Goal: Task Accomplishment & Management: Manage account settings

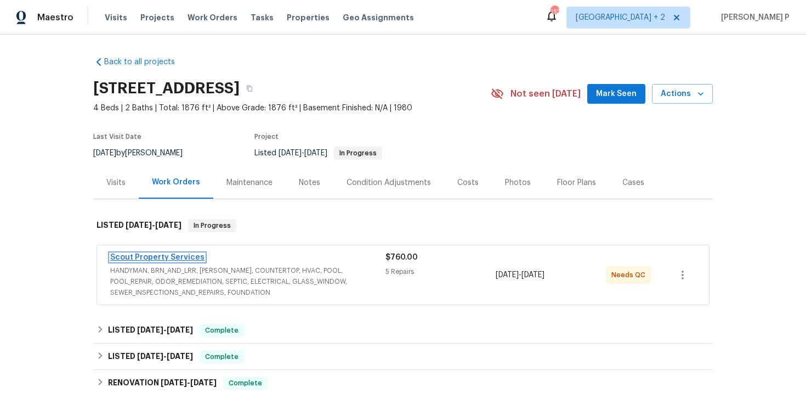
click at [161, 255] on link "Scout Property Services" at bounding box center [157, 257] width 94 height 8
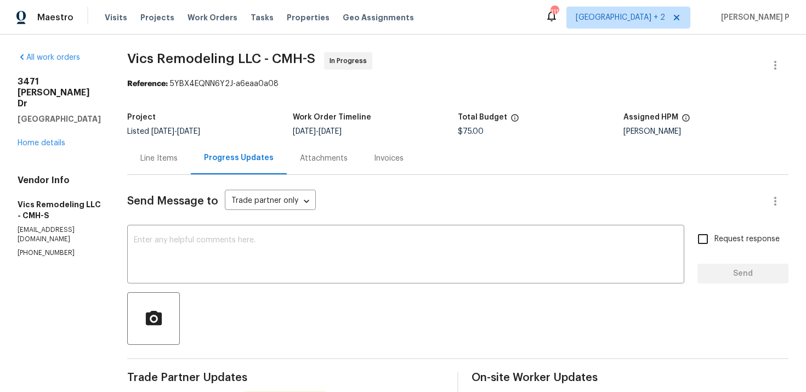
click at [152, 153] on div "Line Items" at bounding box center [158, 158] width 37 height 11
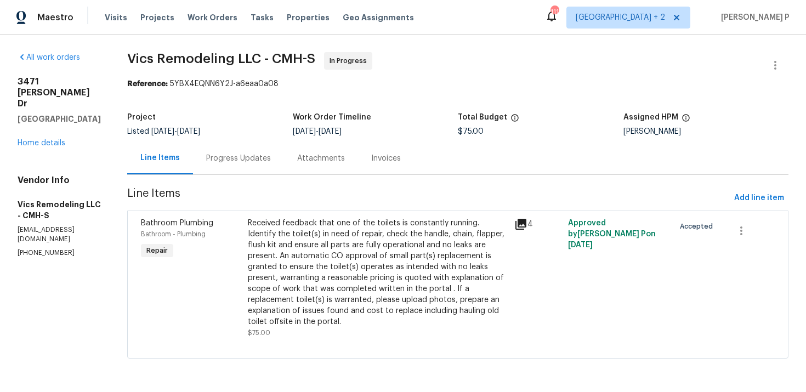
click at [342, 261] on div "Received feedback that one of the toilets is constantly running. Identify the t…" at bounding box center [378, 273] width 261 height 110
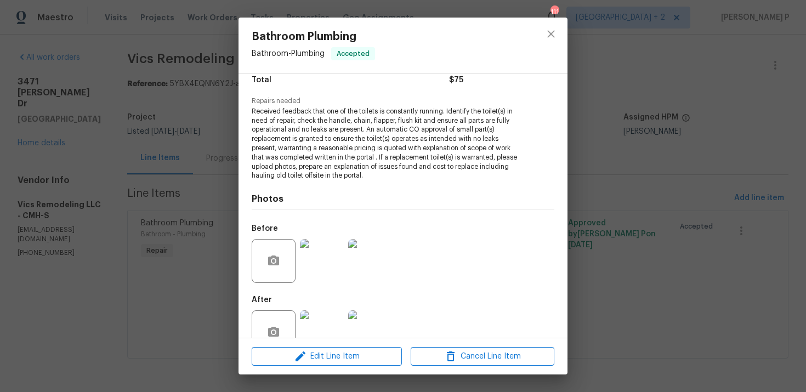
scroll to position [122, 0]
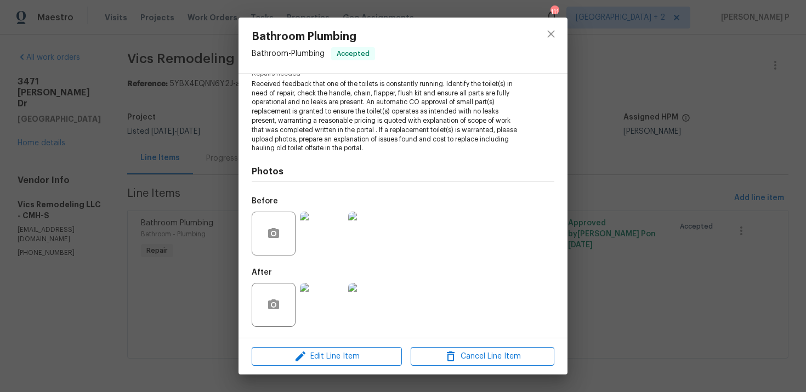
click at [323, 228] on img at bounding box center [322, 234] width 44 height 44
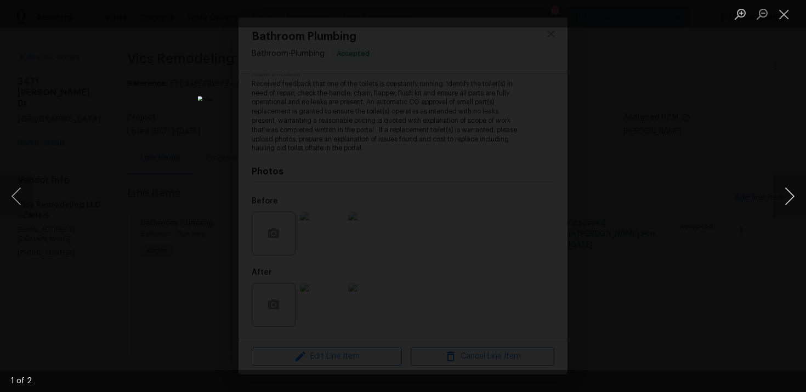
click at [792, 196] on button "Next image" at bounding box center [790, 196] width 33 height 44
click at [787, 16] on button "Close lightbox" at bounding box center [785, 13] width 22 height 19
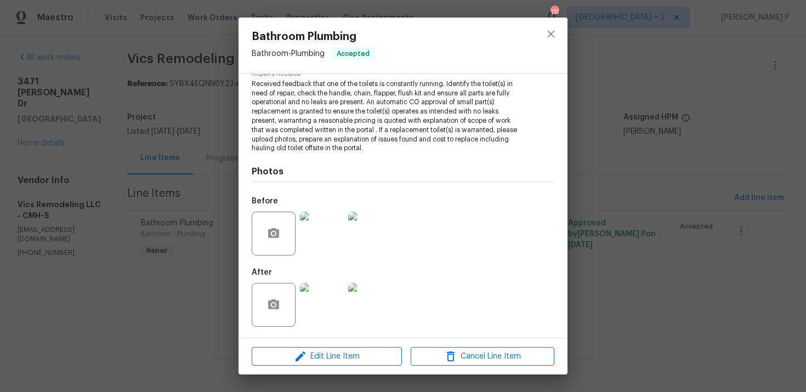
click at [319, 308] on img at bounding box center [322, 305] width 44 height 44
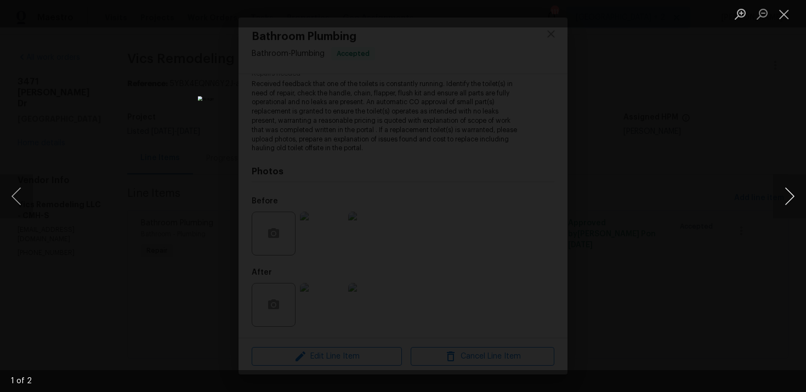
click at [787, 199] on button "Next image" at bounding box center [790, 196] width 33 height 44
click at [781, 14] on button "Close lightbox" at bounding box center [785, 13] width 22 height 19
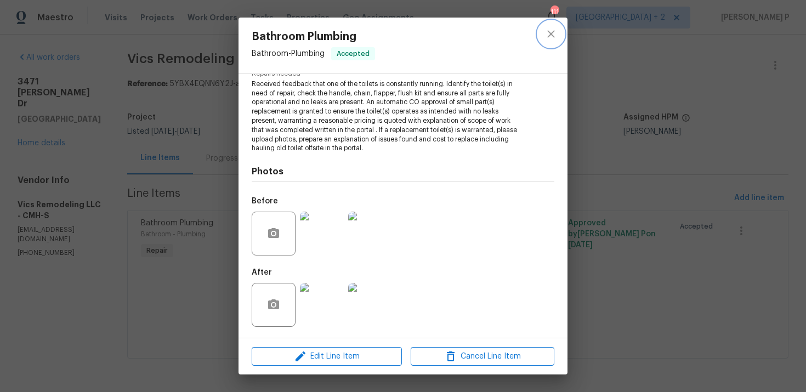
click at [555, 30] on icon "close" at bounding box center [551, 33] width 13 height 13
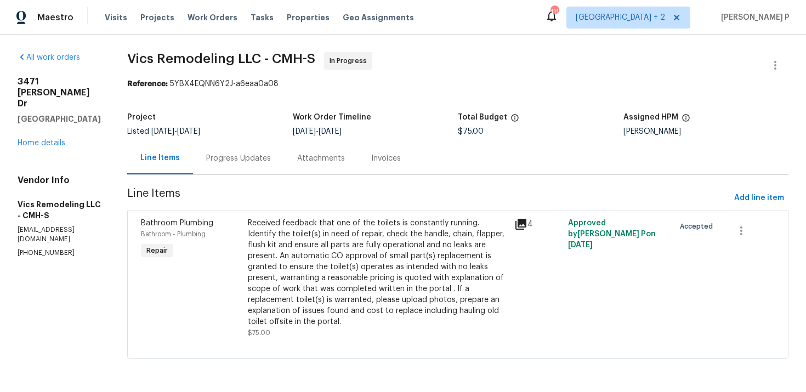
click at [240, 156] on div "Progress Updates" at bounding box center [238, 158] width 65 height 11
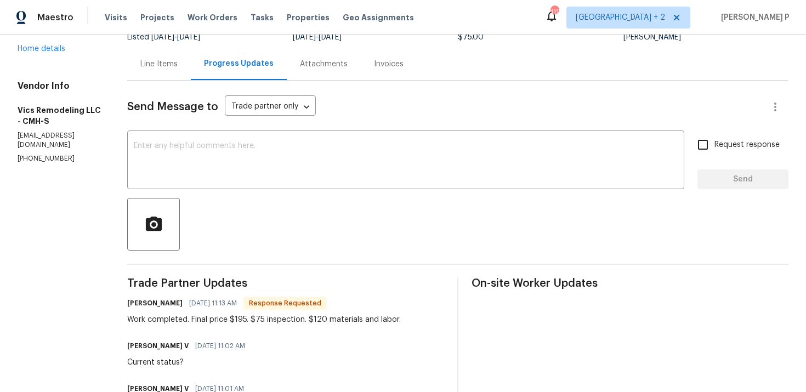
scroll to position [13, 0]
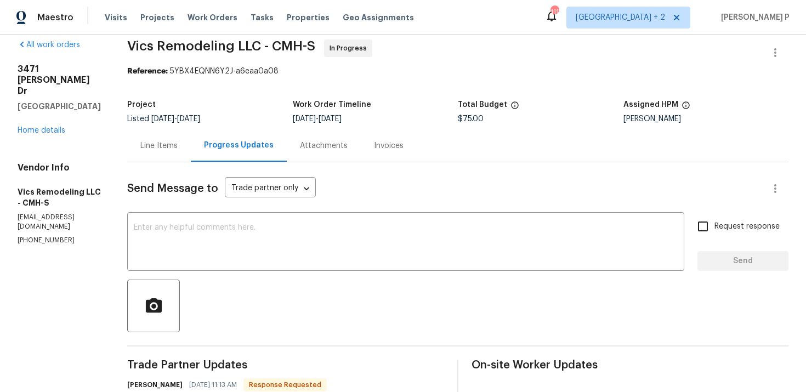
click at [136, 138] on div "Line Items" at bounding box center [159, 145] width 64 height 32
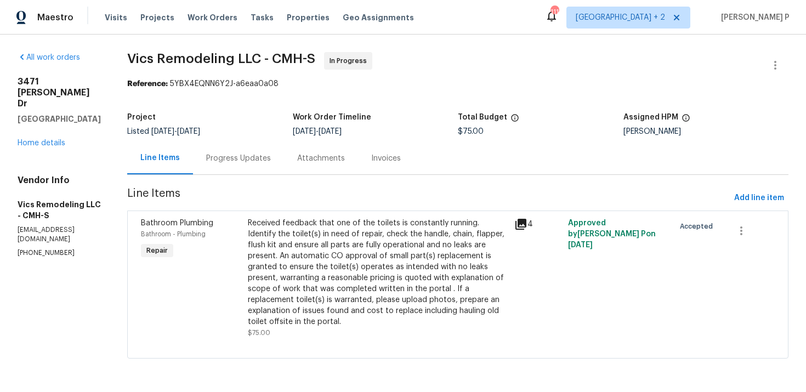
click at [310, 262] on div "Received feedback that one of the toilets is constantly running. Identify the t…" at bounding box center [378, 273] width 261 height 110
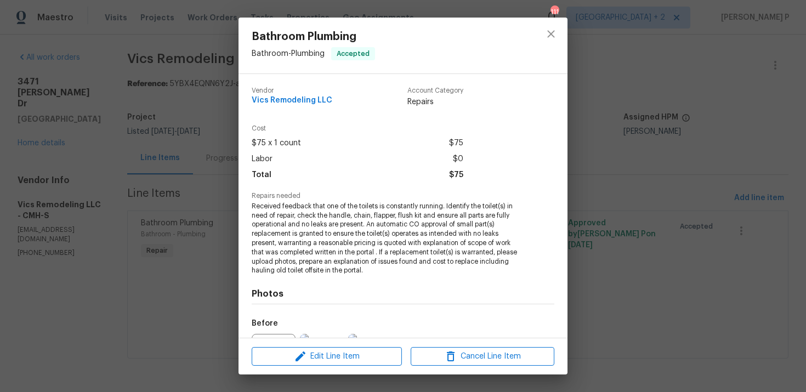
scroll to position [122, 0]
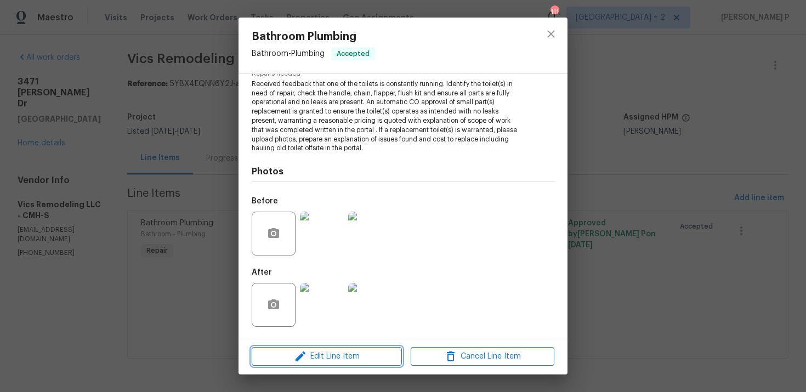
click at [311, 359] on span "Edit Line Item" at bounding box center [327, 357] width 144 height 14
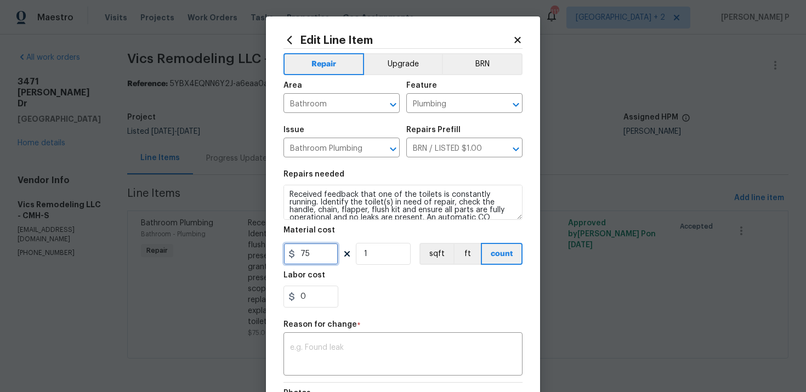
click at [303, 258] on input "75" at bounding box center [311, 254] width 55 height 22
click at [297, 247] on input "75" at bounding box center [311, 254] width 55 height 22
type input "195"
click at [319, 370] on div "x ​" at bounding box center [403, 355] width 239 height 41
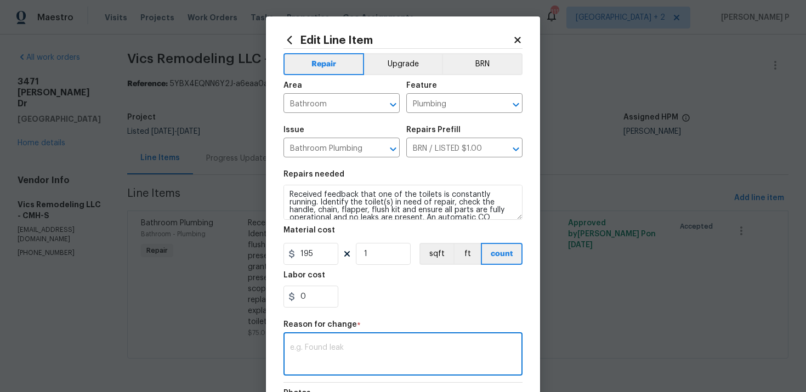
paste textarea "(RP) Updated per vendor’s final cost."
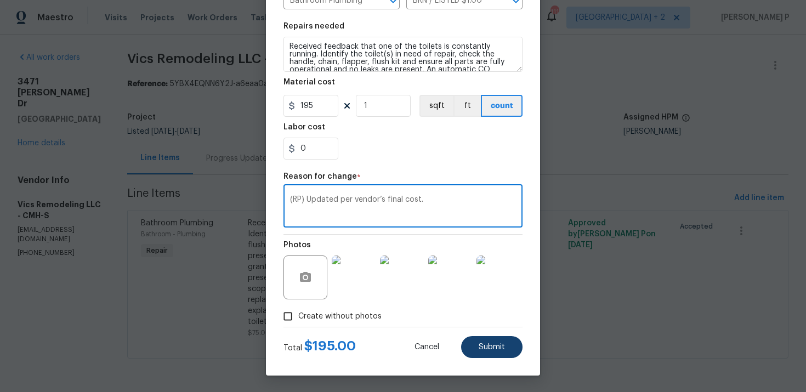
type textarea "(RP) Updated per vendor’s final cost."
click at [490, 351] on span "Submit" at bounding box center [492, 347] width 26 height 8
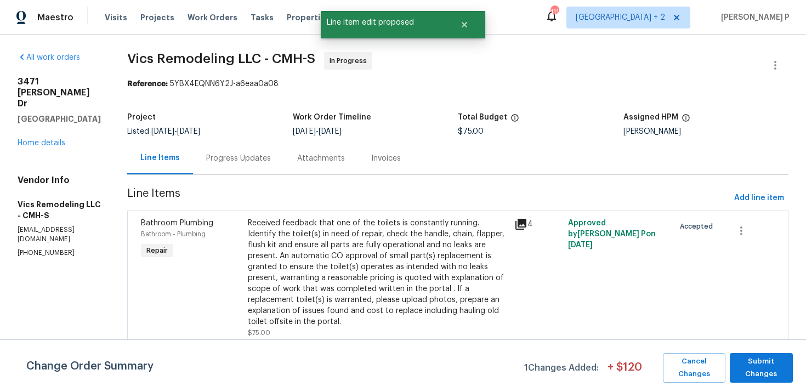
scroll to position [0, 0]
click at [759, 371] on span "Submit Changes" at bounding box center [762, 367] width 52 height 25
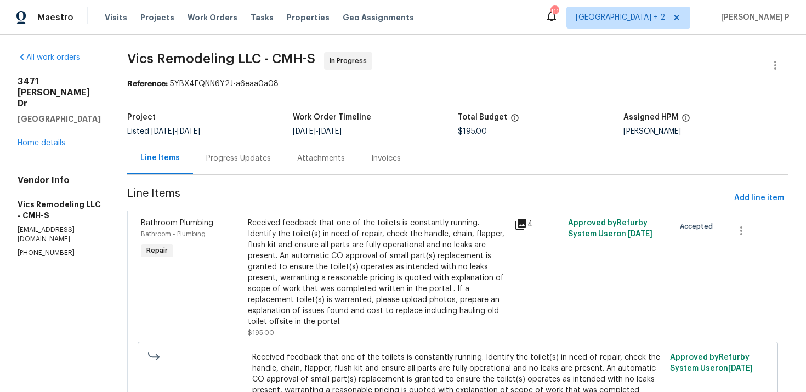
click at [256, 163] on div "Progress Updates" at bounding box center [238, 158] width 65 height 11
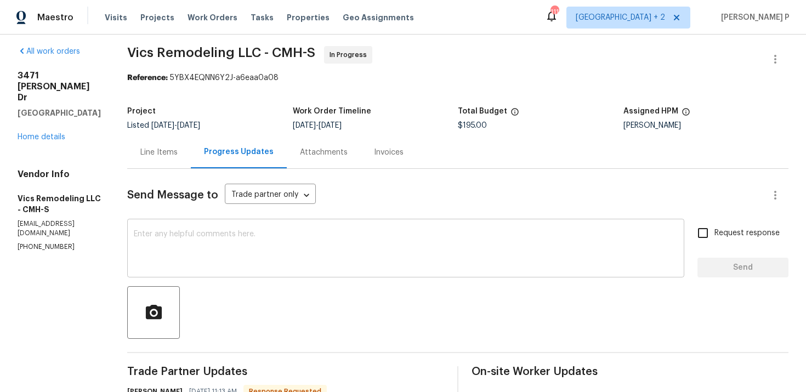
scroll to position [86, 0]
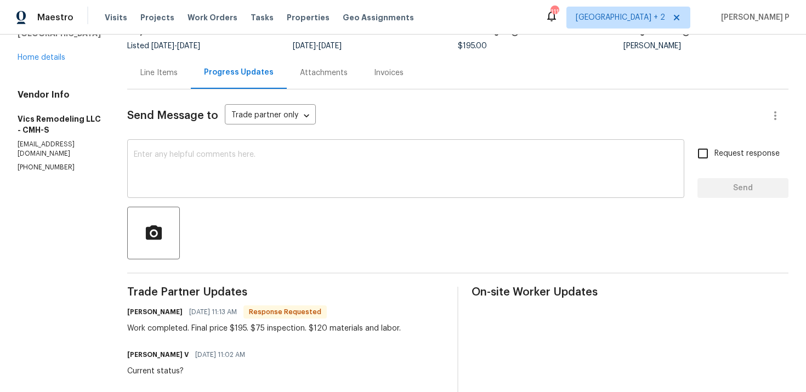
click at [313, 187] on textarea at bounding box center [406, 170] width 544 height 38
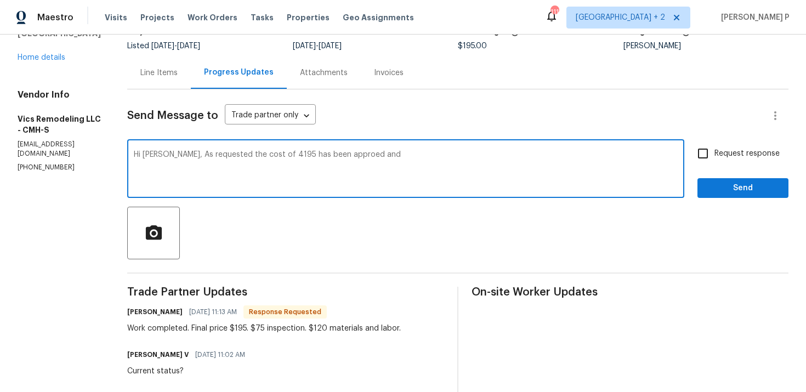
click at [331, 156] on textarea "Hi Victor, As requested the cost of 4195 has been approed and" at bounding box center [406, 170] width 544 height 38
click at [383, 153] on textarea "Hi Victor, As requested the cost of 4195 has been approved and" at bounding box center [406, 170] width 544 height 38
drag, startPoint x: 167, startPoint y: 153, endPoint x: 463, endPoint y: 154, distance: 296.2
click at [463, 154] on textarea "Hi Victor, As requested the cost of 4195 has been approved and updated. Please …" at bounding box center [406, 170] width 544 height 38
click at [261, 156] on textarea "Hi Victor, As requested the cost of 4195 has been approved and updated. Please …" at bounding box center [406, 170] width 544 height 38
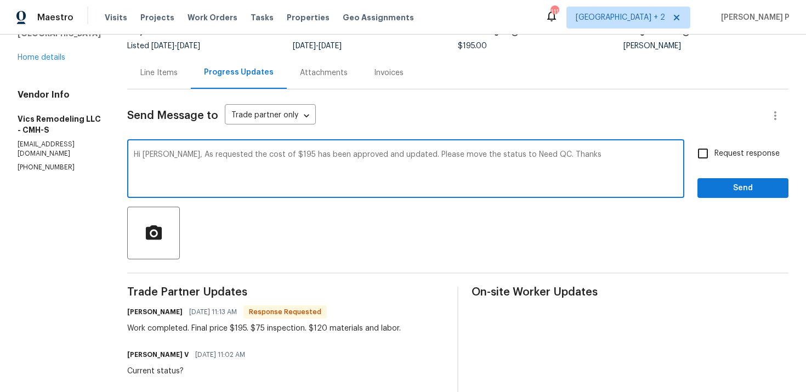
drag, startPoint x: 166, startPoint y: 154, endPoint x: 524, endPoint y: 154, distance: 358.2
click at [524, 155] on textarea "Hi Victor, As requested the cost of $195 has been approved and updated. Please …" at bounding box center [406, 170] width 544 height 38
type textarea "Hi Victor, As requested the cost of $195 has been approved and updated. Please …"
click at [740, 148] on span "Request response" at bounding box center [747, 154] width 65 height 12
click at [715, 148] on input "Request response" at bounding box center [703, 153] width 23 height 23
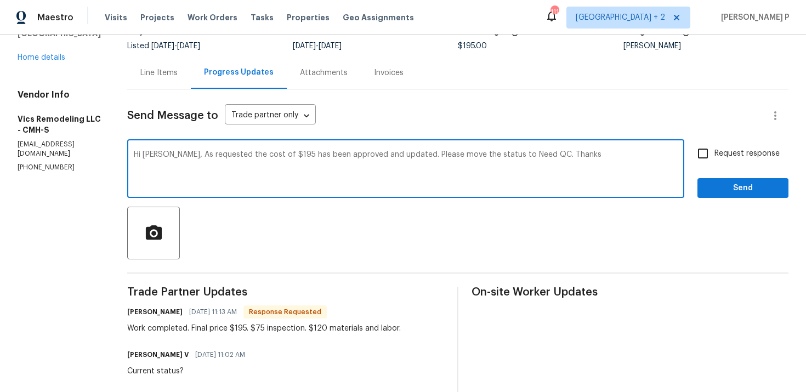
checkbox input "true"
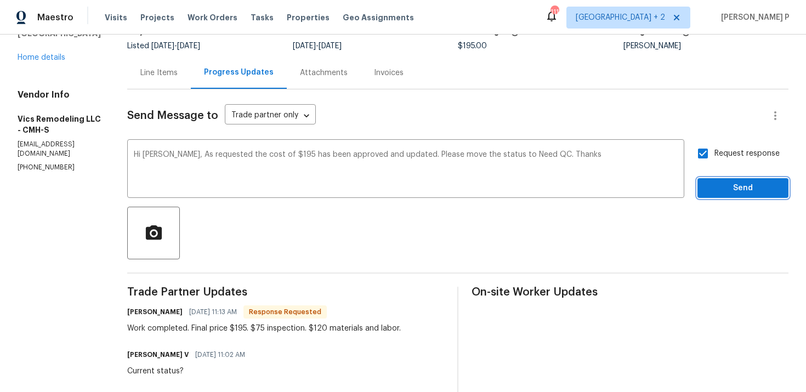
click at [738, 193] on span "Send" at bounding box center [744, 189] width 74 height 14
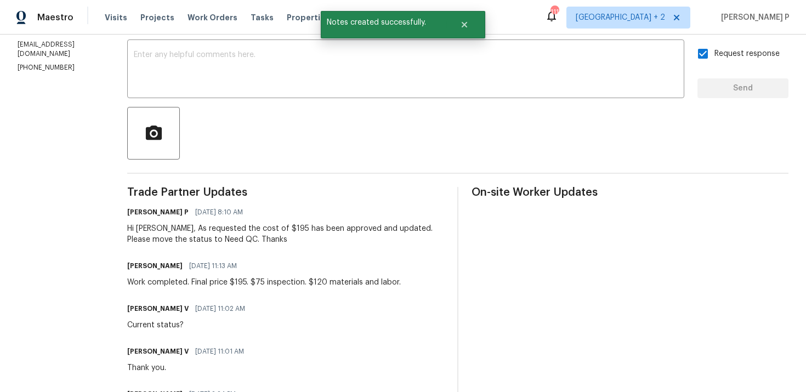
scroll to position [196, 0]
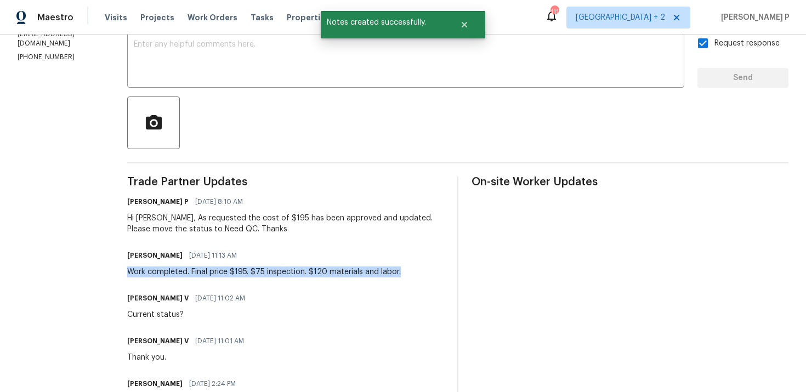
drag, startPoint x: 125, startPoint y: 273, endPoint x: 416, endPoint y: 276, distance: 291.3
click at [416, 276] on div "Victor Castillo 09/18/2025 11:13 AM Work completed. Final price $195. $75 inspe…" at bounding box center [285, 263] width 317 height 30
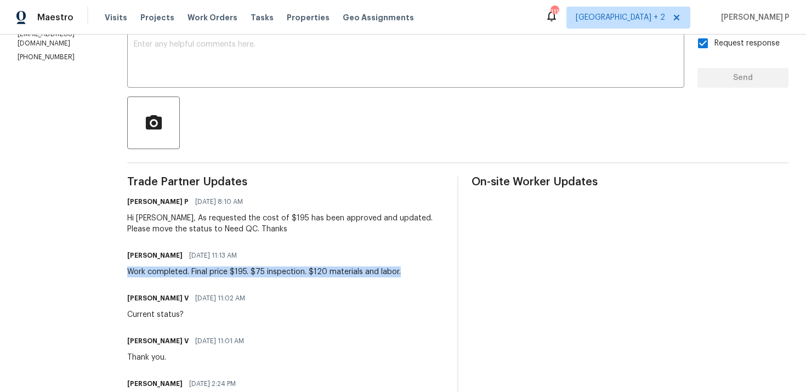
copy div "Work completed. Final price $195. $75 inspection. $120 materials and labor."
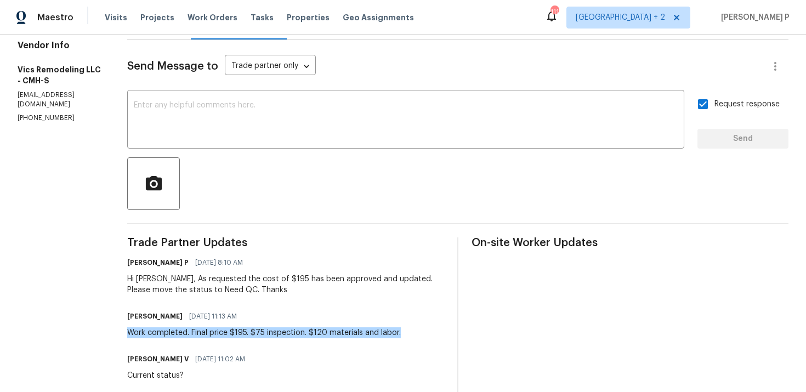
scroll to position [0, 0]
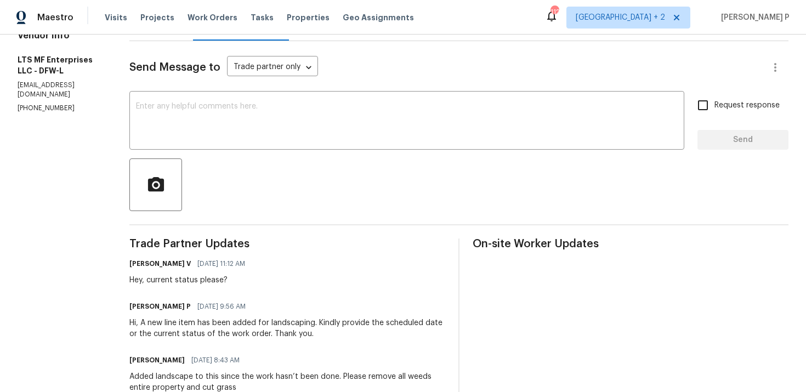
scroll to position [74, 0]
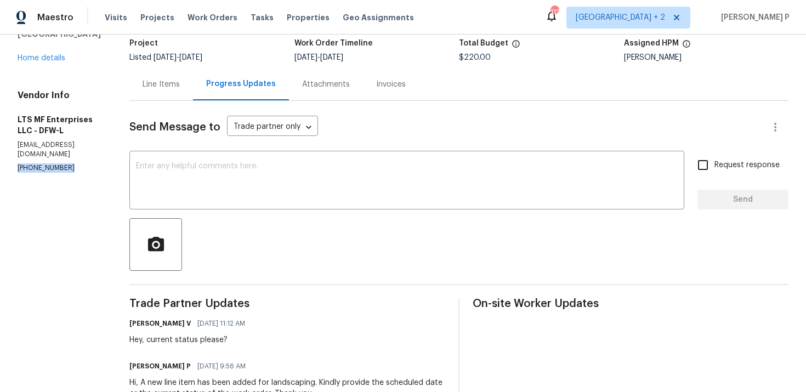
drag, startPoint x: 77, startPoint y: 148, endPoint x: 13, endPoint y: 148, distance: 64.2
click at [13, 148] on div "All work orders 1100 Hayden Ln Savannah, TX 76227 Home details Vendor Info LTS …" at bounding box center [403, 336] width 806 height 750
copy p "(817) 988-4131"
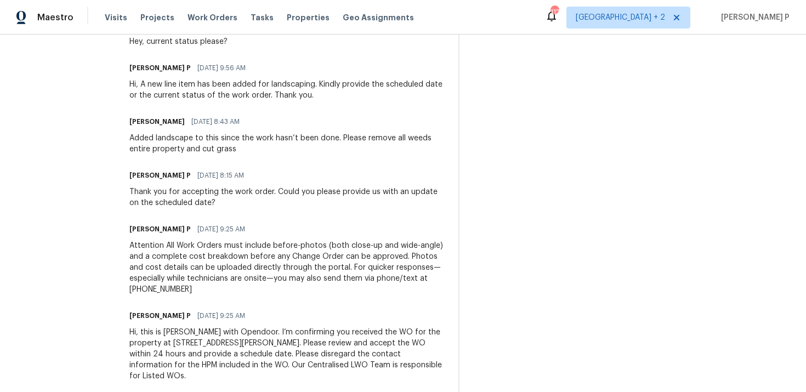
scroll to position [382, 0]
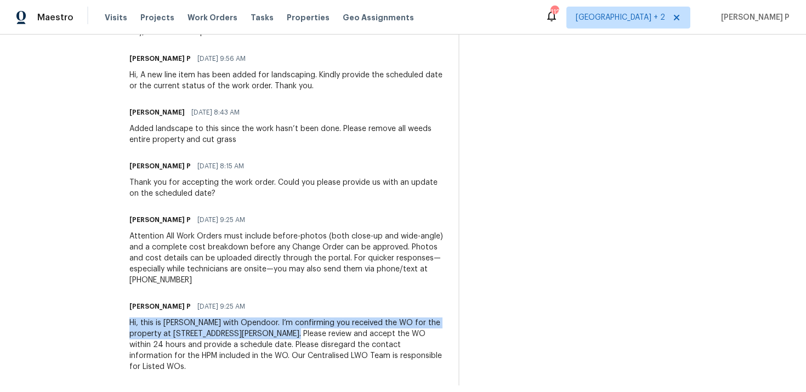
drag, startPoint x: 122, startPoint y: 325, endPoint x: 267, endPoint y: 331, distance: 144.4
click at [267, 331] on div "All work orders 1100 Hayden Ln Savannah, TX 76227 Home details Vendor Info LTS …" at bounding box center [403, 28] width 806 height 750
copy div "Hi, this is Ramyasri with Opendoor. I’m confirming you received the WO for the …"
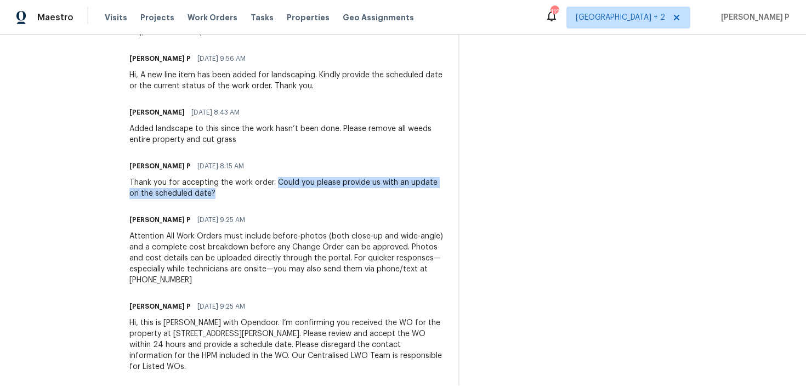
drag, startPoint x: 270, startPoint y: 182, endPoint x: 196, endPoint y: 191, distance: 74.6
click at [196, 191] on div "Thank you for accepting the work order. Could you please provide us with an upd…" at bounding box center [287, 188] width 316 height 22
copy div "Could you please provide us with an update on the scheduled date?"
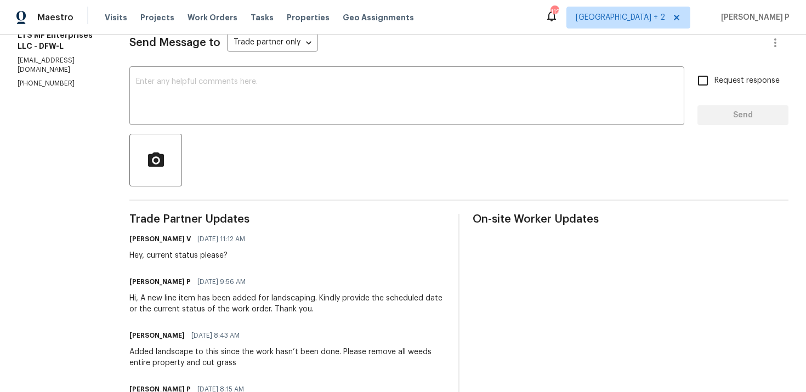
scroll to position [157, 0]
click at [174, 120] on div "x ​" at bounding box center [406, 98] width 555 height 56
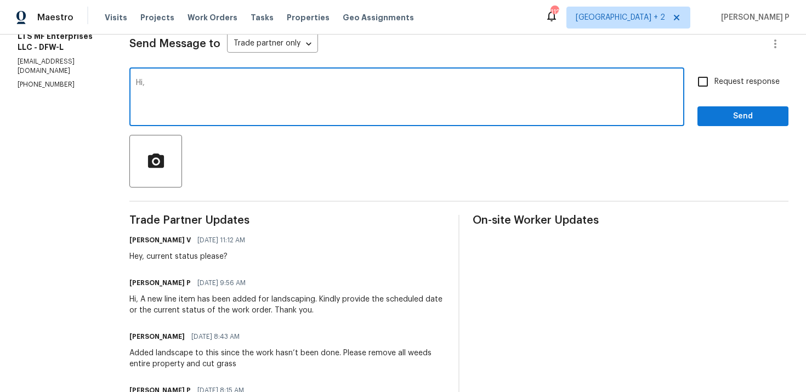
paste textarea "We attempted to reach out to you via RC text to request an update on the status…"
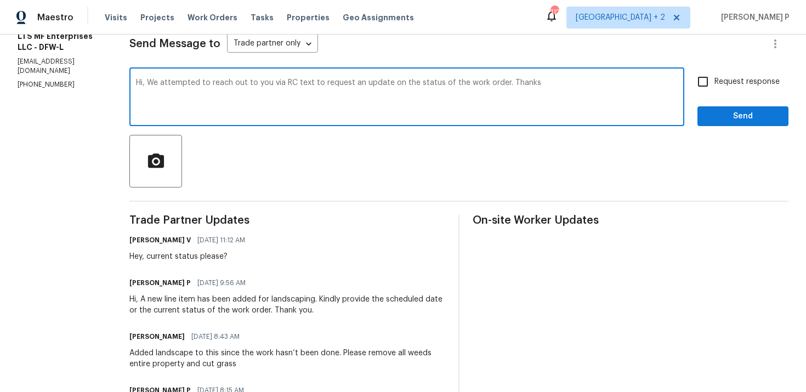
type textarea "Hi, We attempted to reach out to you via RC text to request an update on the st…"
click at [713, 79] on input "Request response" at bounding box center [703, 81] width 23 height 23
checkbox input "true"
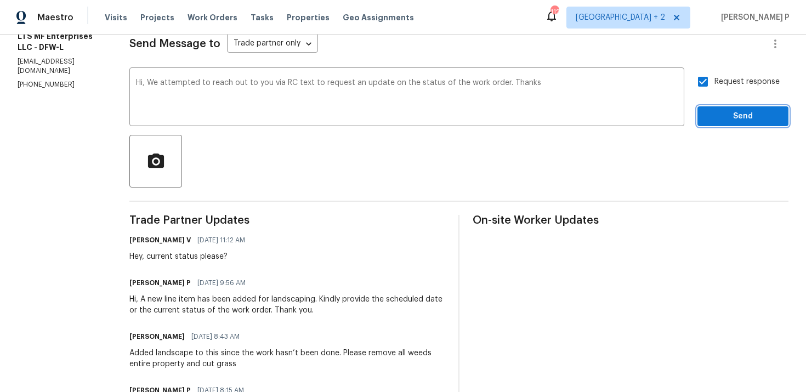
click at [722, 114] on span "Send" at bounding box center [744, 117] width 74 height 14
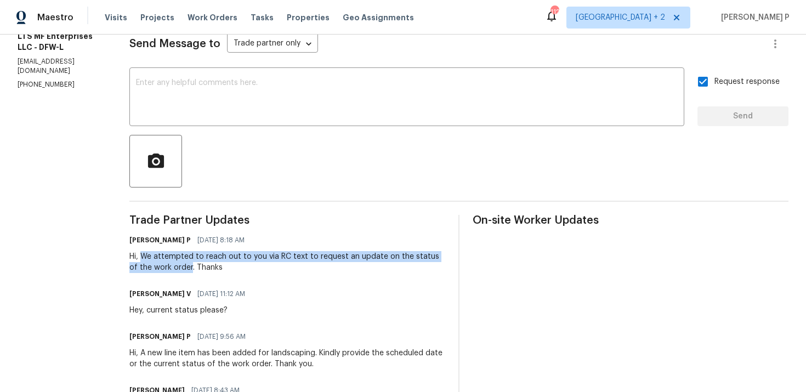
drag, startPoint x: 137, startPoint y: 255, endPoint x: 177, endPoint y: 268, distance: 42.7
click at [177, 268] on div "Hi, We attempted to reach out to you via RC text to request an update on the st…" at bounding box center [287, 262] width 316 height 22
copy div "We attempted to reach out to you via RC text to request an update on the status…"
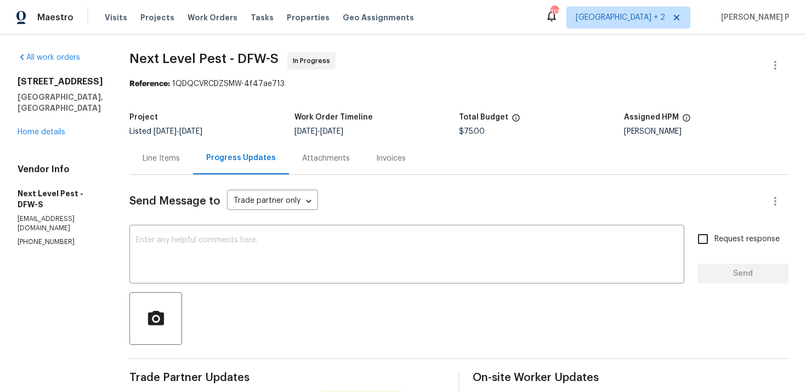
click at [165, 156] on div "Line Items" at bounding box center [161, 158] width 37 height 11
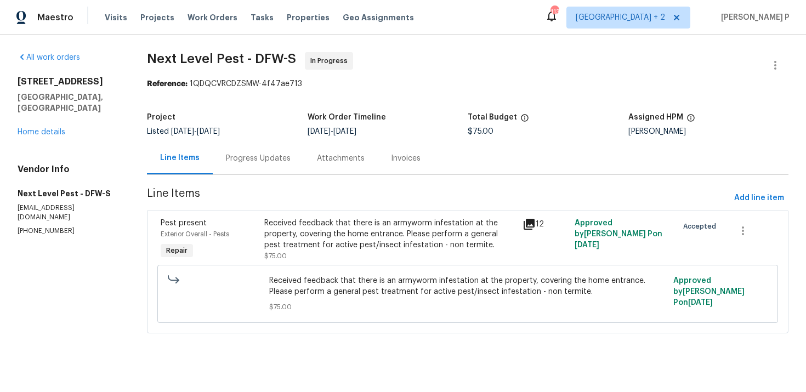
click at [355, 239] on div "Received feedback that there is an armyworm infestation at the property, coveri…" at bounding box center [390, 234] width 252 height 33
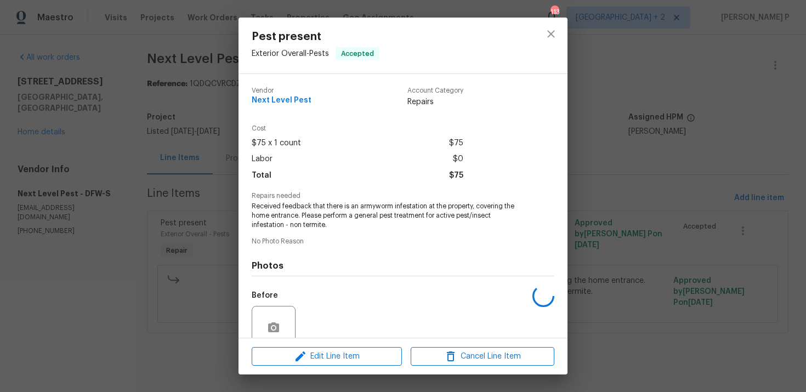
scroll to position [94, 0]
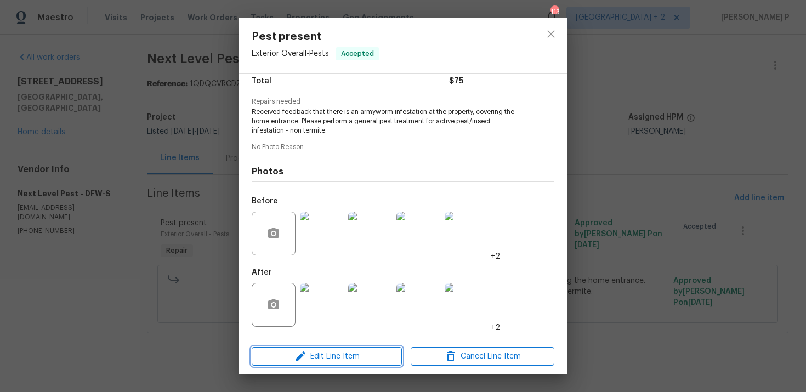
click at [335, 357] on span "Edit Line Item" at bounding box center [327, 357] width 144 height 14
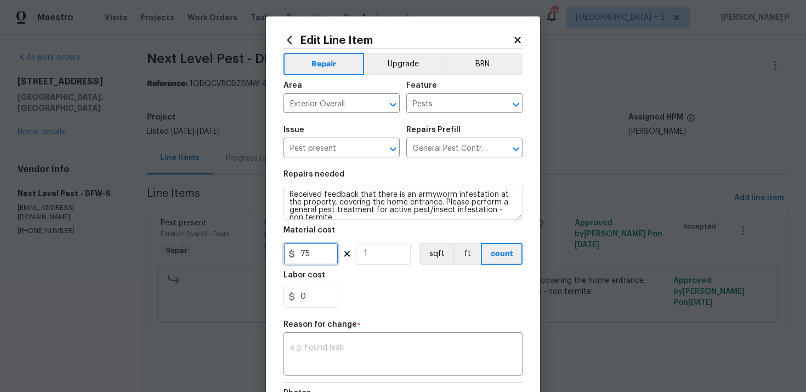
click at [310, 253] on input "75" at bounding box center [311, 254] width 55 height 22
type input "300"
click at [337, 340] on div "x ​" at bounding box center [403, 355] width 239 height 41
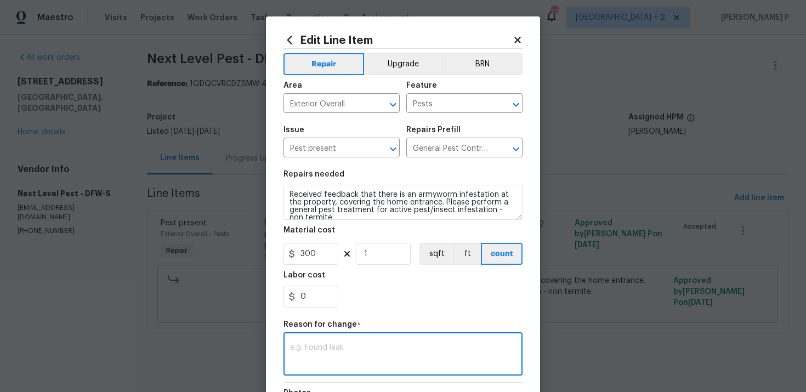
paste textarea "(RP) Updated per vendor’s final cost."
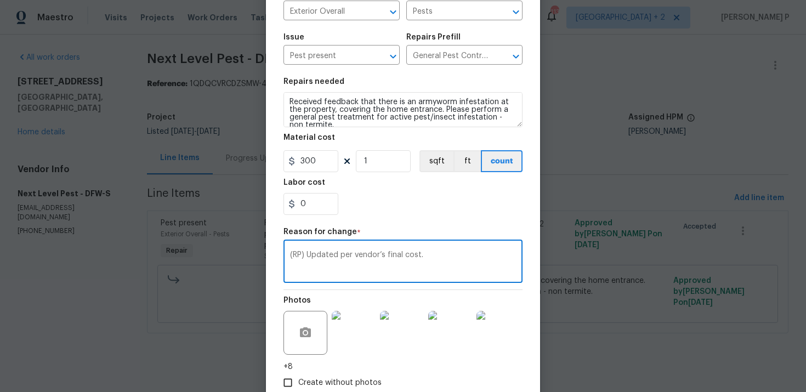
scroll to position [160, 0]
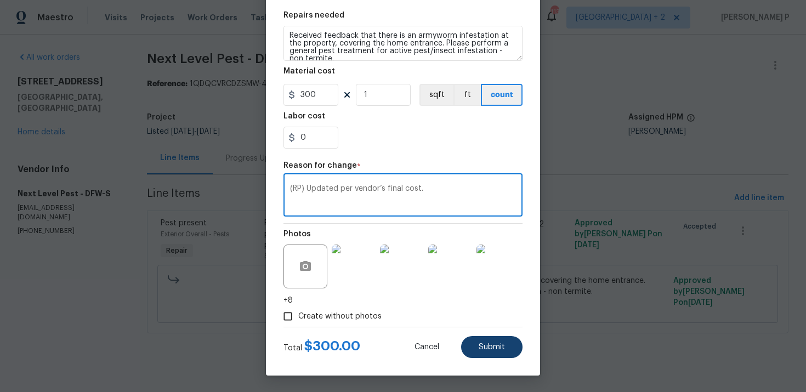
type textarea "(RP) Updated per vendor’s final cost."
click at [502, 338] on button "Submit" at bounding box center [491, 347] width 61 height 22
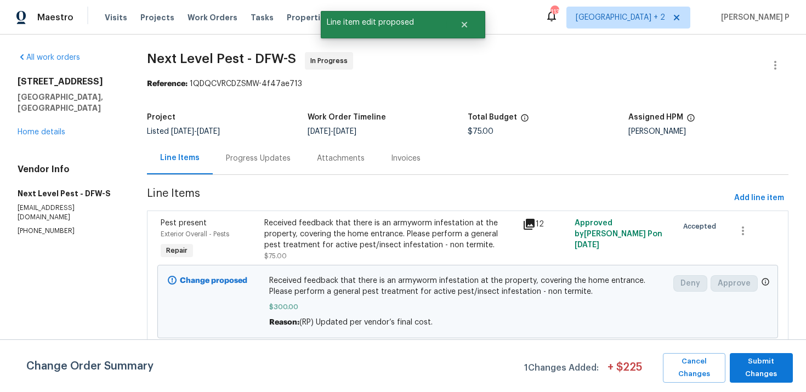
scroll to position [0, 0]
click at [753, 371] on span "Submit Changes" at bounding box center [762, 367] width 52 height 25
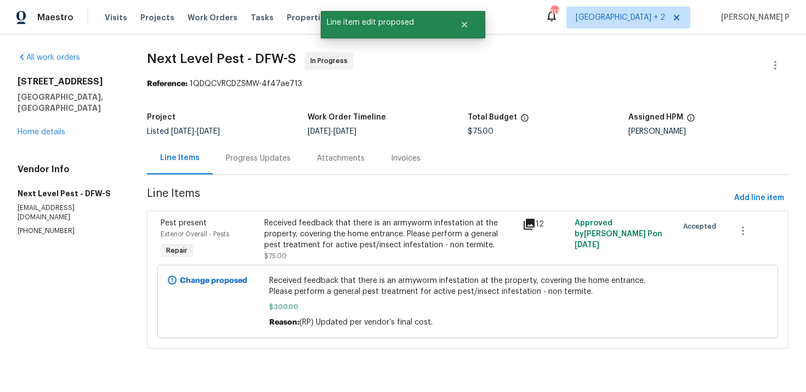
click at [273, 159] on div "Progress Updates" at bounding box center [258, 158] width 65 height 11
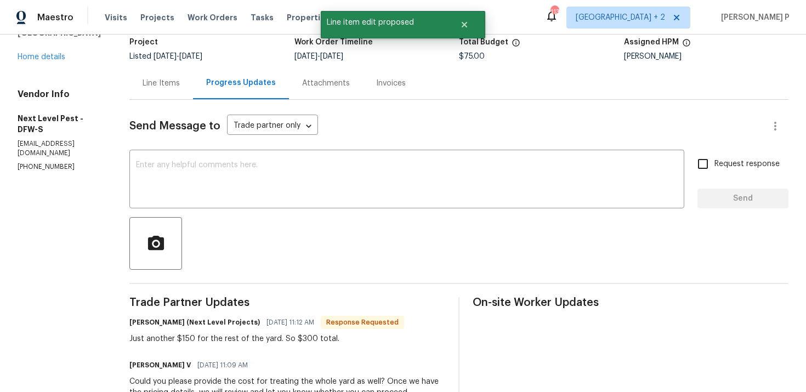
scroll to position [85, 0]
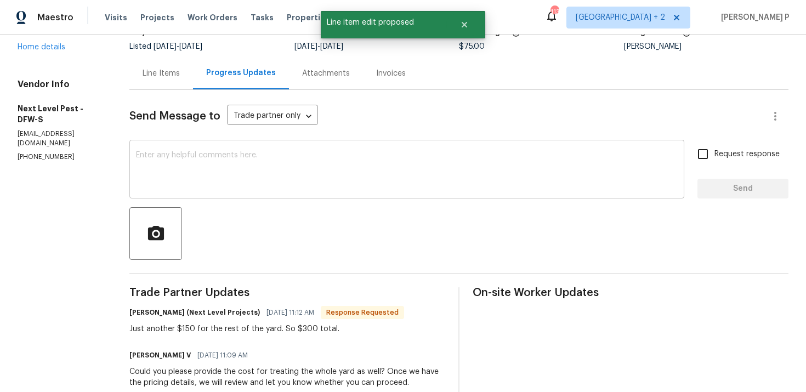
click at [264, 165] on textarea at bounding box center [407, 170] width 542 height 38
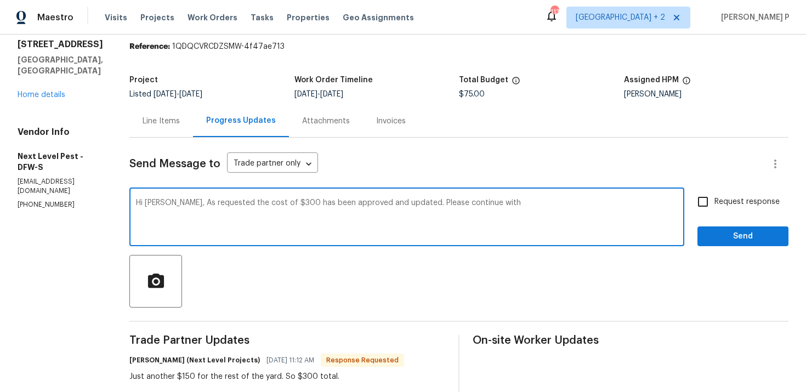
scroll to position [34, 0]
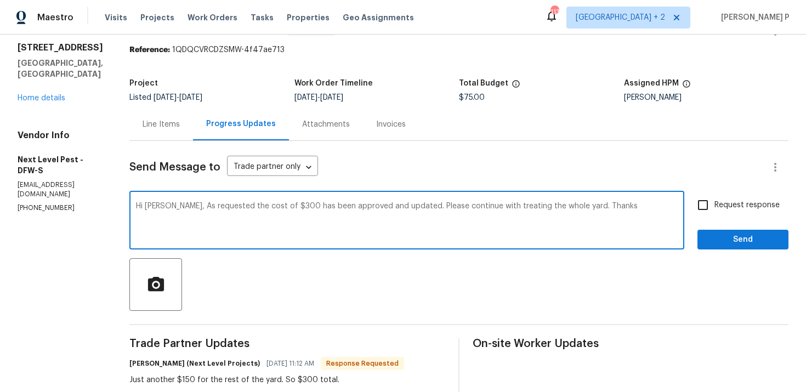
type textarea "Hi Brandon, As requested the cost of $300 has been approved and updated. Please…"
click at [698, 213] on input "Request response" at bounding box center [703, 205] width 23 height 23
checkbox input "true"
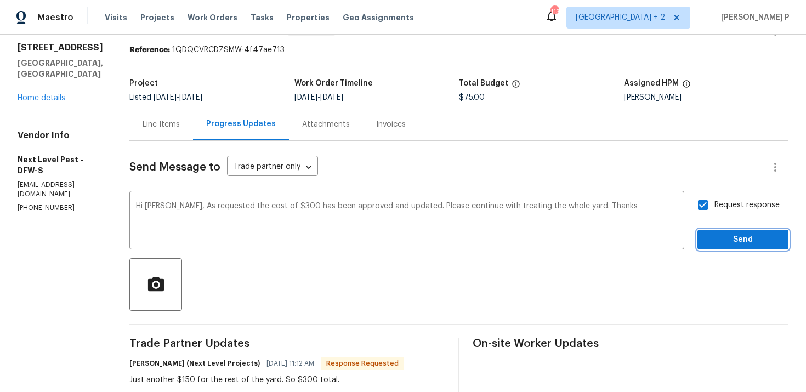
click at [721, 242] on span "Send" at bounding box center [744, 240] width 74 height 14
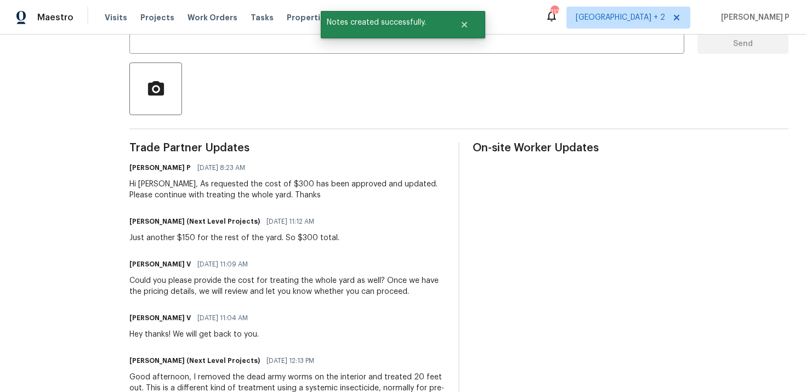
scroll to position [242, 0]
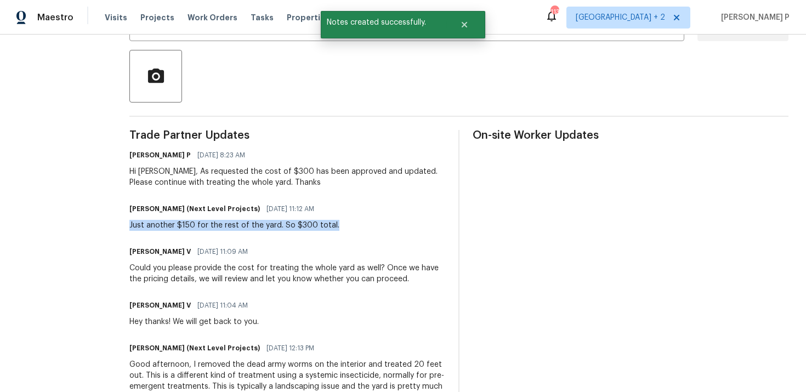
drag, startPoint x: 125, startPoint y: 224, endPoint x: 332, endPoint y: 227, distance: 207.9
click at [332, 227] on div "Brandon Usrey (Next Level Projects) 09/18/2025 11:12 AM Just another $150 for t…" at bounding box center [287, 216] width 316 height 30
copy div "Just another $150 for the rest of the yard. So $300 total."
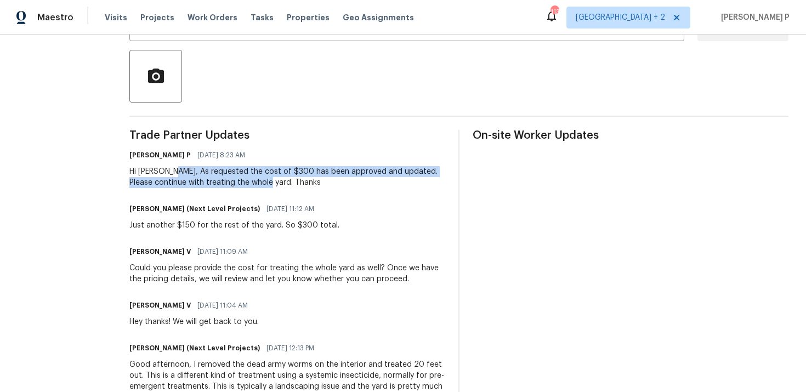
drag, startPoint x: 168, startPoint y: 173, endPoint x: 261, endPoint y: 181, distance: 93.0
click at [261, 181] on div "Hi Brandon, As requested the cost of $300 has been approved and updated. Please…" at bounding box center [287, 177] width 316 height 22
copy div "As requested the cost of $300 has been approved and updated. Please continue wi…"
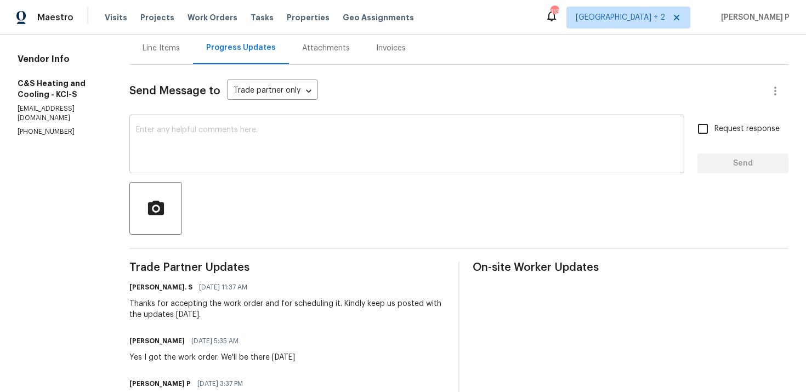
scroll to position [101, 0]
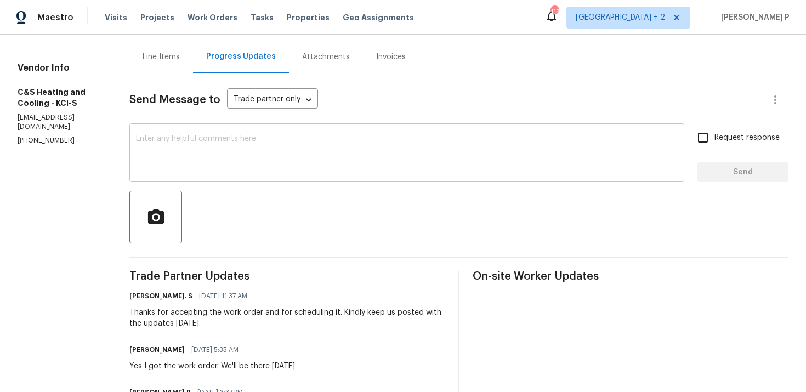
click at [202, 162] on textarea at bounding box center [407, 154] width 542 height 38
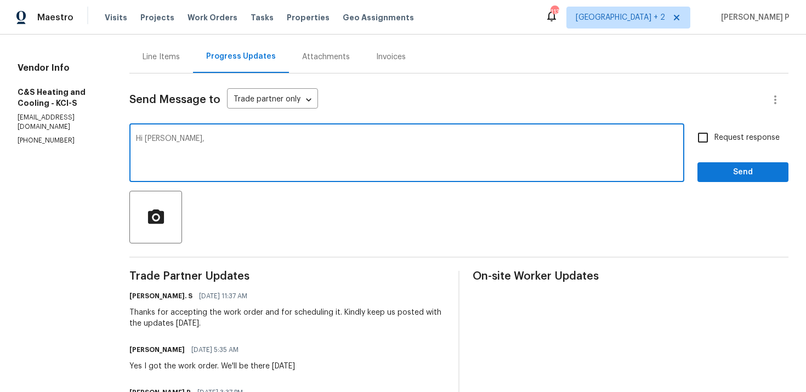
paste textarea "Could you please provide us with an update on the status of the work order?"
type textarea "Hi [PERSON_NAME], Could you please provide us with an update on the status of t…"
click at [704, 140] on input "Request response" at bounding box center [703, 137] width 23 height 23
checkbox input "true"
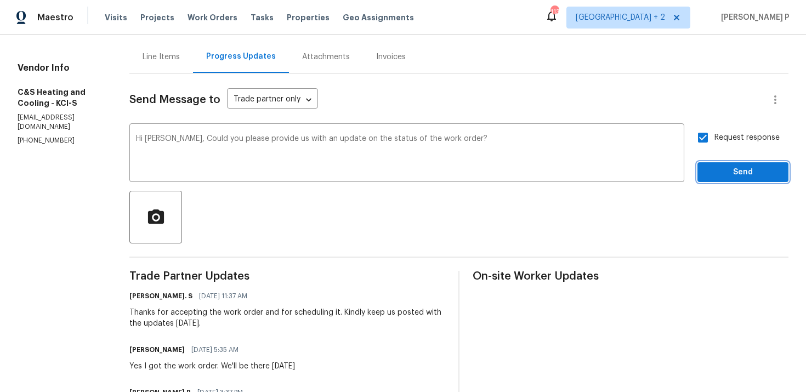
click at [723, 179] on button "Send" at bounding box center [743, 172] width 91 height 20
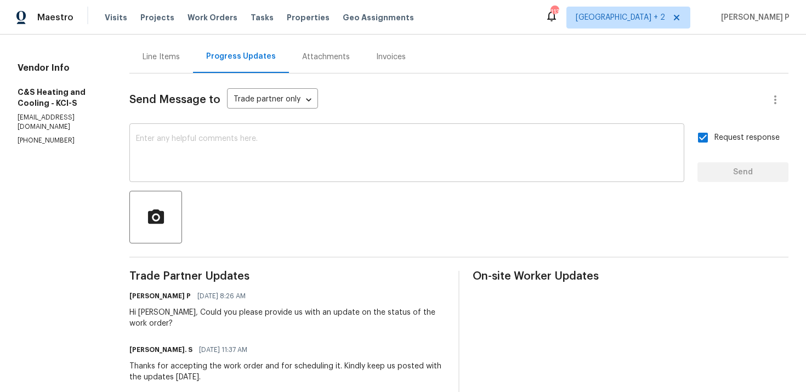
scroll to position [0, 0]
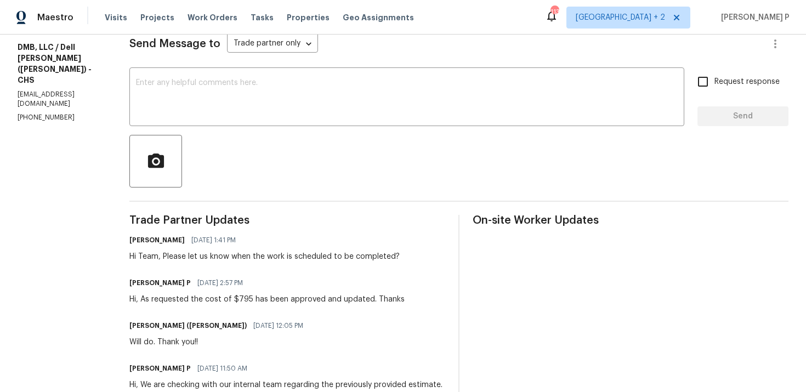
scroll to position [160, 0]
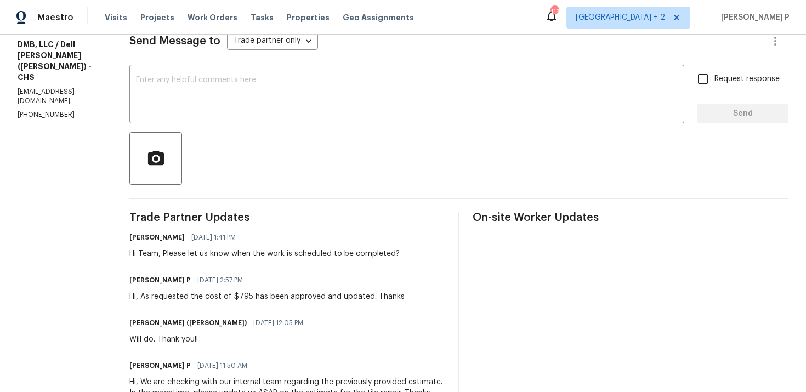
click at [63, 110] on p "[PHONE_NUMBER]" at bounding box center [61, 114] width 86 height 9
drag, startPoint x: 71, startPoint y: 92, endPoint x: 0, endPoint y: 92, distance: 70.8
copy p "[PHONE_NUMBER]"
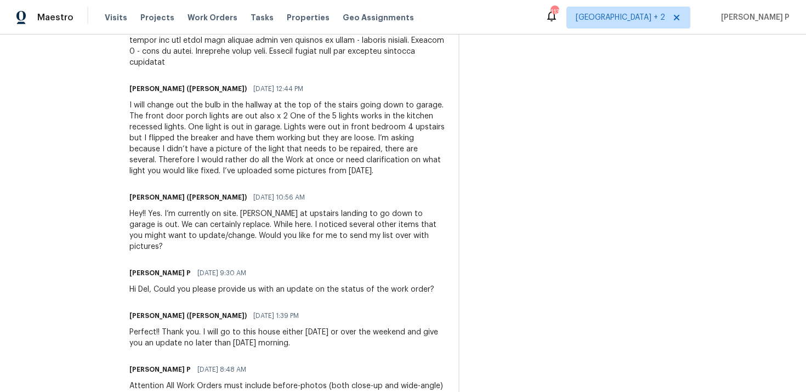
scroll to position [1431, 0]
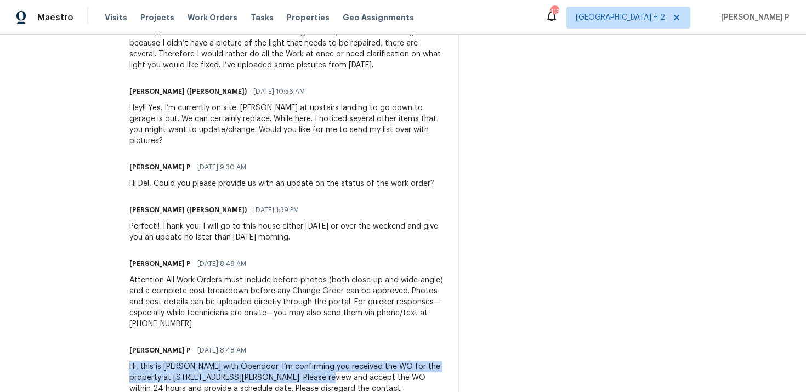
drag, startPoint x: 117, startPoint y: 321, endPoint x: 289, endPoint y: 332, distance: 172.1
click at [289, 362] on div "Hi, this is [PERSON_NAME] with Opendoor. I’m confirming you received the WO for…" at bounding box center [287, 389] width 316 height 55
copy div "Hi, this is [PERSON_NAME] with Opendoor. I’m confirming you received the WO for…"
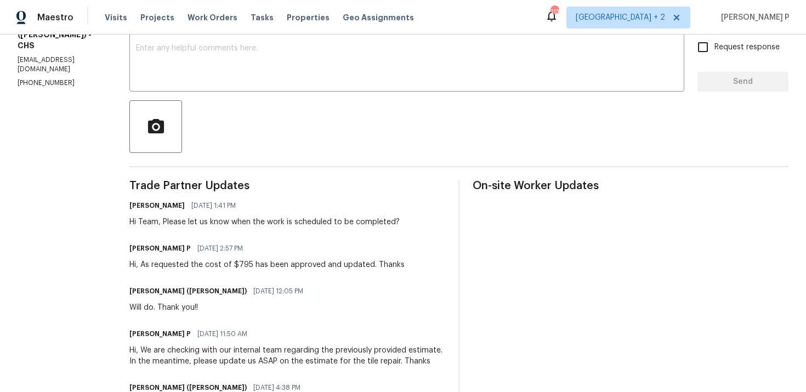
scroll to position [123, 0]
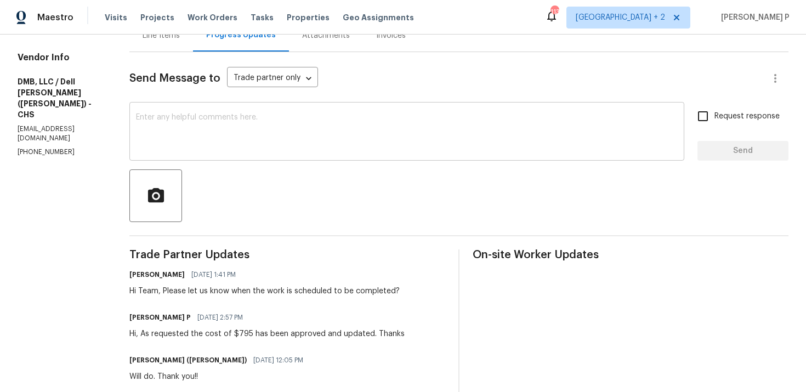
click at [217, 127] on textarea at bounding box center [407, 133] width 542 height 38
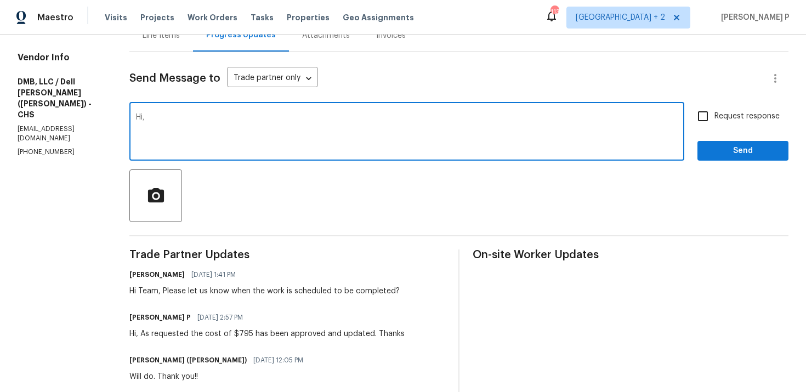
paste textarea "We attempted to reach out to you via RC text to request an update on the status…"
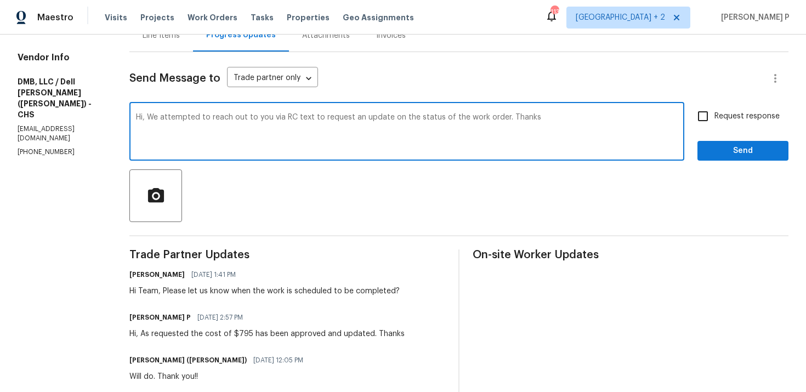
type textarea "Hi, We attempted to reach out to you via RC text to request an update on the st…"
click at [730, 115] on span "Request response" at bounding box center [747, 117] width 65 height 12
click at [715, 115] on input "Request response" at bounding box center [703, 116] width 23 height 23
checkbox input "true"
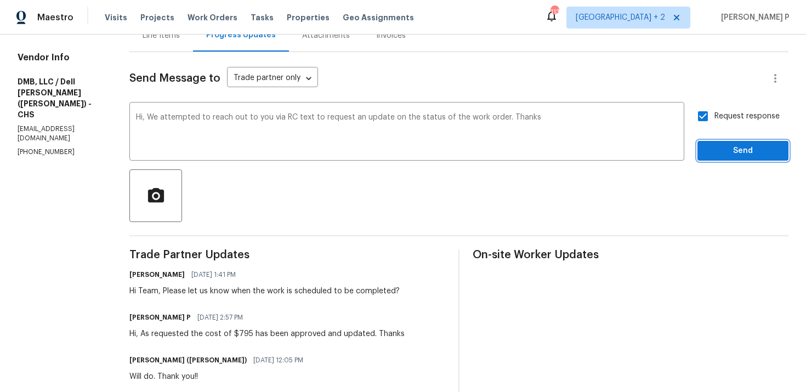
click at [727, 151] on span "Send" at bounding box center [744, 151] width 74 height 14
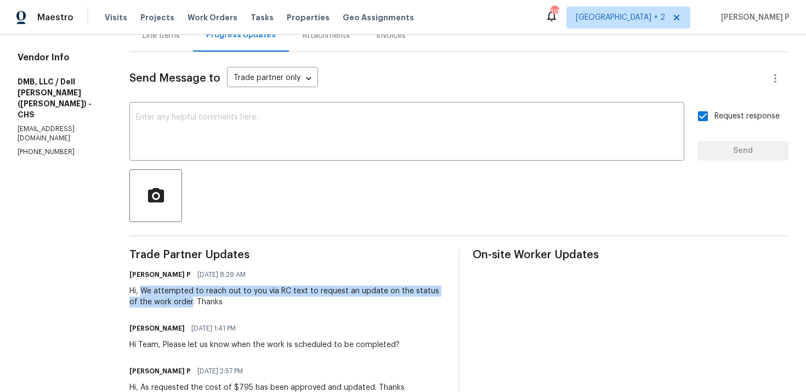
drag, startPoint x: 130, startPoint y: 293, endPoint x: 156, endPoint y: 300, distance: 26.8
click at [156, 300] on div "Hi, We attempted to reach out to you via RC text to request an update on the st…" at bounding box center [287, 297] width 316 height 22
copy div "We attempted to reach out to you via RC text to request an update on the status…"
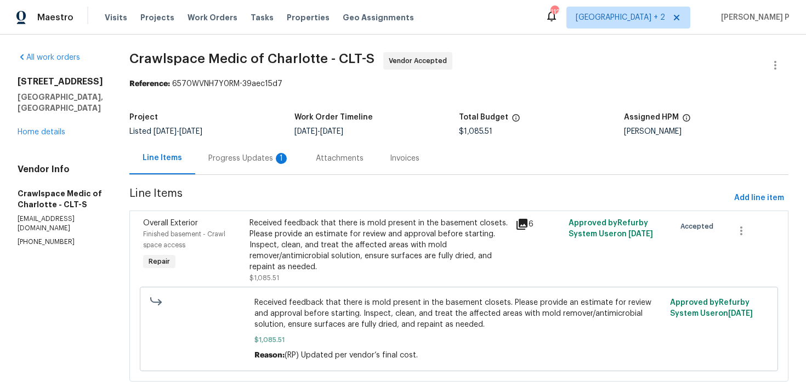
click at [269, 153] on div "Progress Updates 1" at bounding box center [248, 158] width 81 height 11
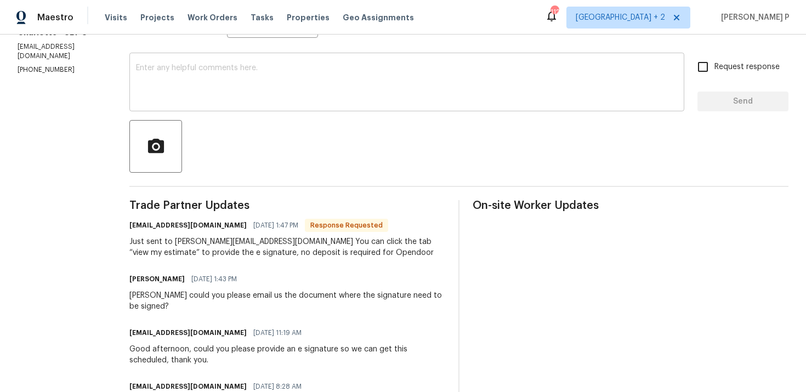
scroll to position [120, 0]
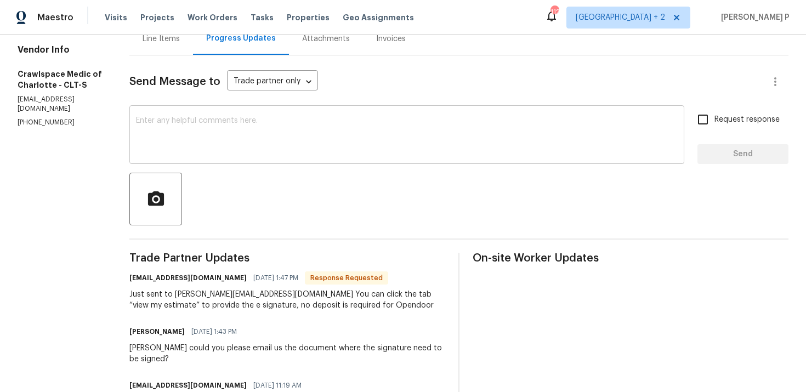
click at [271, 131] on textarea at bounding box center [407, 136] width 542 height 38
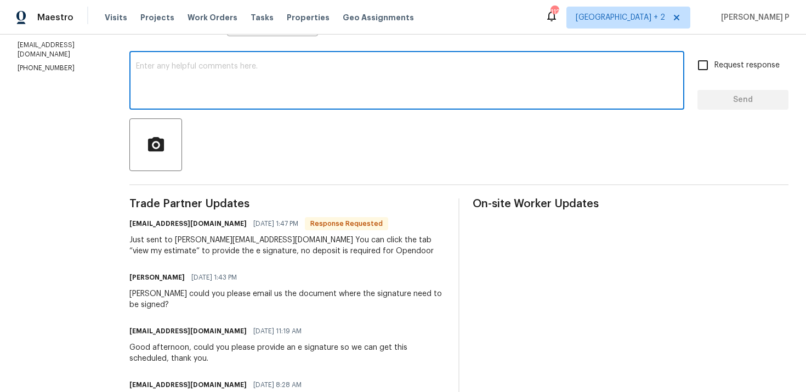
scroll to position [182, 0]
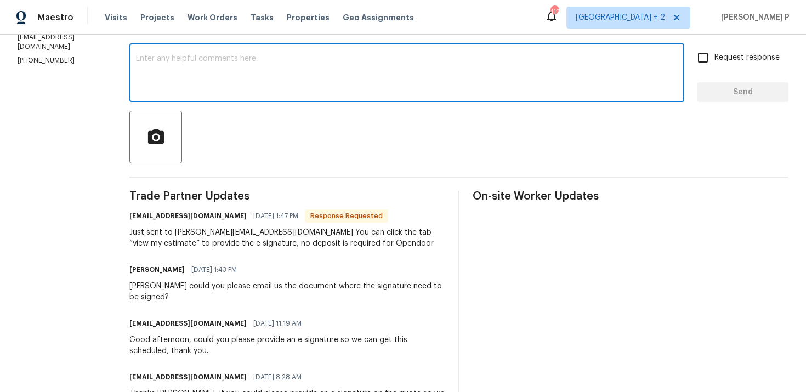
click at [268, 99] on div "x ​" at bounding box center [406, 74] width 555 height 56
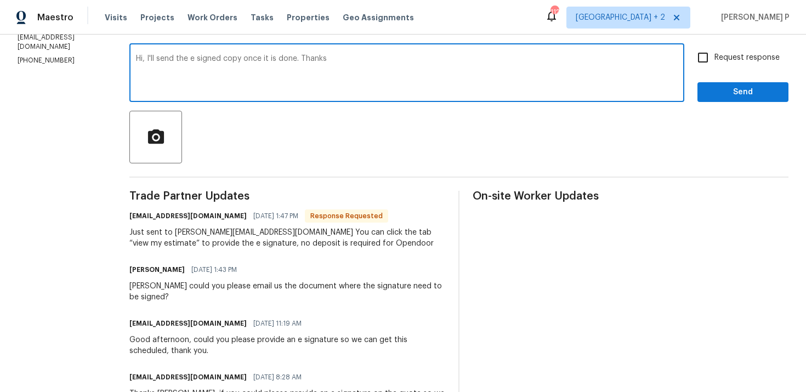
drag, startPoint x: 166, startPoint y: 58, endPoint x: 317, endPoint y: 60, distance: 151.4
click at [317, 60] on textarea "Hi, I'll send the e signed copy once it is done. Thanks" at bounding box center [407, 74] width 542 height 38
paste textarea "will send the e-signed copy once it is completed."
click at [366, 60] on textarea "Hi, I will send the e-signed copy once it is completed. Thanks" at bounding box center [407, 74] width 542 height 38
click at [155, 69] on textarea "Hi, I will send the e-signed copy once it is completed. Please wait. Thanks" at bounding box center [407, 74] width 542 height 38
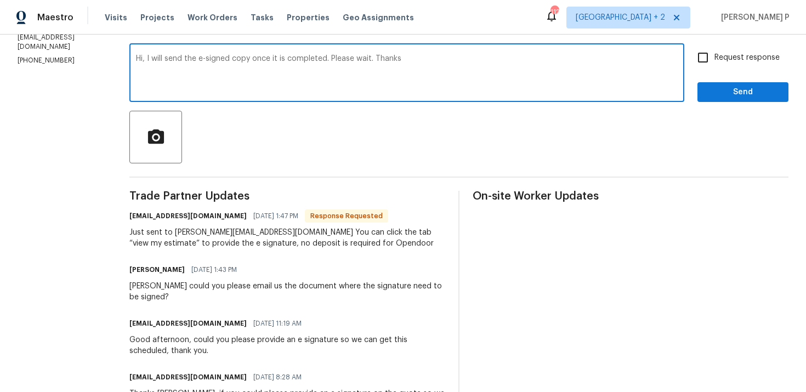
type textarea "Hi, I will send the e-signed copy once it is completed. Please wait. Thanks"
click at [710, 60] on input "Request response" at bounding box center [703, 57] width 23 height 23
checkbox input "true"
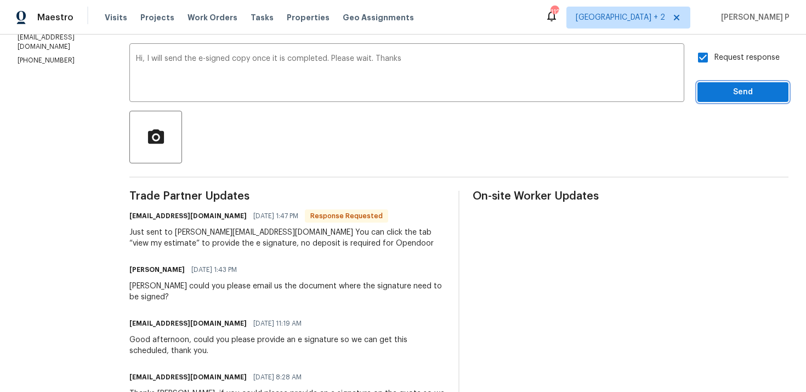
click at [726, 82] on button "Send" at bounding box center [743, 92] width 91 height 20
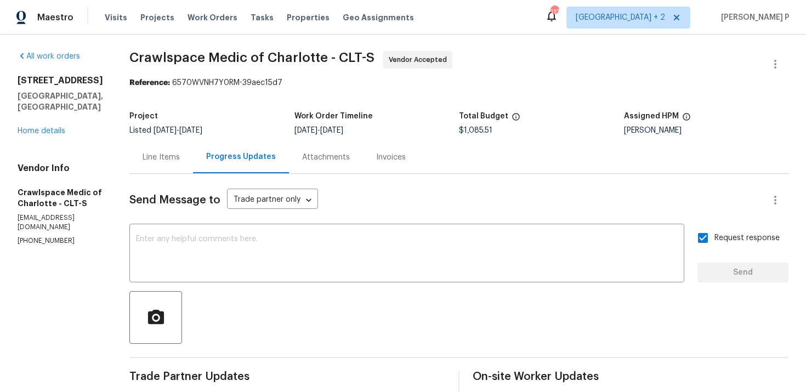
scroll to position [0, 0]
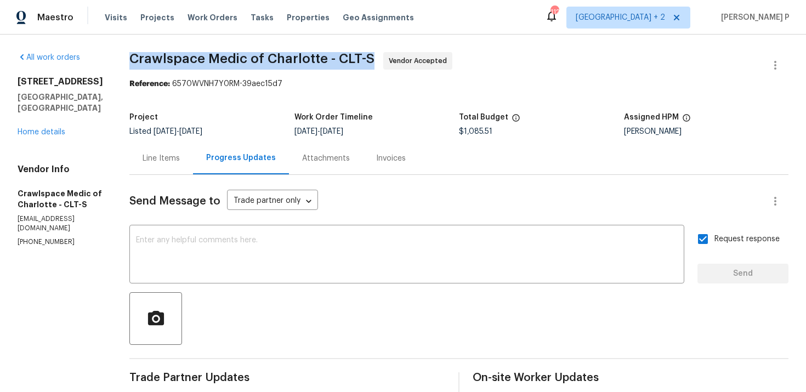
drag, startPoint x: 144, startPoint y: 54, endPoint x: 391, endPoint y: 59, distance: 246.4
copy span "Crawlspace Medic of Charlotte - CLT-S"
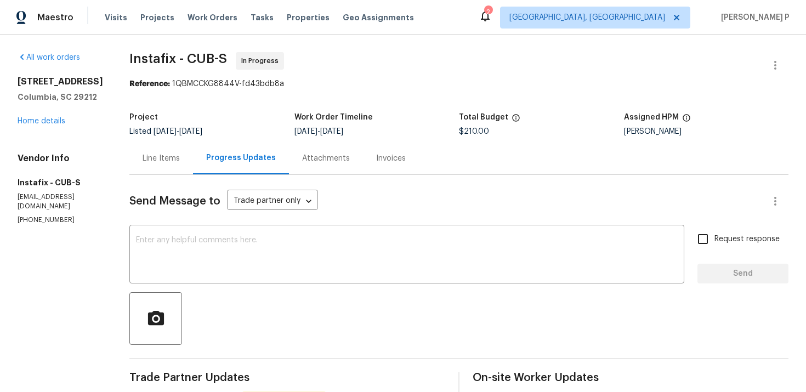
click at [166, 160] on div "Line Items" at bounding box center [161, 158] width 37 height 11
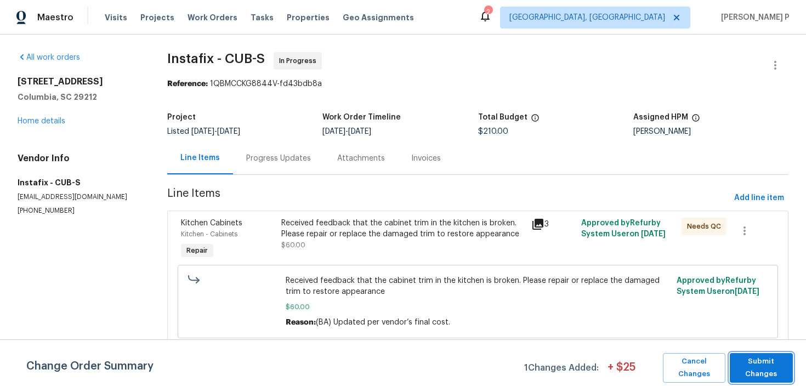
click at [761, 365] on span "Submit Changes" at bounding box center [762, 367] width 52 height 25
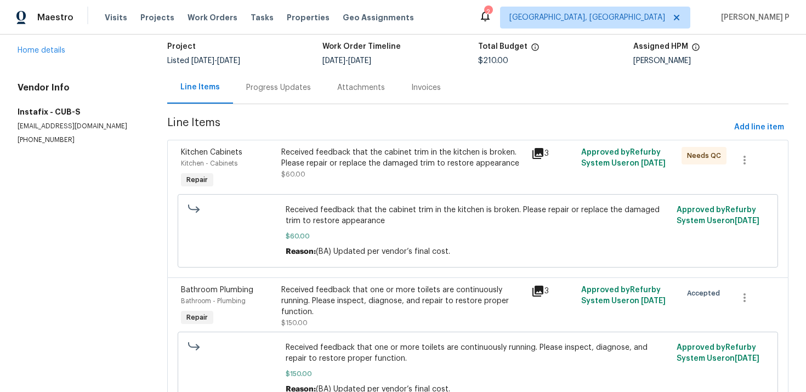
scroll to position [66, 0]
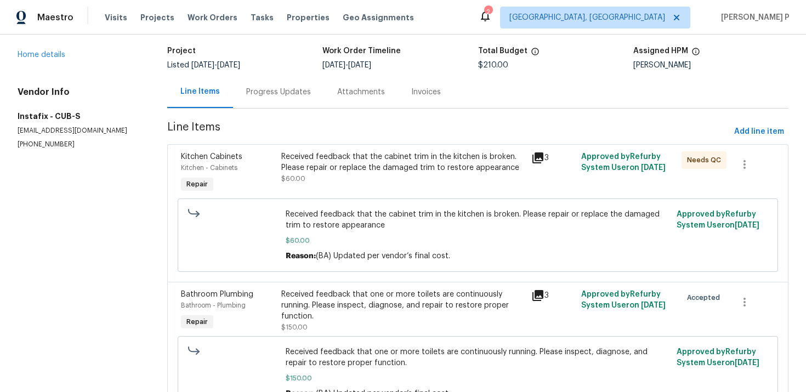
click at [360, 171] on div "Received feedback that the cabinet trim in the kitchen is broken. Please repair…" at bounding box center [403, 162] width 244 height 22
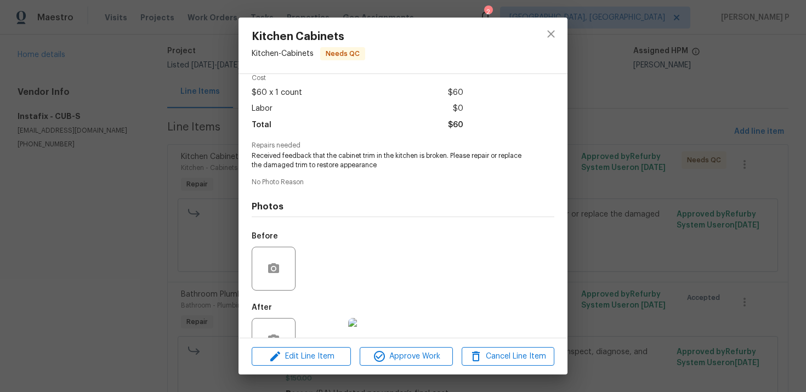
scroll to position [85, 0]
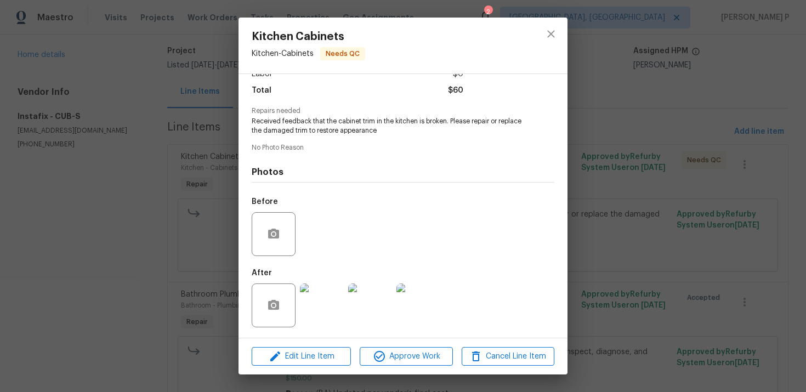
click at [315, 300] on img at bounding box center [322, 306] width 44 height 44
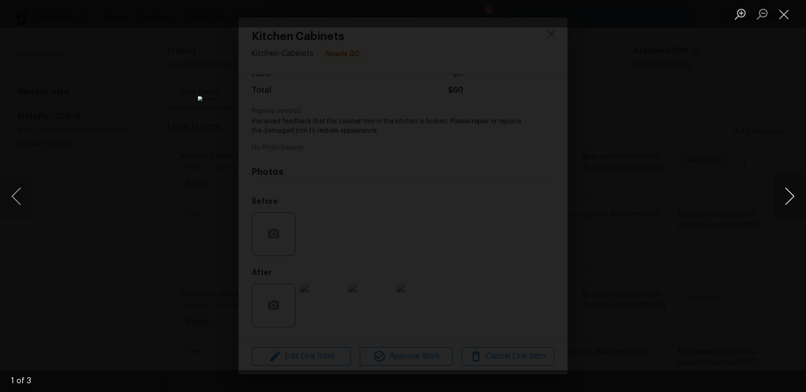
click at [795, 198] on button "Next image" at bounding box center [790, 196] width 33 height 44
click at [783, 13] on button "Close lightbox" at bounding box center [785, 13] width 22 height 19
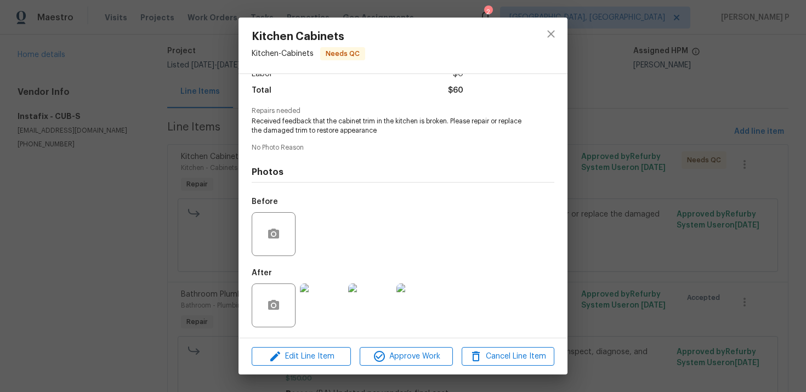
click at [328, 294] on img at bounding box center [322, 306] width 44 height 44
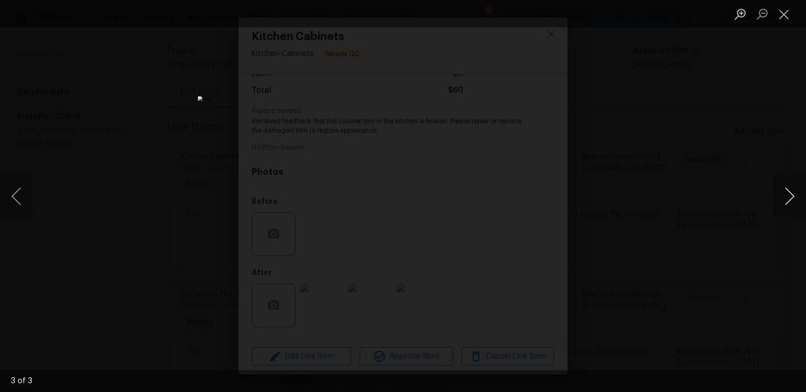
click at [778, 199] on button "Next image" at bounding box center [790, 196] width 33 height 44
click at [377, 260] on img "Lightbox" at bounding box center [403, 196] width 730 height 355
click at [328, 202] on img "Lightbox" at bounding box center [403, 196] width 730 height 355
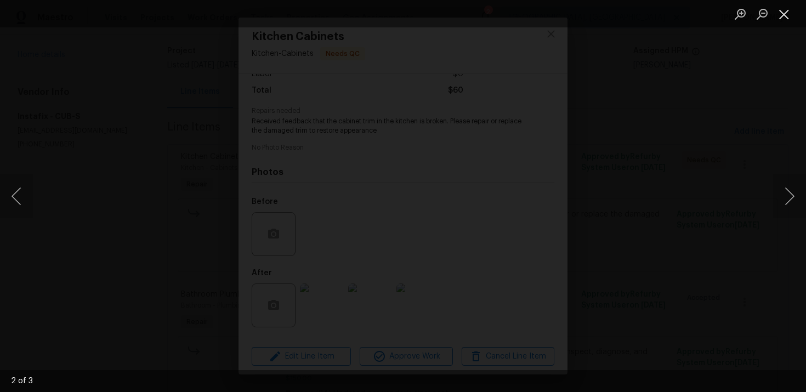
click at [788, 15] on button "Close lightbox" at bounding box center [785, 13] width 22 height 19
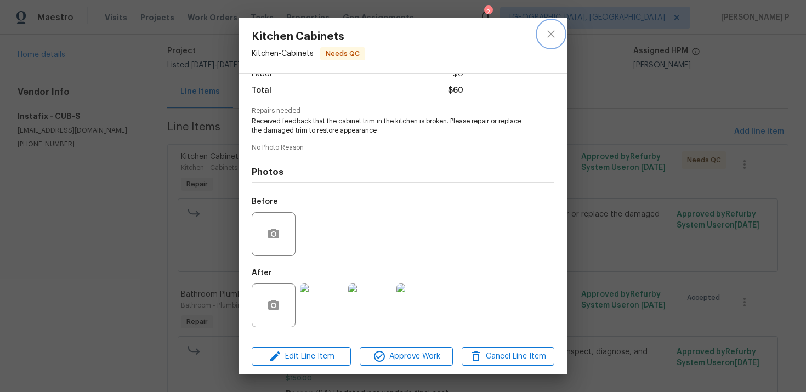
click at [551, 32] on icon "close" at bounding box center [551, 33] width 13 height 13
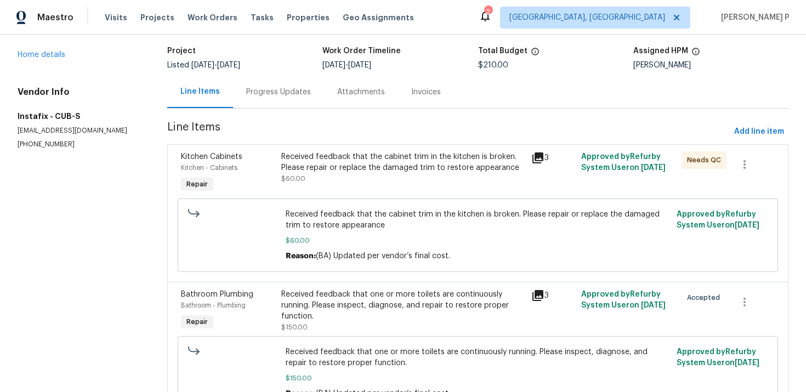
scroll to position [126, 0]
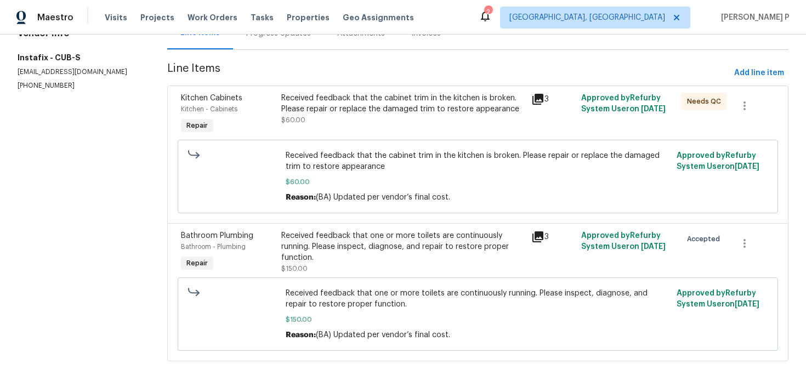
click at [370, 242] on div "Received feedback that one or more toilets are continuously running. Please ins…" at bounding box center [403, 246] width 244 height 33
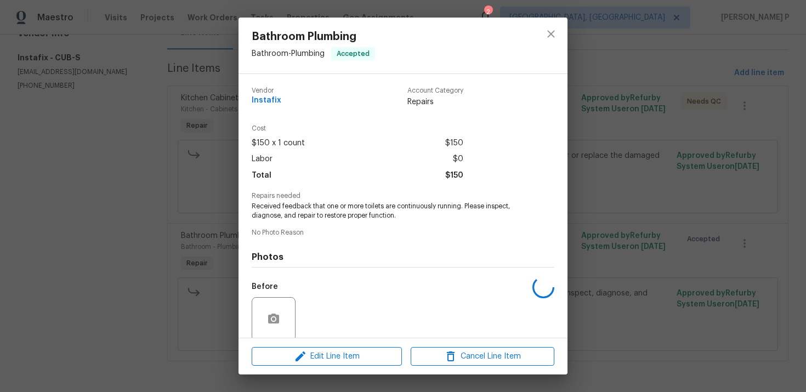
scroll to position [85, 0]
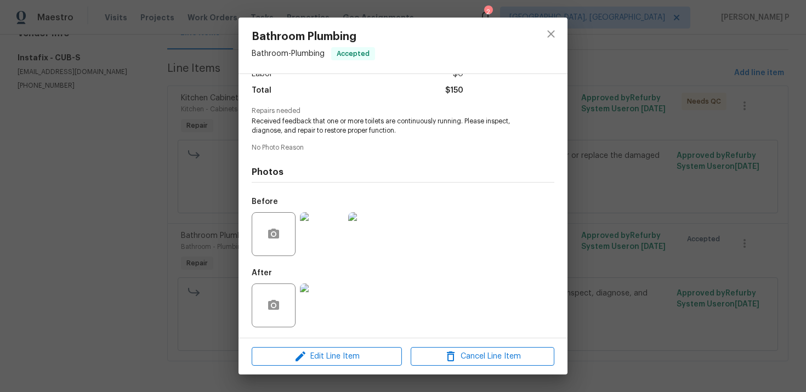
click at [374, 229] on img at bounding box center [370, 234] width 44 height 44
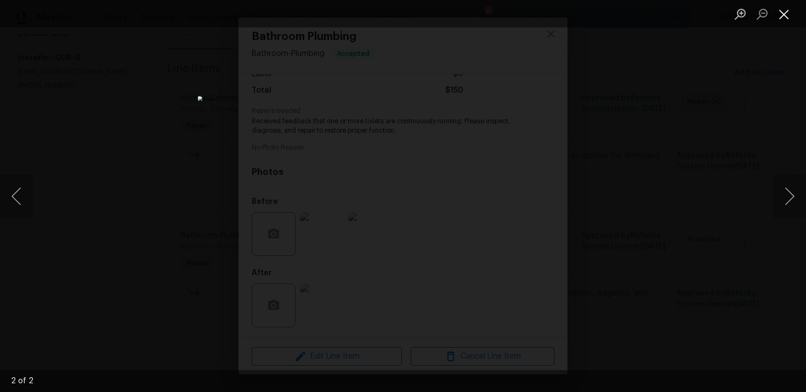
click at [782, 15] on button "Close lightbox" at bounding box center [785, 13] width 22 height 19
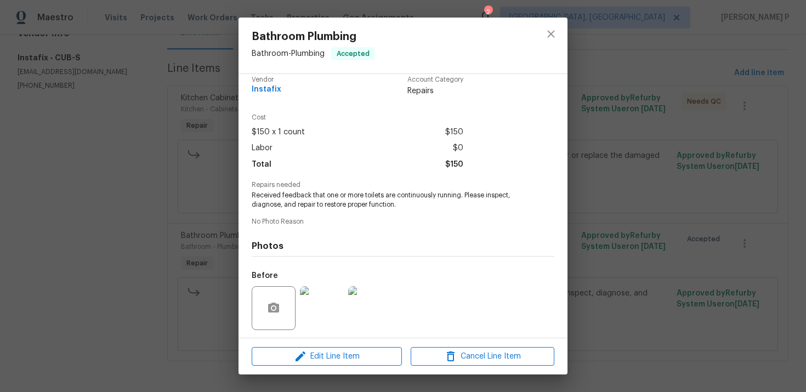
scroll to position [0, 0]
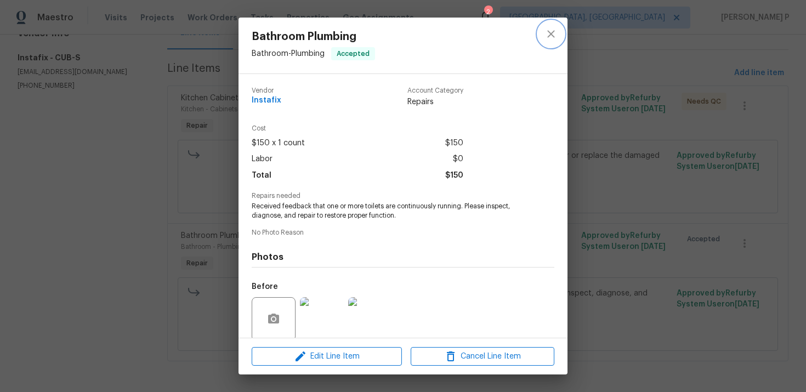
click at [551, 37] on icon "close" at bounding box center [551, 33] width 13 height 13
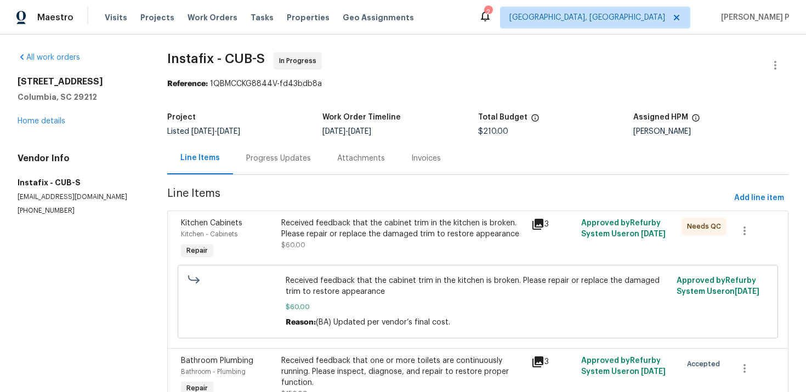
click at [52, 127] on div "All work orders 155 Doverside Dr Columbia, SC 29212 Home details Vendor Info In…" at bounding box center [79, 133] width 123 height 163
click at [59, 119] on link "Home details" at bounding box center [42, 121] width 48 height 8
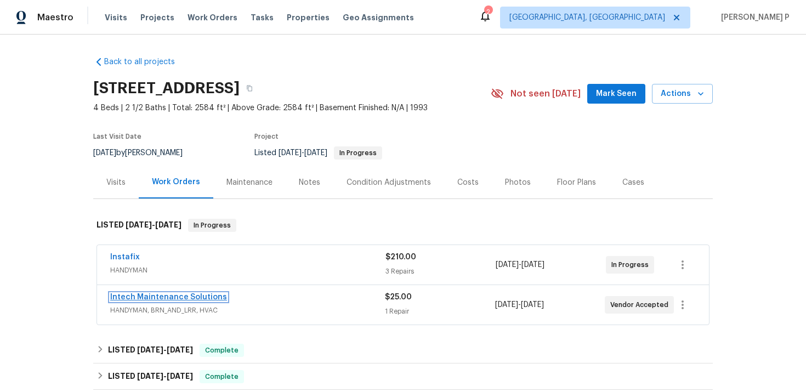
click at [187, 298] on link "Intech Maintenance Solutions" at bounding box center [168, 297] width 117 height 8
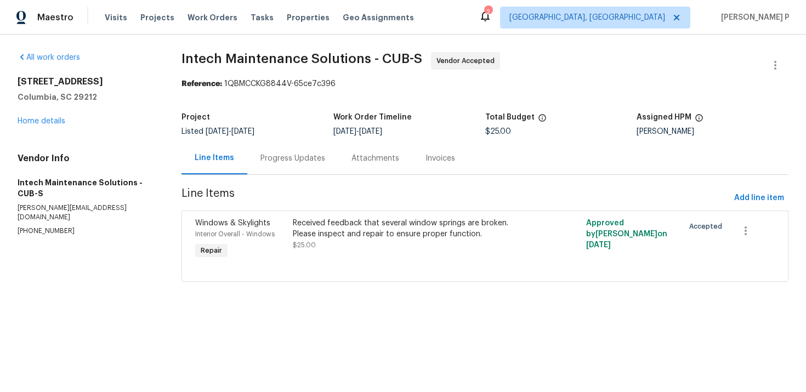
click at [299, 162] on div "Progress Updates" at bounding box center [293, 158] width 65 height 11
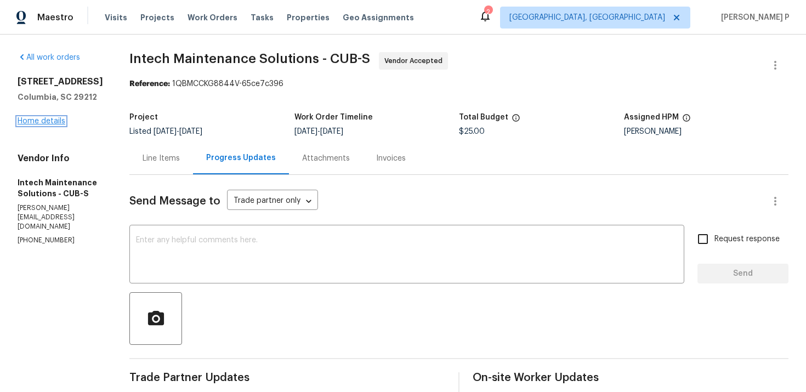
click at [53, 125] on link "Home details" at bounding box center [42, 121] width 48 height 8
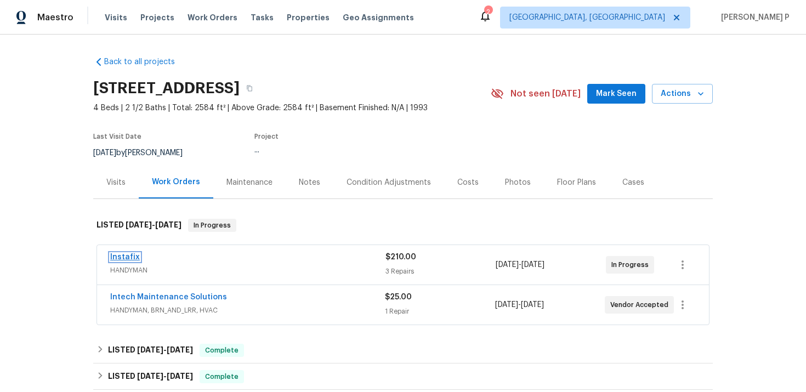
click at [125, 257] on link "Instafix" at bounding box center [125, 257] width 30 height 8
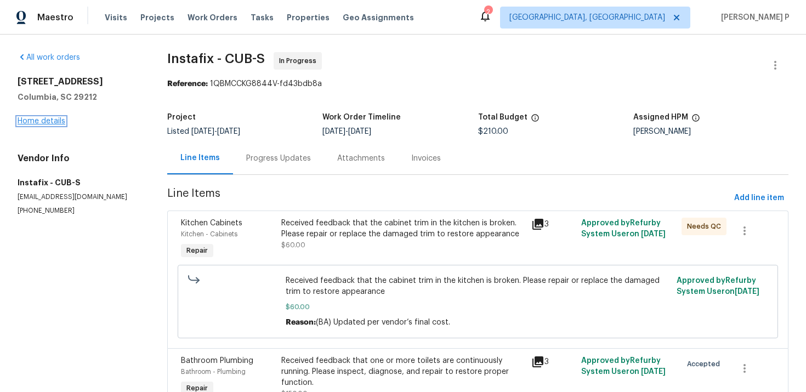
click at [57, 124] on link "Home details" at bounding box center [42, 121] width 48 height 8
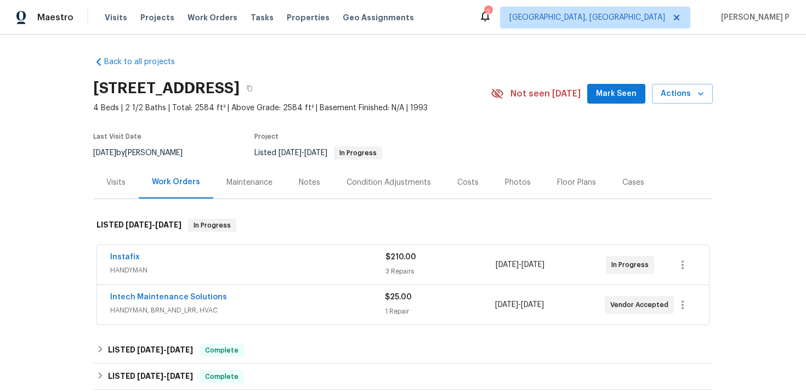
click at [132, 252] on span "Instafix" at bounding box center [125, 257] width 30 height 11
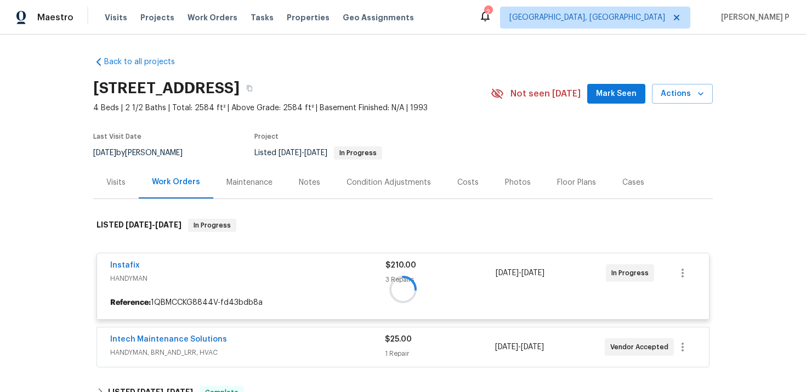
click at [127, 266] on div at bounding box center [403, 289] width 620 height 163
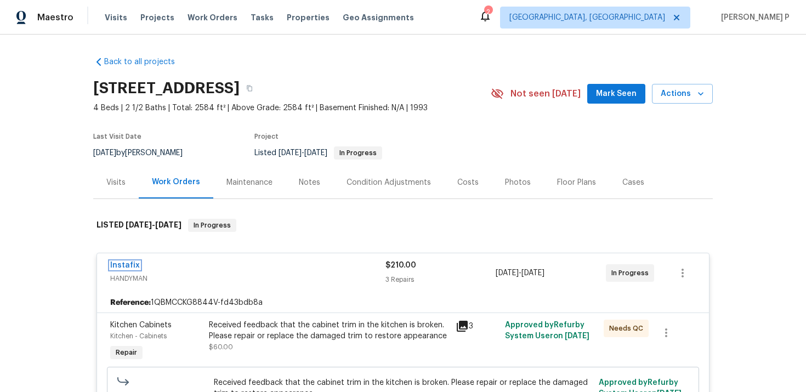
click at [127, 266] on link "Instafix" at bounding box center [125, 266] width 30 height 8
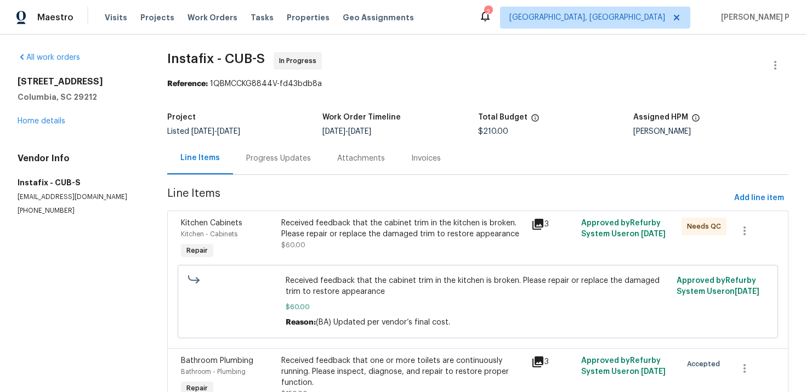
click at [292, 158] on div "Progress Updates" at bounding box center [278, 158] width 65 height 11
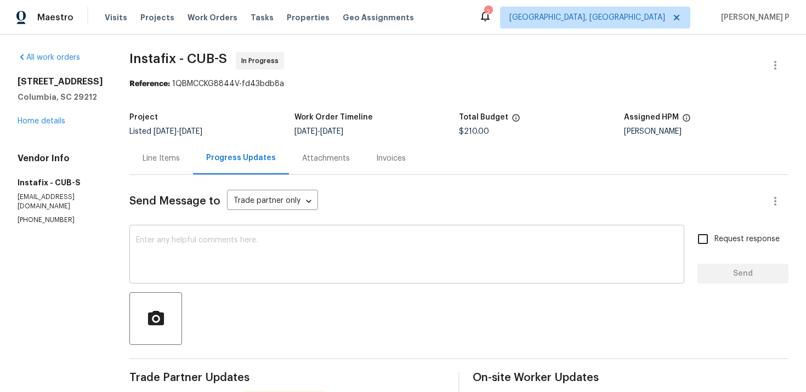
click at [189, 259] on textarea at bounding box center [407, 255] width 542 height 38
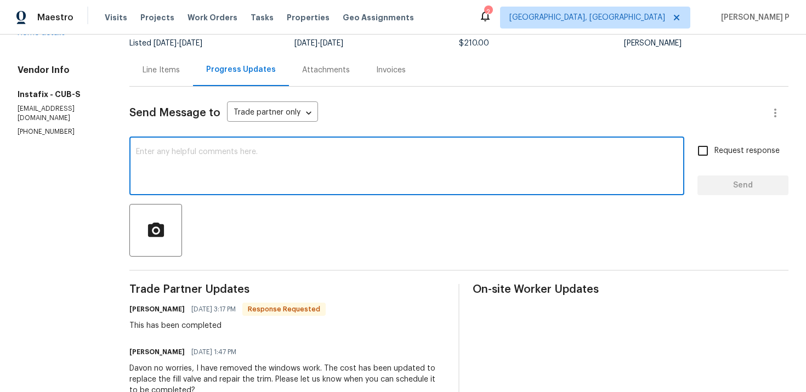
scroll to position [95, 0]
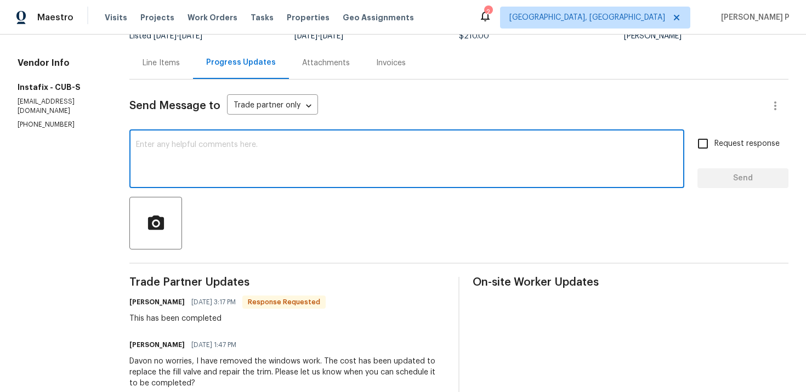
click at [193, 159] on textarea at bounding box center [407, 160] width 542 height 38
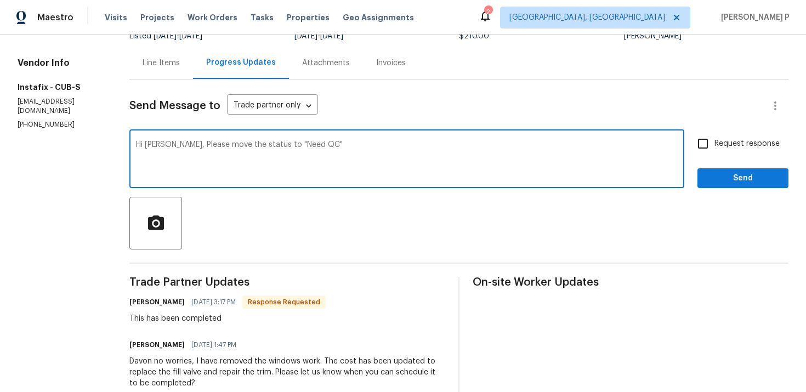
click at [341, 145] on textarea "Hi Davon, Please move the status to "Need QC"" at bounding box center [407, 160] width 542 height 38
drag, startPoint x: 168, startPoint y: 144, endPoint x: 387, endPoint y: 144, distance: 218.9
click at [387, 144] on textarea "Hi Davon, Please move the status to "Need QC" to close the work order. Thanks" at bounding box center [407, 160] width 542 height 38
type textarea "Hi Davon, Please move the status to "Need QC" to close the work order. Thanks"
click at [705, 154] on input "Request response" at bounding box center [703, 143] width 23 height 23
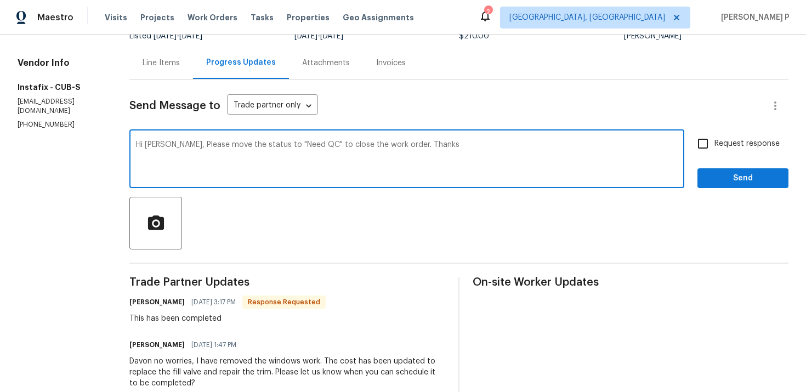
checkbox input "true"
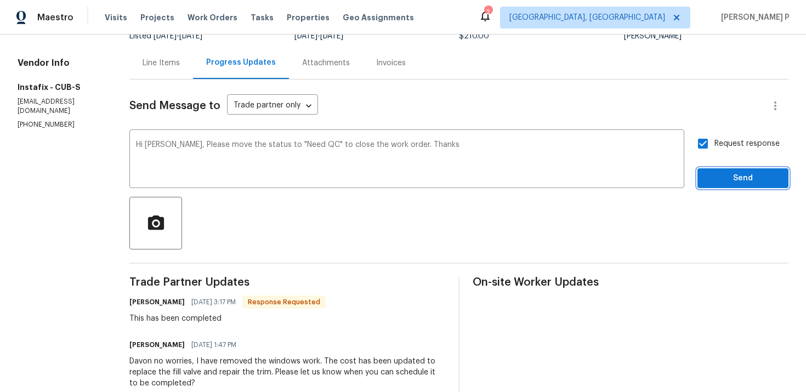
click at [720, 177] on span "Send" at bounding box center [744, 179] width 74 height 14
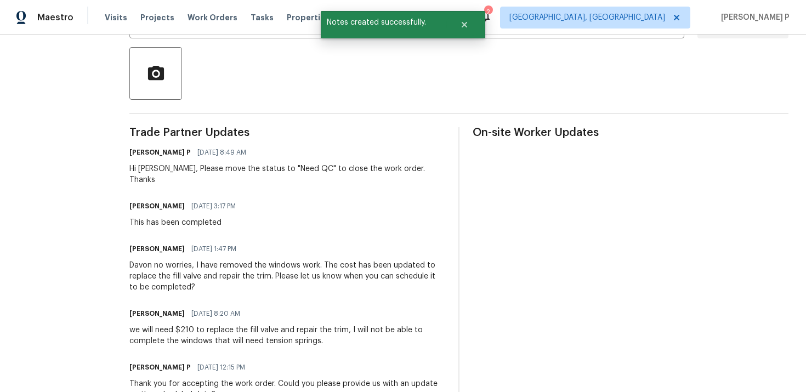
scroll to position [262, 0]
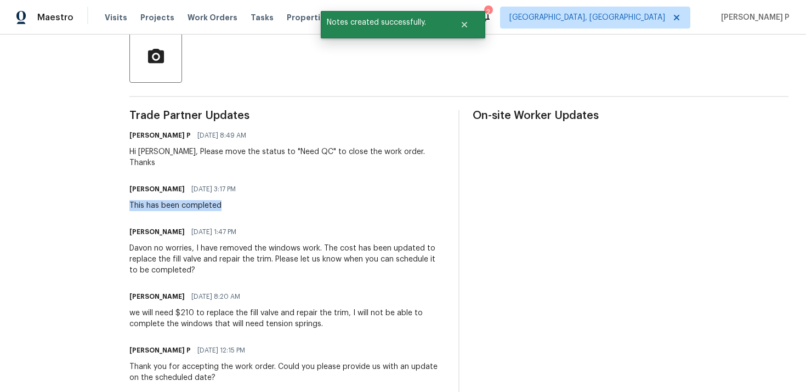
drag, startPoint x: 126, startPoint y: 196, endPoint x: 223, endPoint y: 196, distance: 96.6
click at [223, 200] on div "This has been completed" at bounding box center [185, 205] width 113 height 11
copy div "This has been completed"
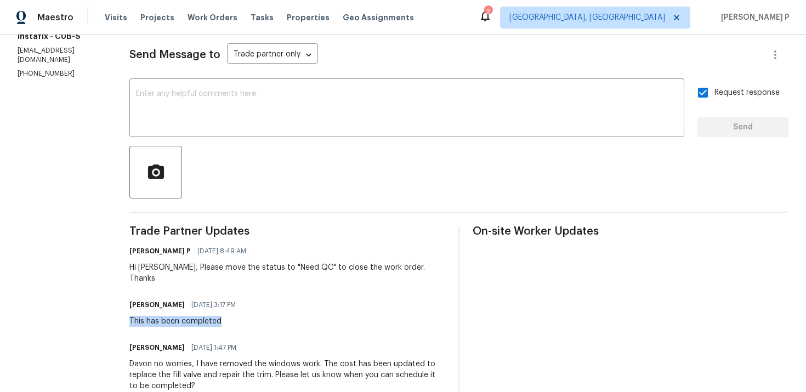
scroll to position [163, 0]
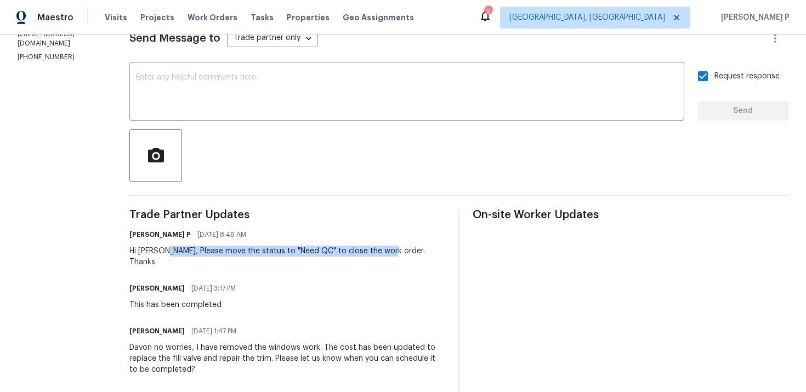
drag, startPoint x: 161, startPoint y: 250, endPoint x: 381, endPoint y: 251, distance: 220.0
click at [381, 251] on div "Hi Davon, Please move the status to "Need QC" to close the work order. Thanks" at bounding box center [287, 257] width 316 height 22
copy div "Please move the status to "Need QC" to close the work order."
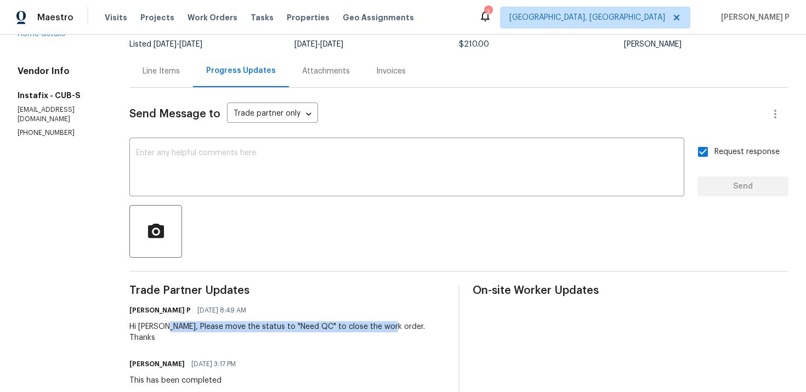
scroll to position [0, 0]
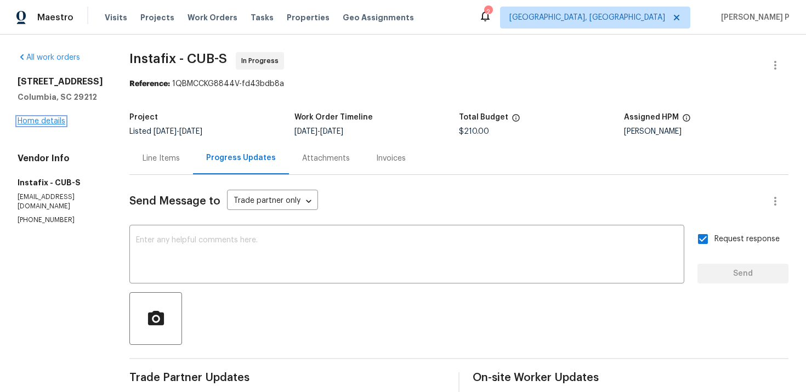
click at [57, 123] on link "Home details" at bounding box center [42, 121] width 48 height 8
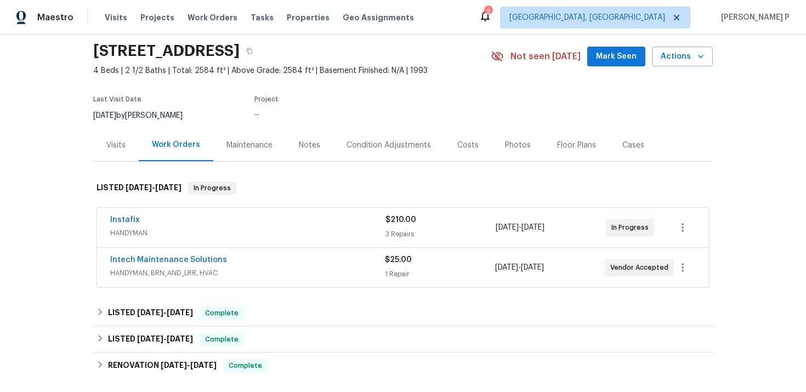
scroll to position [47, 0]
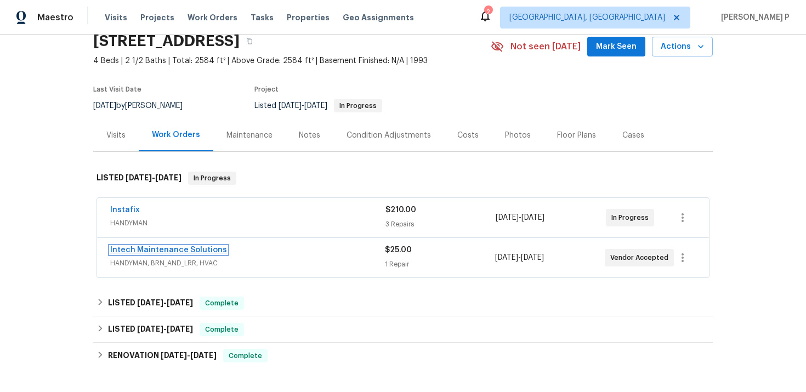
click at [157, 252] on link "Intech Maintenance Solutions" at bounding box center [168, 250] width 117 height 8
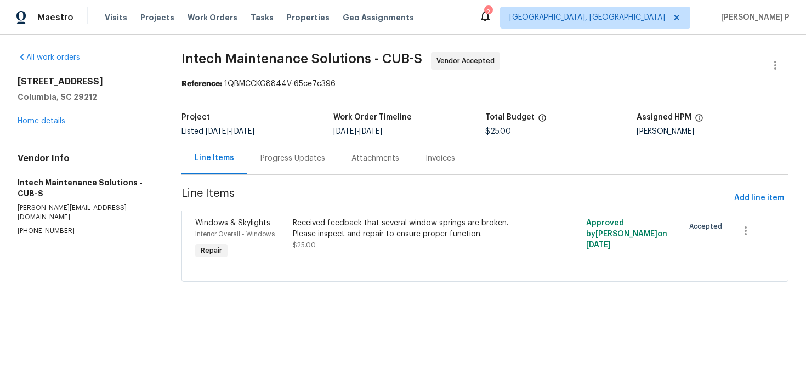
click at [290, 153] on div "Progress Updates" at bounding box center [293, 158] width 65 height 11
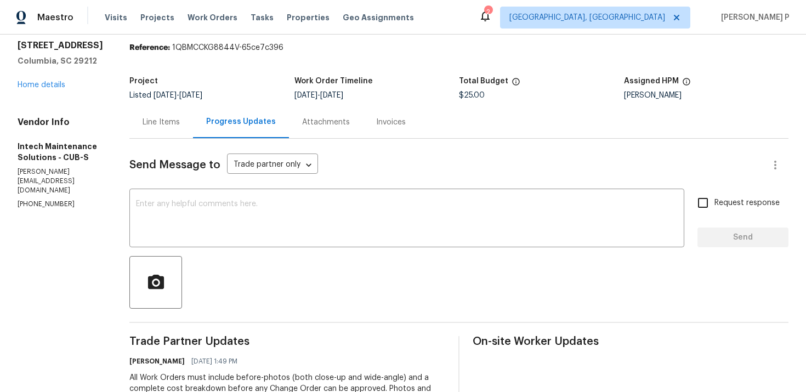
scroll to position [9, 0]
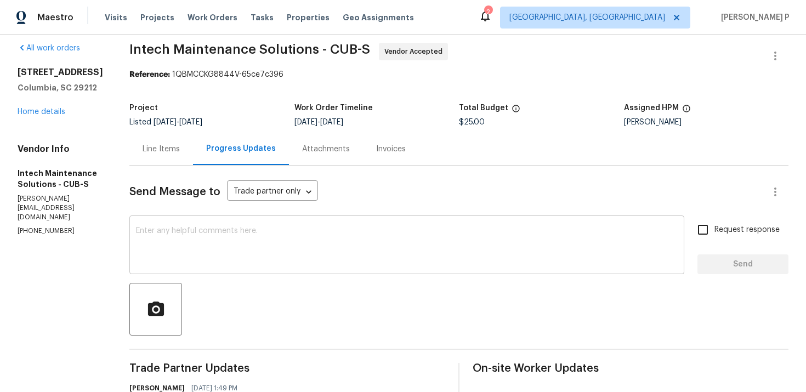
click at [187, 252] on textarea at bounding box center [407, 246] width 542 height 38
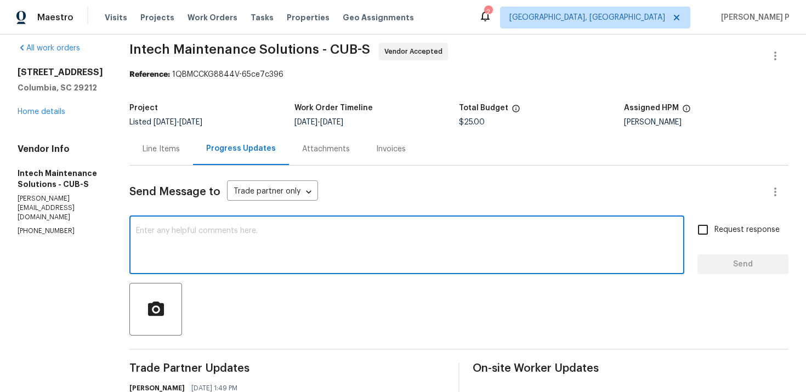
paste textarea "Thank you for accepting the work order. Could you please provide us with an upd…"
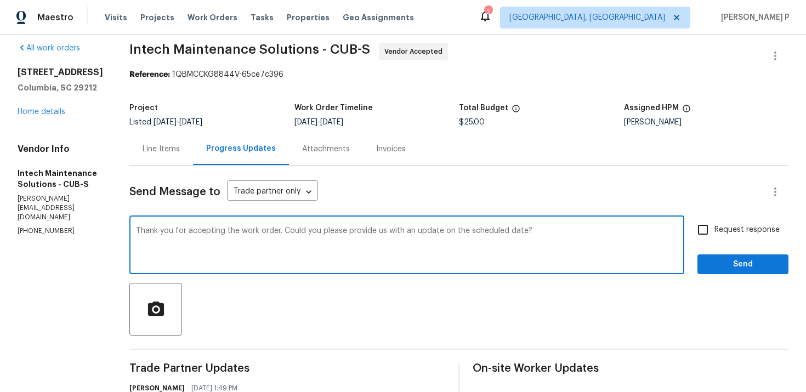
type textarea "Thank you for accepting the work order. Could you please provide us with an upd…"
click at [714, 233] on input "Request response" at bounding box center [703, 229] width 23 height 23
checkbox input "true"
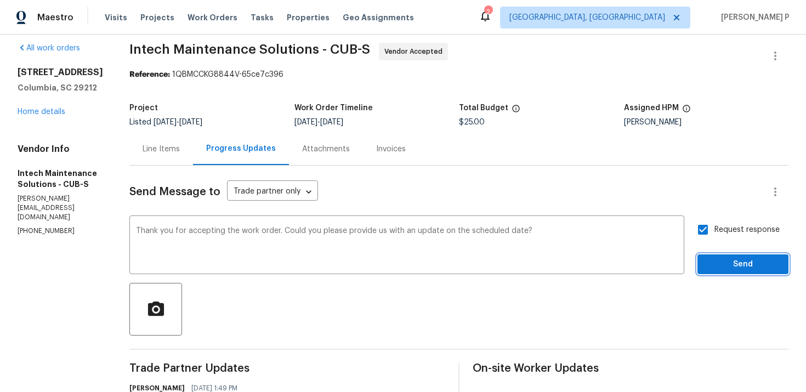
click at [727, 268] on span "Send" at bounding box center [744, 265] width 74 height 14
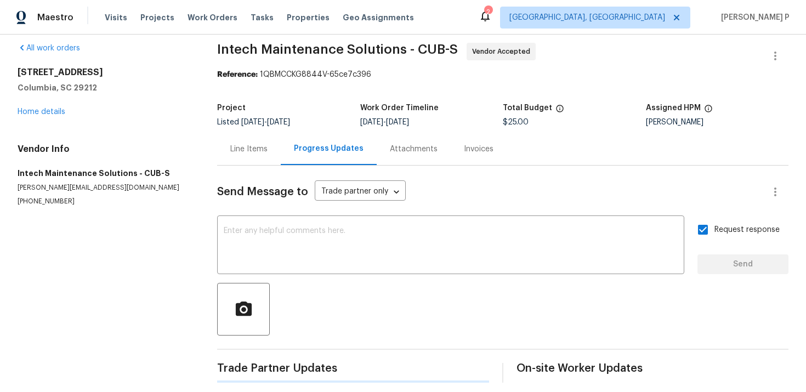
click at [383, 285] on div at bounding box center [503, 309] width 572 height 53
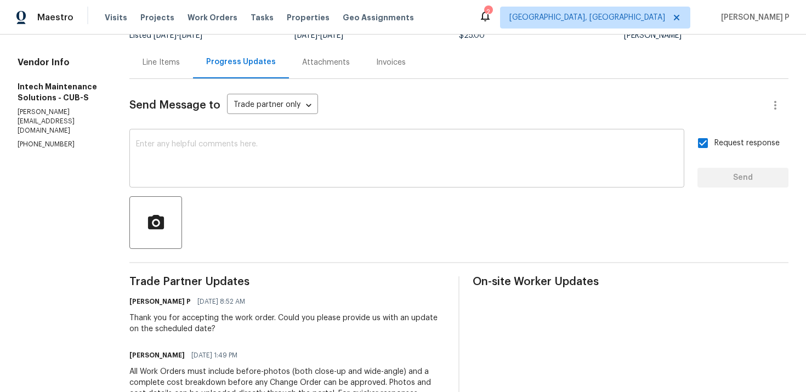
scroll to position [0, 0]
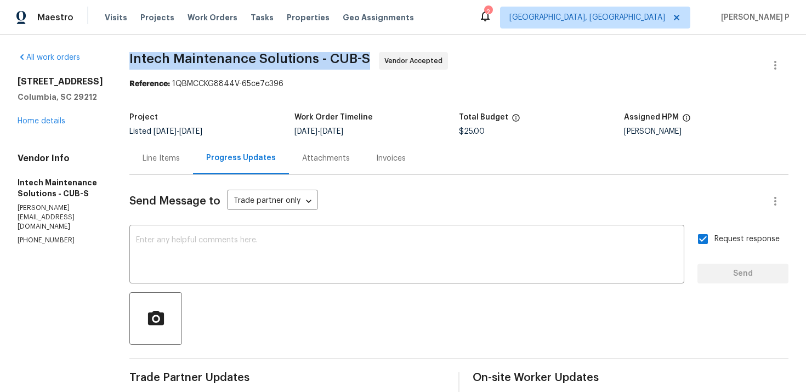
drag, startPoint x: 126, startPoint y: 55, endPoint x: 364, endPoint y: 55, distance: 238.6
click at [364, 55] on div "All work orders 155 Doverside Dr Columbia, SC 29212 Home details Vendor Info In…" at bounding box center [403, 329] width 806 height 589
copy span "Intech Maintenance Solutions - CUB-S"
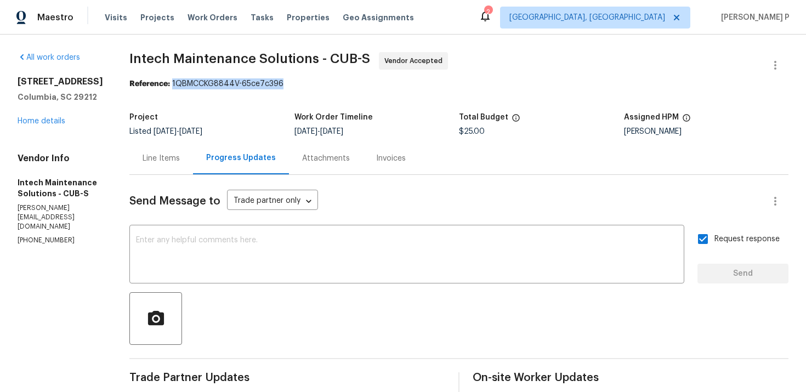
drag, startPoint x: 170, startPoint y: 84, endPoint x: 359, endPoint y: 84, distance: 188.7
click at [359, 84] on div "Reference: 1QBMCCKG8844V-65ce7c396" at bounding box center [458, 83] width 659 height 11
copy div "1QBMCCKG8844V-65ce7c396"
click at [153, 75] on span "Intech Maintenance Solutions - CUB-S Vendor Accepted" at bounding box center [445, 65] width 633 height 26
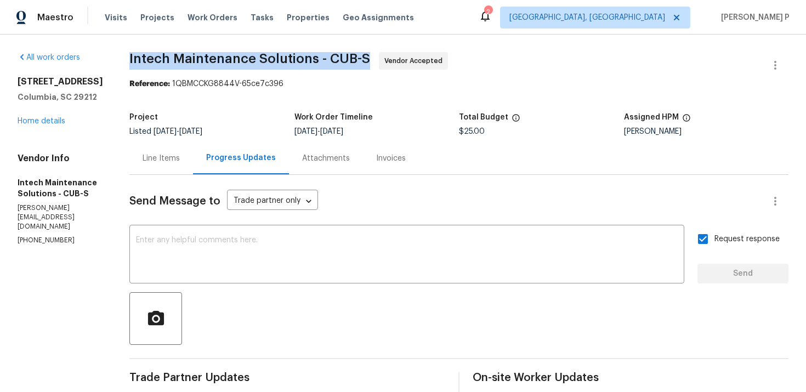
drag, startPoint x: 127, startPoint y: 57, endPoint x: 381, endPoint y: 57, distance: 253.4
click at [381, 57] on span "Intech Maintenance Solutions - CUB-S Vendor Accepted" at bounding box center [445, 65] width 633 height 26
copy span "Intech Maintenance Solutions - CUB-S"
click at [213, 65] on span "Intech Maintenance Solutions - CUB-S" at bounding box center [249, 58] width 241 height 13
drag, startPoint x: 129, startPoint y: 58, endPoint x: 405, endPoint y: 58, distance: 276.5
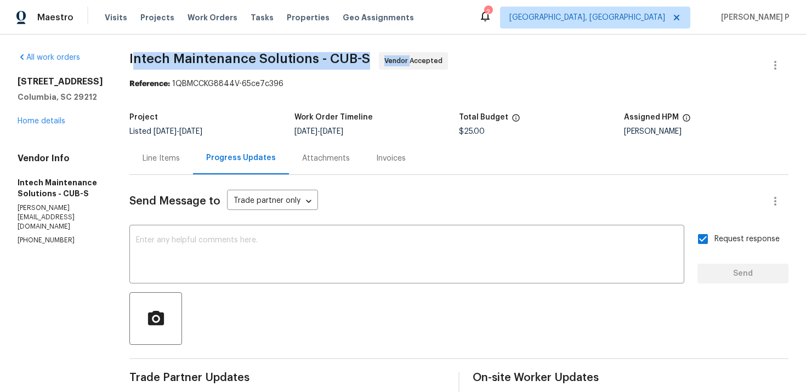
click at [405, 58] on span "Intech Maintenance Solutions - CUB-S Vendor Accepted" at bounding box center [445, 65] width 633 height 26
click at [183, 55] on span "Intech Maintenance Solutions - CUB-S" at bounding box center [249, 58] width 241 height 13
drag, startPoint x: 126, startPoint y: 59, endPoint x: 364, endPoint y: 57, distance: 238.6
click at [364, 57] on div "All work orders 155 Doverside Dr Columbia, SC 29212 Home details Vendor Info In…" at bounding box center [403, 329] width 806 height 589
copy span "Intech Maintenance Solutions - CUB-S"
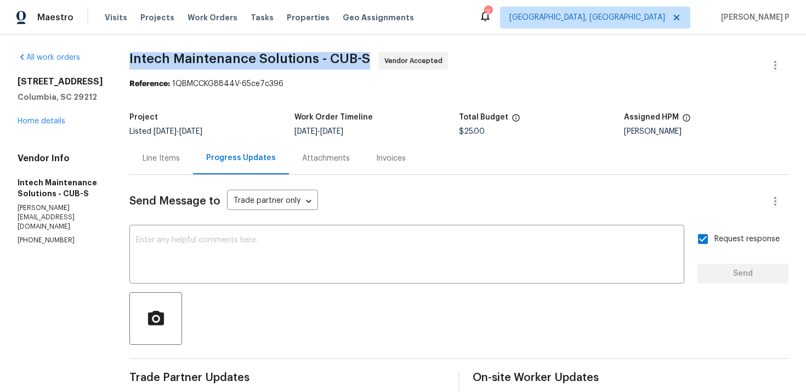
click at [160, 160] on div "Line Items" at bounding box center [161, 158] width 37 height 11
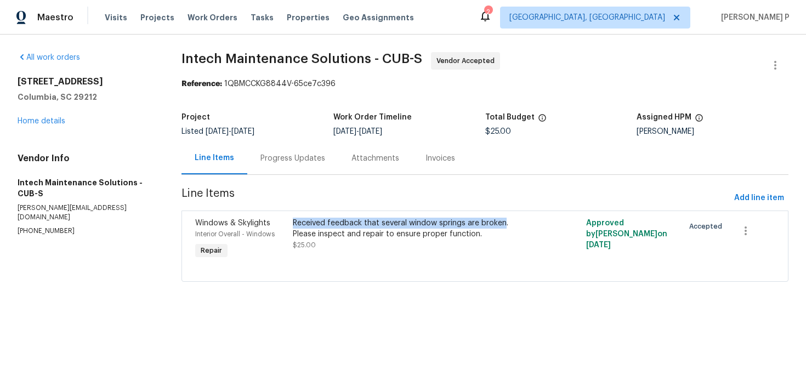
drag, startPoint x: 291, startPoint y: 223, endPoint x: 501, endPoint y: 223, distance: 209.6
click at [501, 223] on div "Received feedback that several window springs are broken. Please inspect and re…" at bounding box center [412, 229] width 238 height 22
copy div "Received feedback that several window springs are broken"
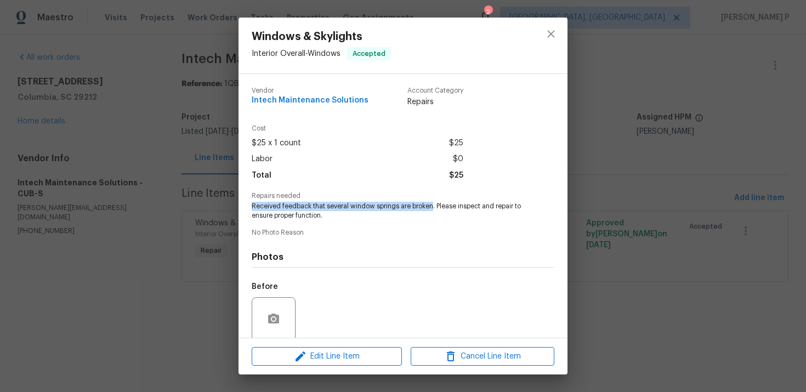
drag, startPoint x: 252, startPoint y: 207, endPoint x: 433, endPoint y: 204, distance: 181.1
click at [433, 204] on span "Received feedback that several window springs are broken. Please inspect and re…" at bounding box center [388, 211] width 273 height 19
copy span "Received feedback that several window springs are broken"
click at [55, 314] on div "Windows & Skylights Interior Overall - Windows Accepted Vendor Intech Maintenan…" at bounding box center [403, 196] width 806 height 392
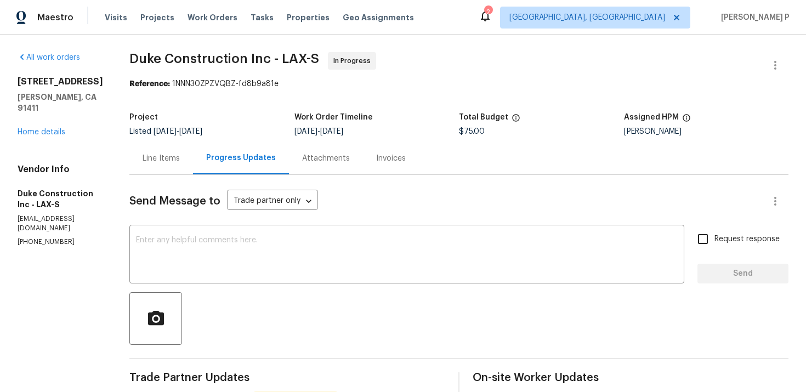
click at [175, 155] on div "Line Items" at bounding box center [161, 158] width 37 height 11
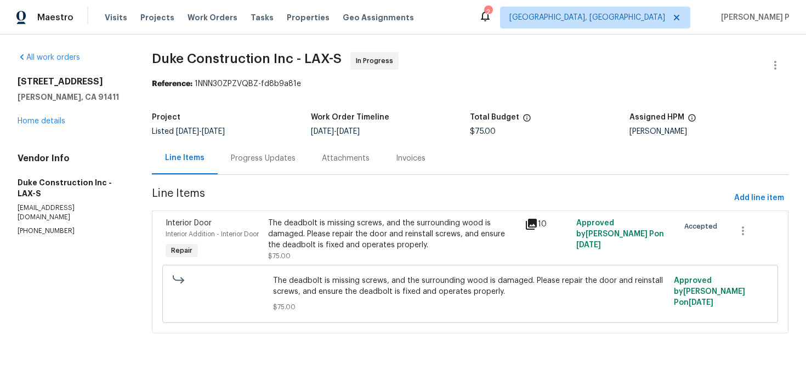
click at [305, 248] on div "The deadbolt is missing screws, and the surrounding wood is damaged. Please rep…" at bounding box center [393, 234] width 250 height 33
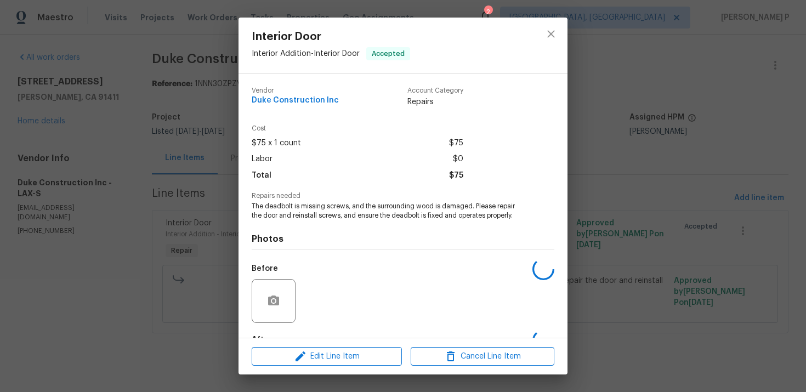
scroll to position [67, 0]
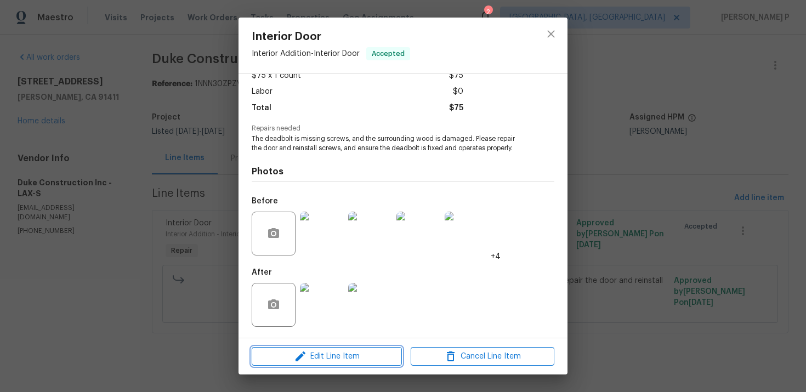
click at [295, 353] on icon "button" at bounding box center [300, 356] width 13 height 13
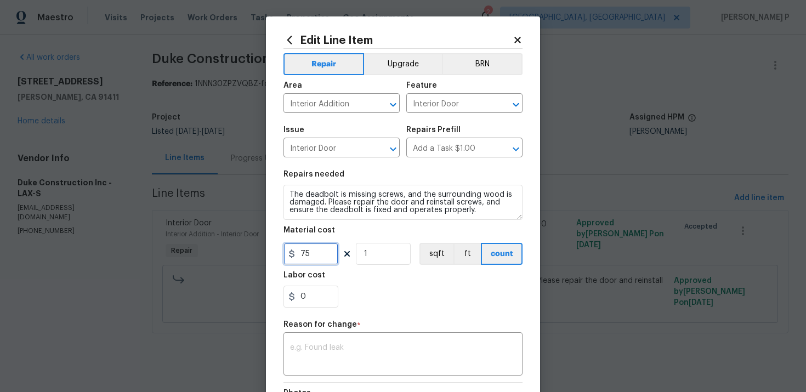
click at [297, 256] on input "75" at bounding box center [311, 254] width 55 height 22
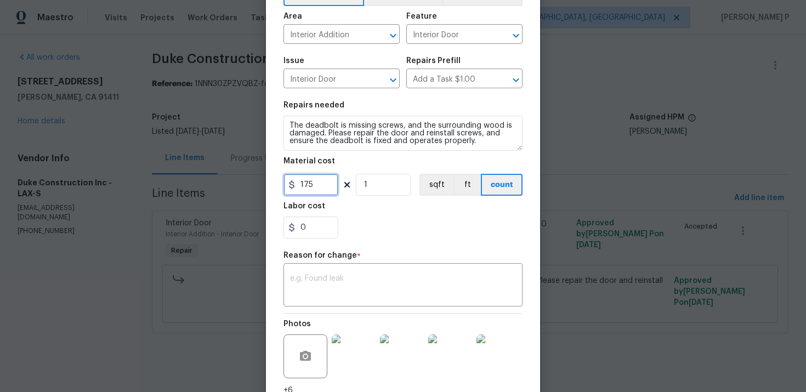
type input "175"
click at [322, 269] on div "x ​" at bounding box center [403, 286] width 239 height 41
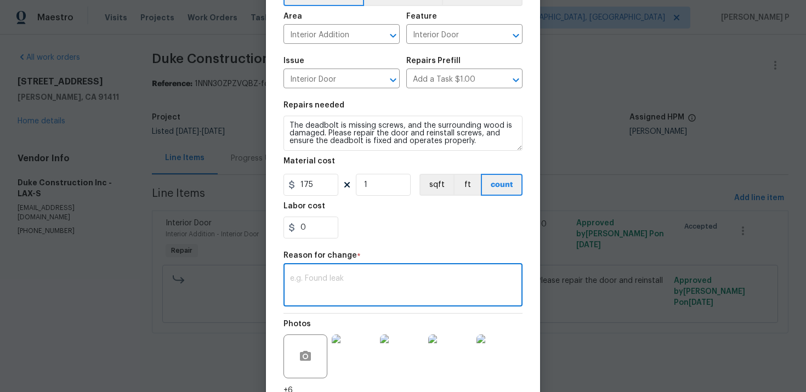
paste textarea "(RP) Updated per vendor’s final cost."
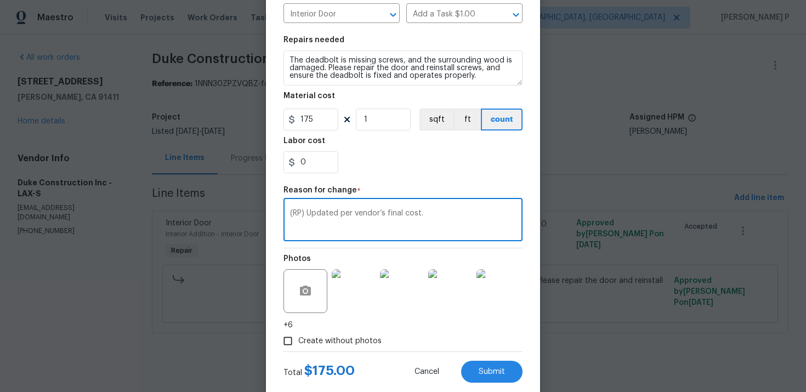
scroll to position [160, 0]
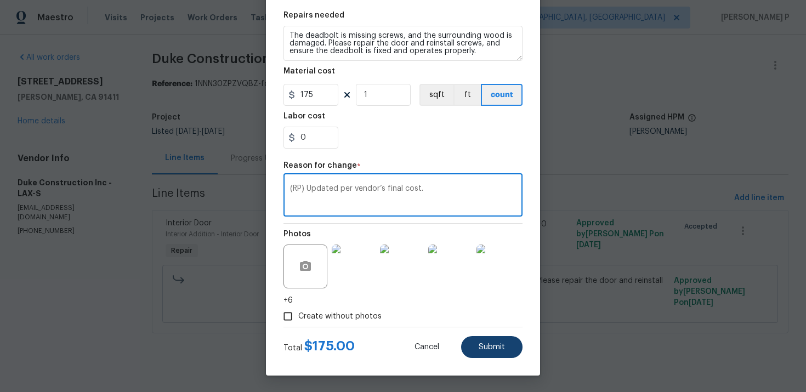
type textarea "(RP) Updated per vendor’s final cost."
click at [490, 345] on span "Submit" at bounding box center [492, 347] width 26 height 8
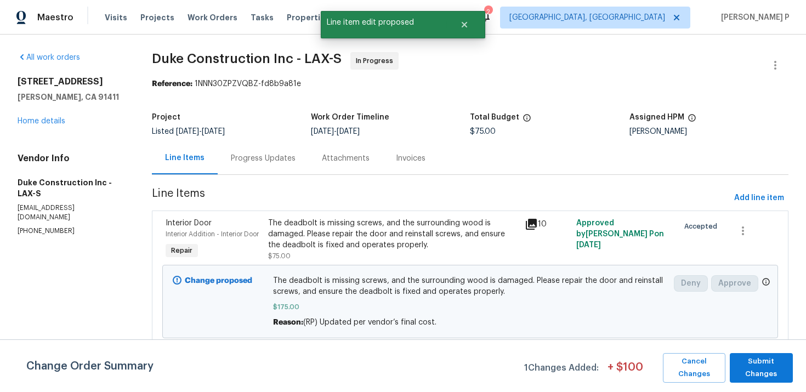
scroll to position [0, 0]
click at [749, 370] on span "Submit Changes" at bounding box center [762, 367] width 52 height 25
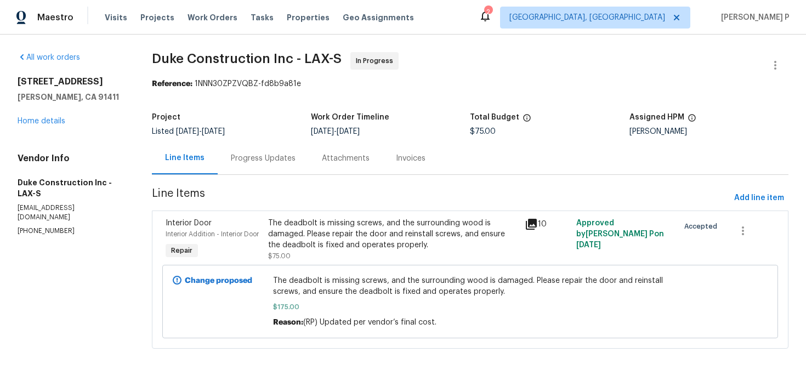
click at [268, 155] on div "Progress Updates" at bounding box center [263, 158] width 65 height 11
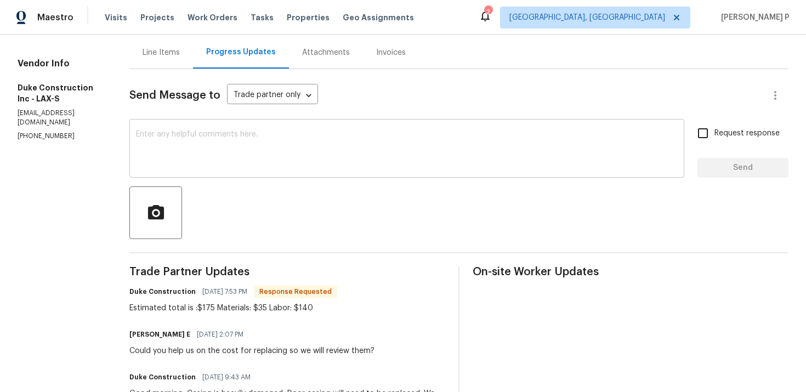
scroll to position [103, 0]
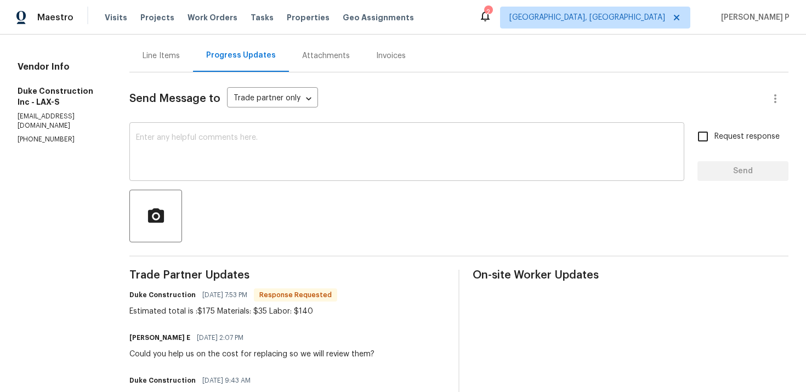
click at [259, 157] on textarea at bounding box center [407, 153] width 542 height 38
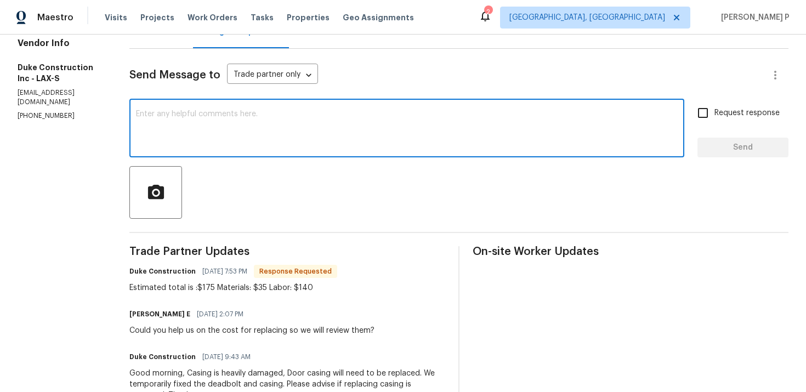
scroll to position [131, 0]
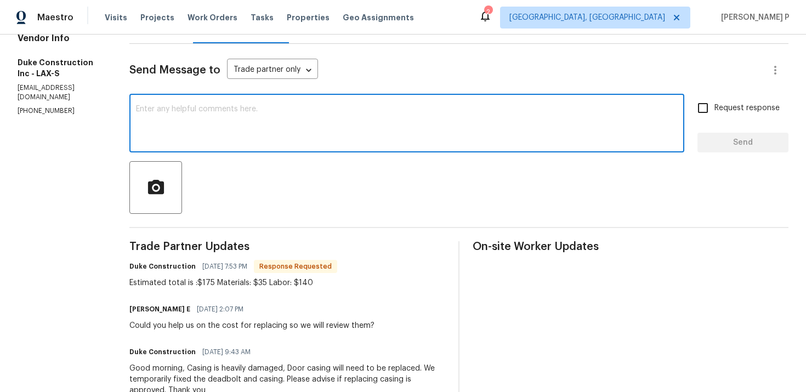
click at [248, 124] on textarea at bounding box center [407, 124] width 542 height 38
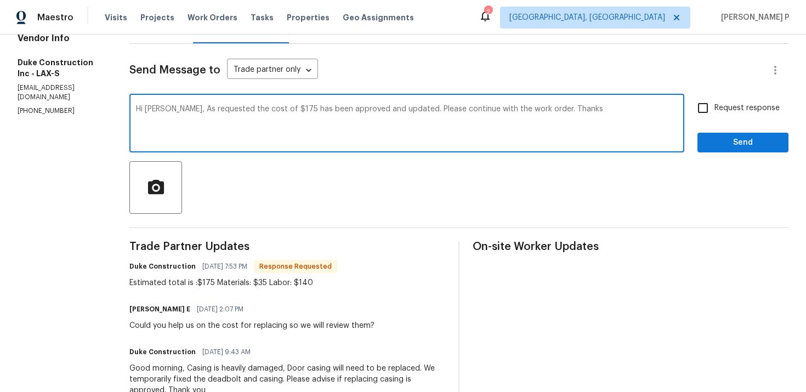
type textarea "Hi Duke, As requested the cost of $175 has been approved and updated. Please co…"
click at [712, 101] on input "Request response" at bounding box center [703, 108] width 23 height 23
checkbox input "true"
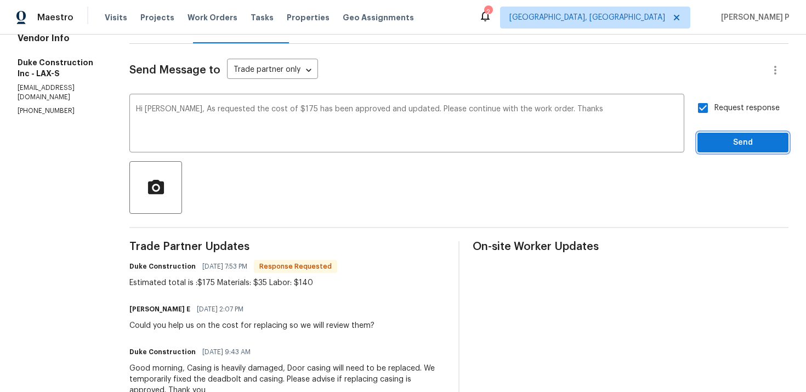
click at [721, 142] on span "Send" at bounding box center [744, 143] width 74 height 14
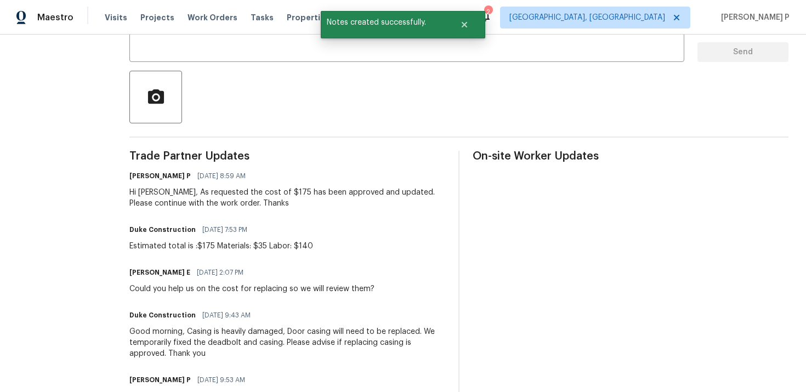
scroll to position [223, 0]
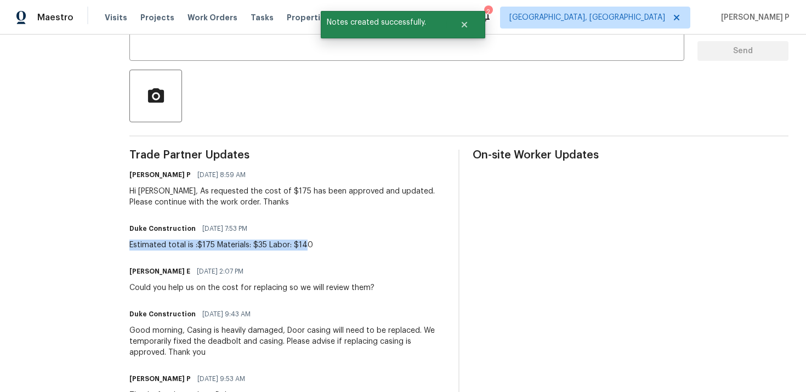
drag, startPoint x: 148, startPoint y: 244, endPoint x: 321, endPoint y: 250, distance: 172.9
click at [313, 250] on div "Estimated total is :$175 Materials: $35 Labor: $140" at bounding box center [221, 245] width 184 height 11
click at [198, 244] on div "Estimated total is :$175 Materials: $35 Labor: $140" at bounding box center [221, 245] width 184 height 11
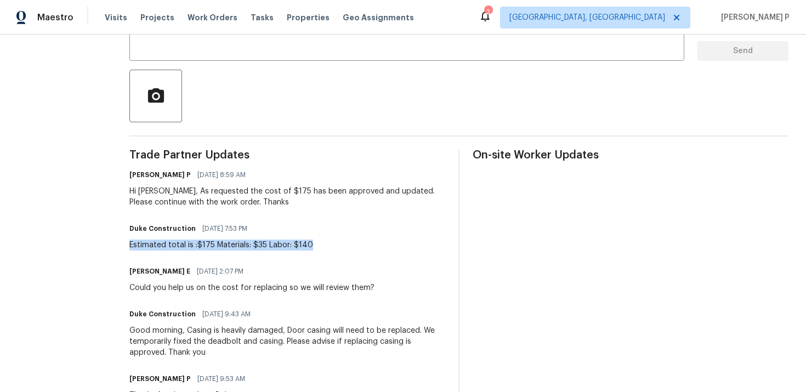
drag, startPoint x: 148, startPoint y: 245, endPoint x: 336, endPoint y: 244, distance: 188.2
click at [336, 244] on div "Duke Construction 09/18/2025 7:53 PM Estimated total is :$175 Materials: $35 La…" at bounding box center [287, 236] width 316 height 30
copy div "Estimated total is :$175 Materials: $35 Labor: $140"
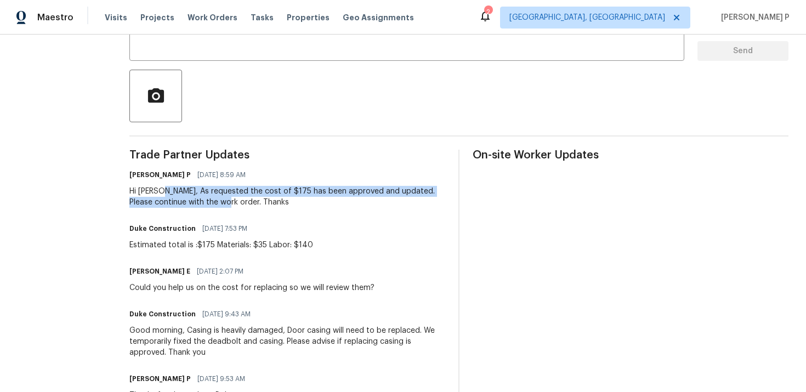
drag, startPoint x: 179, startPoint y: 193, endPoint x: 252, endPoint y: 204, distance: 74.3
click at [252, 204] on div "Hi Duke, As requested the cost of $175 has been approved and updated. Please co…" at bounding box center [287, 197] width 316 height 22
copy div "As requested the cost of $175 has been approved and updated. Please continue wi…"
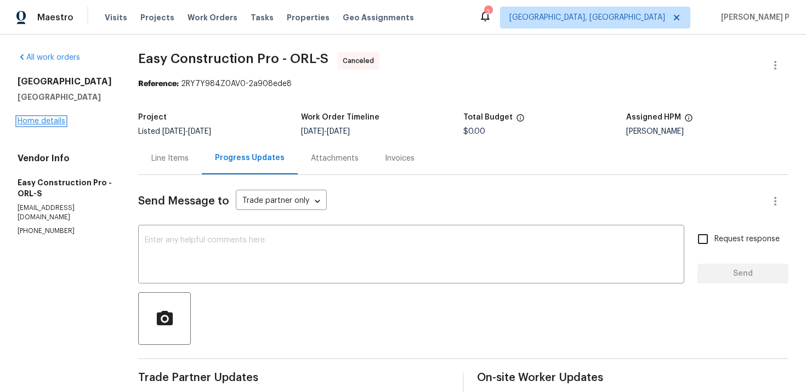
click at [42, 120] on link "Home details" at bounding box center [42, 121] width 48 height 8
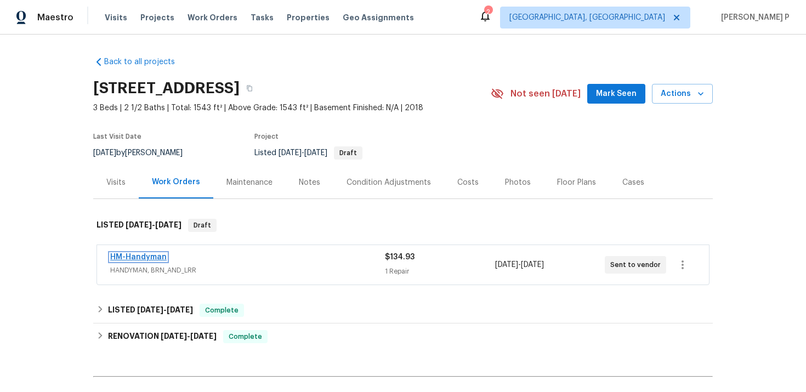
click at [146, 258] on link "HM-Handyman" at bounding box center [138, 257] width 57 height 8
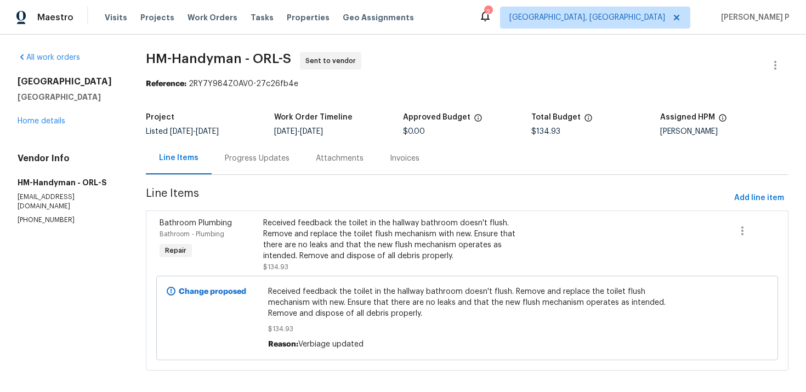
scroll to position [10, 0]
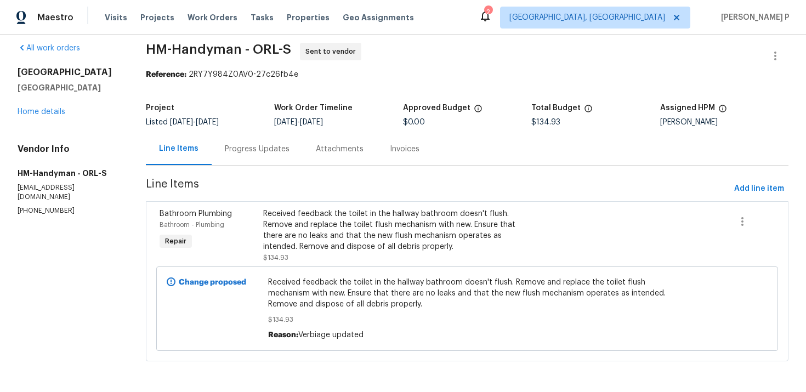
click at [271, 150] on div "Progress Updates" at bounding box center [257, 149] width 65 height 11
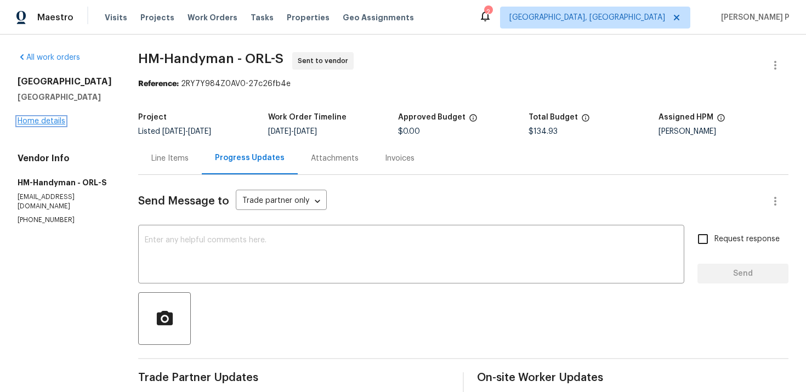
click at [43, 125] on link "Home details" at bounding box center [42, 121] width 48 height 8
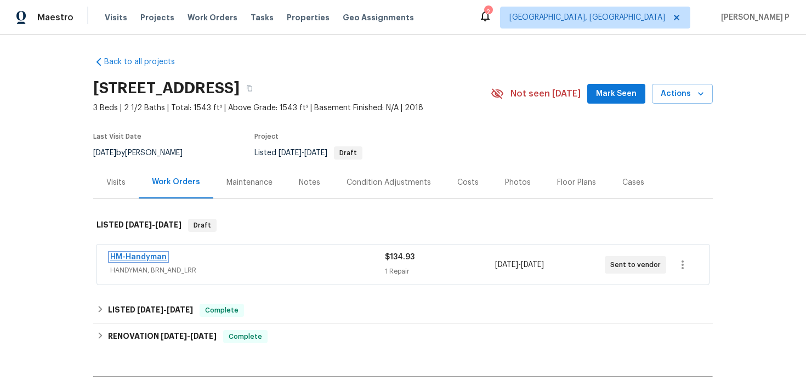
click at [138, 259] on link "HM-Handyman" at bounding box center [138, 257] width 57 height 8
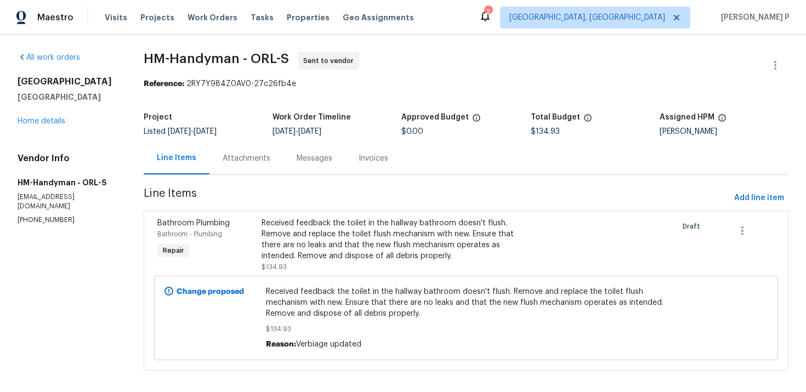
scroll to position [10, 0]
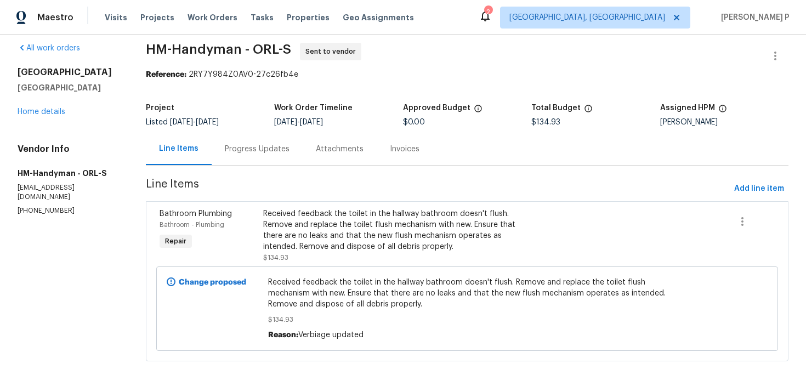
click at [275, 152] on div "Progress Updates" at bounding box center [257, 149] width 65 height 11
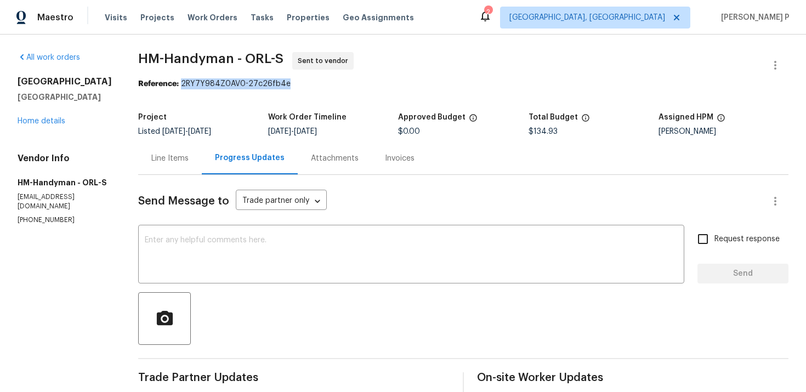
drag, startPoint x: 183, startPoint y: 81, endPoint x: 327, endPoint y: 81, distance: 143.7
click at [327, 81] on div "Reference: 2RY7Y984Z0AV0-27c26fb4e" at bounding box center [463, 83] width 651 height 11
copy div "2RY7Y984Z0AV0-27c26fb4e"
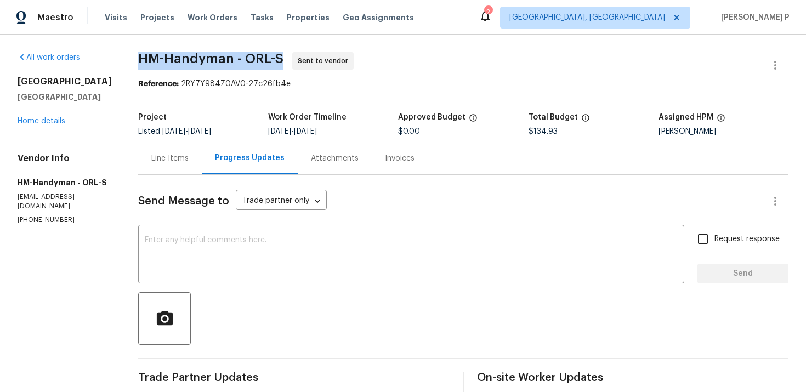
drag, startPoint x: 140, startPoint y: 59, endPoint x: 287, endPoint y: 61, distance: 147.0
click at [287, 61] on span "HM-Handyman - ORL-S Sent to vendor" at bounding box center [450, 65] width 624 height 26
copy span "HM-Handyman - ORL-S"
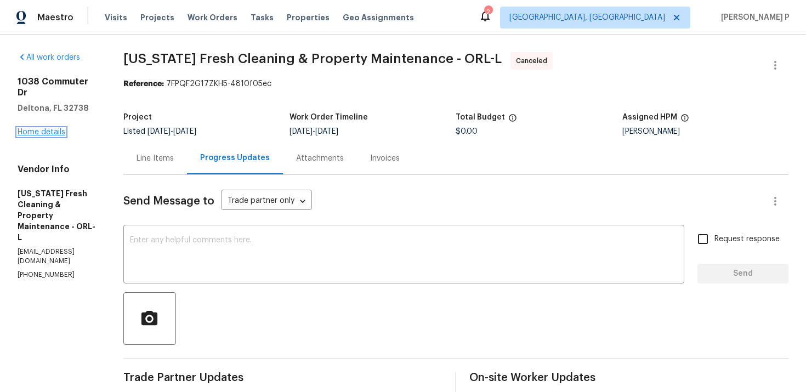
click at [44, 128] on link "Home details" at bounding box center [42, 132] width 48 height 8
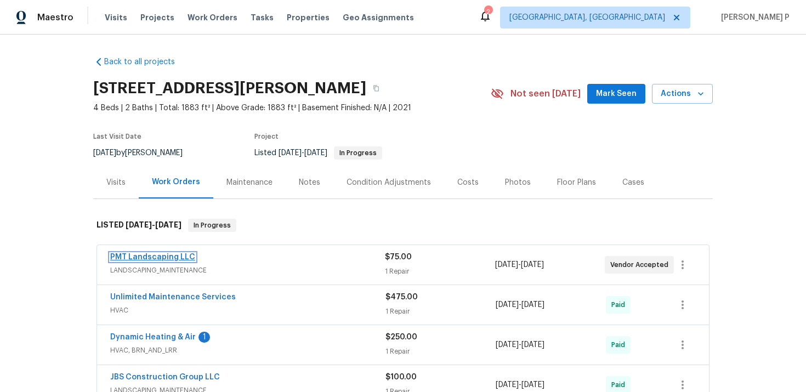
click at [162, 259] on link "PMT Landscaping LLC" at bounding box center [152, 257] width 85 height 8
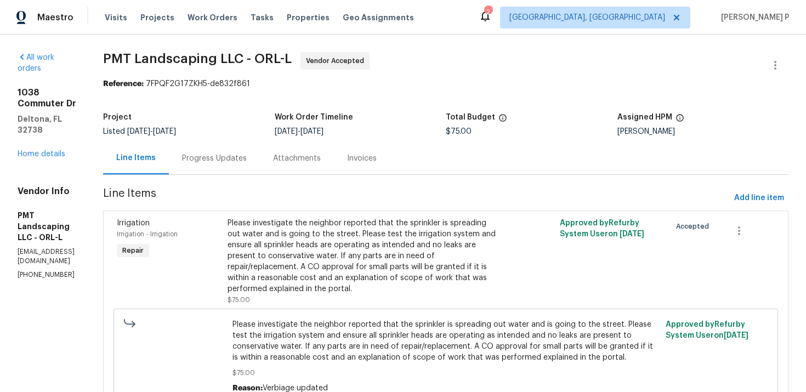
click at [245, 153] on div "Progress Updates" at bounding box center [214, 158] width 65 height 11
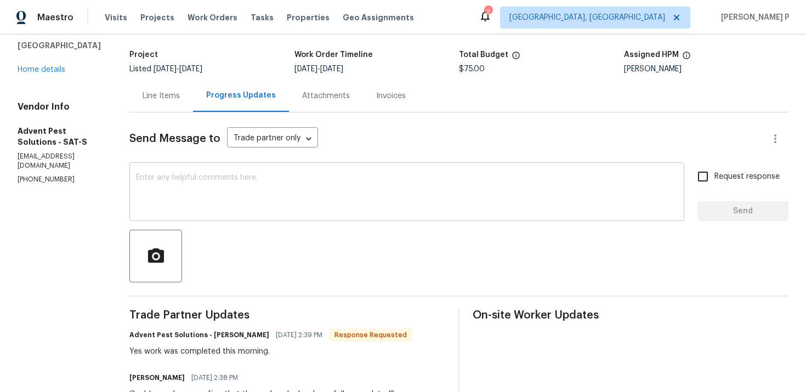
scroll to position [56, 0]
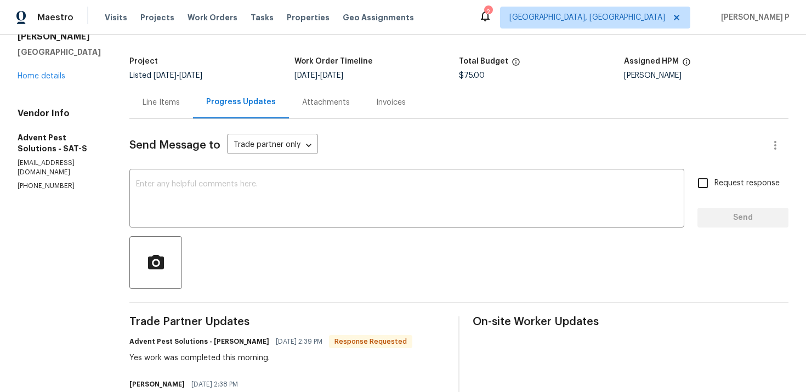
click at [172, 105] on div "Line Items" at bounding box center [161, 102] width 37 height 11
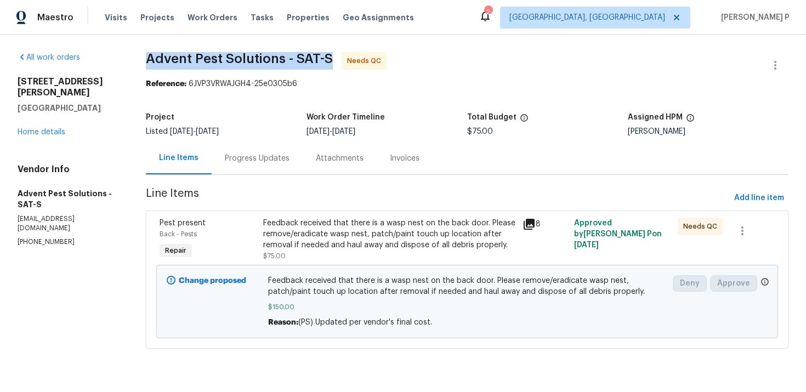
drag, startPoint x: 147, startPoint y: 60, endPoint x: 331, endPoint y: 59, distance: 183.8
click at [331, 59] on div "All work orders 10335 Rosalina Loop Converse, TX 78109 Home details Vendor Info…" at bounding box center [403, 207] width 806 height 345
copy span "Advent Pest Solutions - SAT-S"
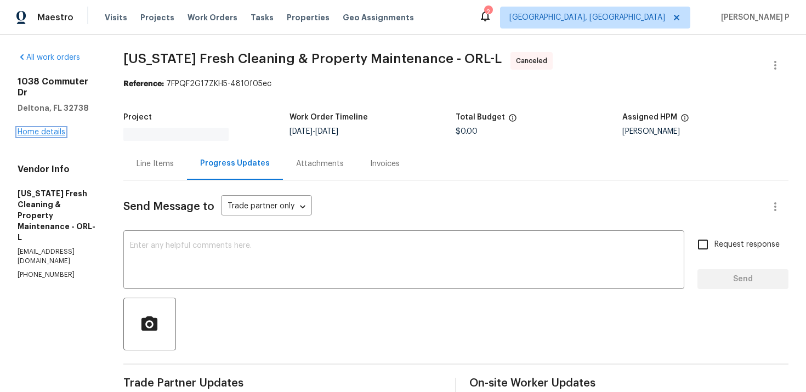
click at [47, 128] on link "Home details" at bounding box center [42, 132] width 48 height 8
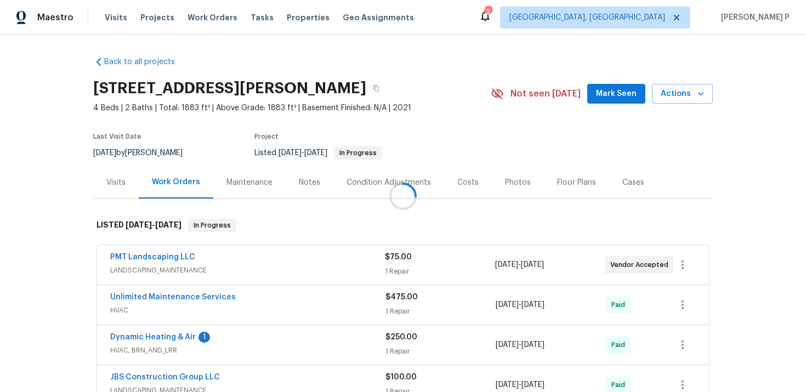
click at [153, 262] on div at bounding box center [403, 196] width 806 height 392
click at [164, 257] on link "PMT Landscaping LLC" at bounding box center [152, 257] width 85 height 8
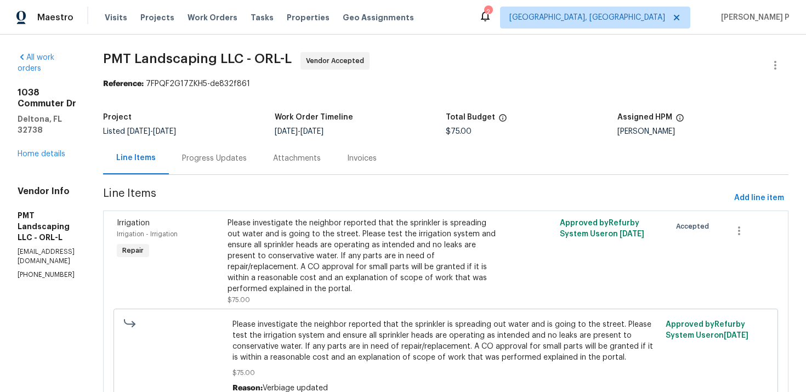
click at [246, 151] on div "Progress Updates" at bounding box center [214, 158] width 91 height 32
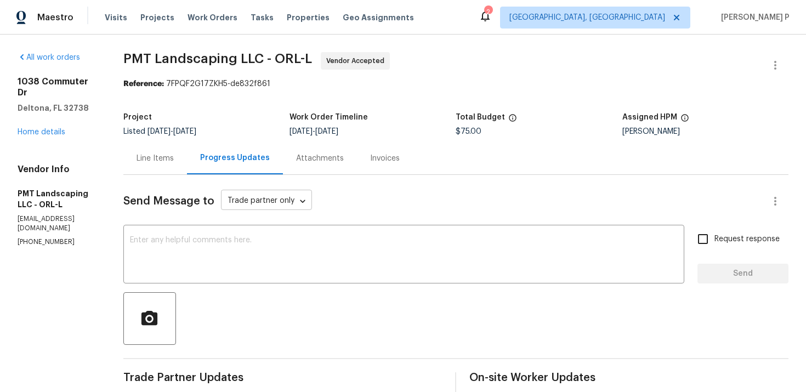
click at [246, 207] on body "Maestro Visits Projects Work Orders Tasks Properties Geo Assignments 2 Indianap…" at bounding box center [403, 196] width 806 height 392
click at [246, 247] on div at bounding box center [403, 196] width 806 height 392
click at [246, 247] on textarea at bounding box center [404, 255] width 548 height 38
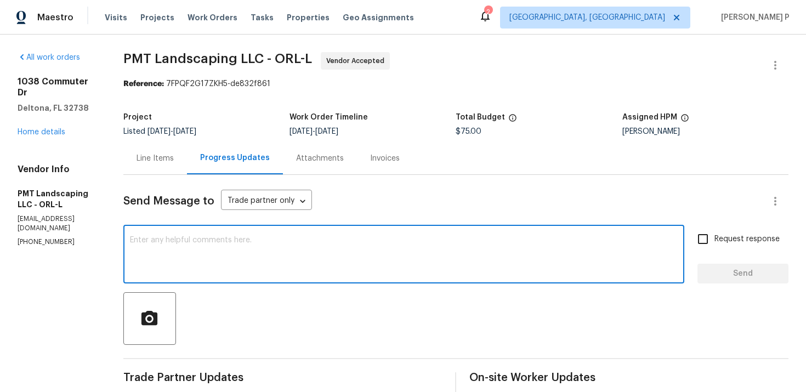
paste textarea "Thank you for accepting the work order. Could you please provide us with an upd…"
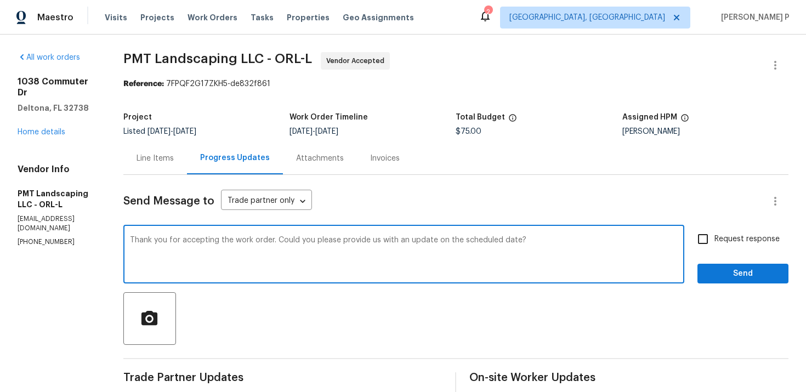
type textarea "Thank you for accepting the work order. Could you please provide us with an upd…"
click at [710, 238] on input "Request response" at bounding box center [703, 239] width 23 height 23
checkbox input "true"
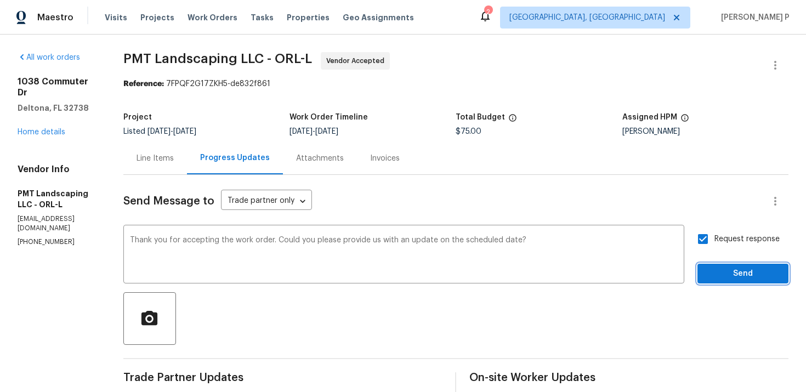
click at [751, 273] on span "Send" at bounding box center [744, 274] width 74 height 14
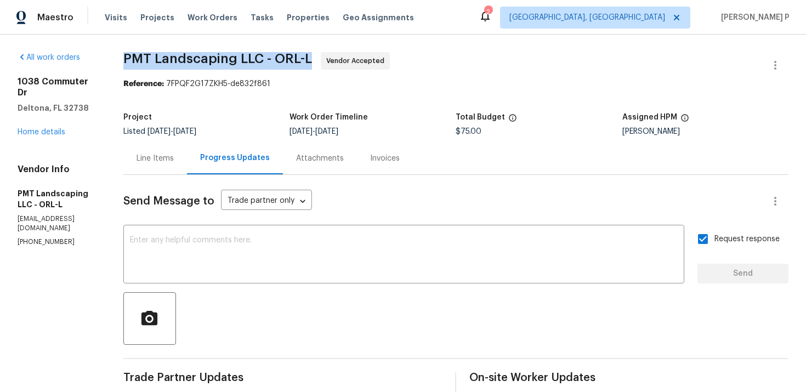
drag, startPoint x: 134, startPoint y: 56, endPoint x: 320, endPoint y: 58, distance: 185.4
click at [312, 58] on span "PMT Landscaping LLC - ORL-L" at bounding box center [217, 58] width 189 height 13
copy span "PMT Landscaping LLC - ORL-L"
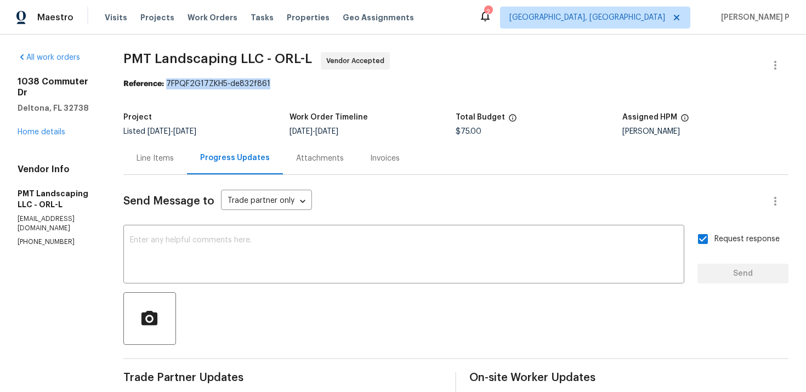
drag, startPoint x: 177, startPoint y: 82, endPoint x: 308, endPoint y: 82, distance: 130.6
click at [308, 82] on div "Reference: 7FPQF2G17ZKH5-de832f861" at bounding box center [455, 83] width 665 height 11
copy div "7FPQF2G17ZKH5-de832f861"
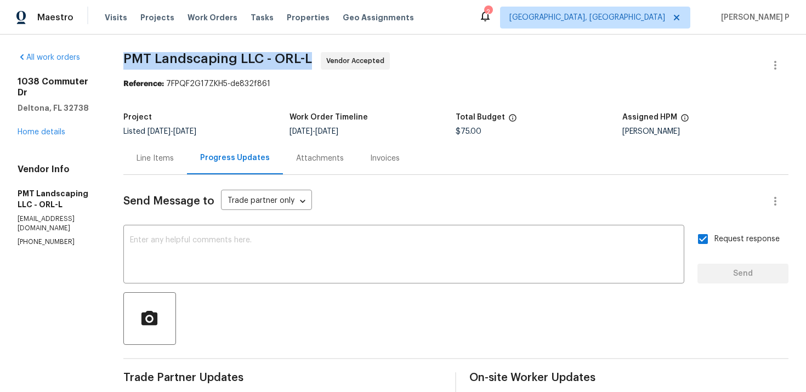
drag, startPoint x: 129, startPoint y: 57, endPoint x: 326, endPoint y: 57, distance: 196.9
click at [326, 57] on div "All work orders 1038 Commuter Dr Deltona, FL 32738 Home details Vendor Info PMT…" at bounding box center [403, 335] width 806 height 600
copy span "PMT Landscaping LLC - ORL-L"
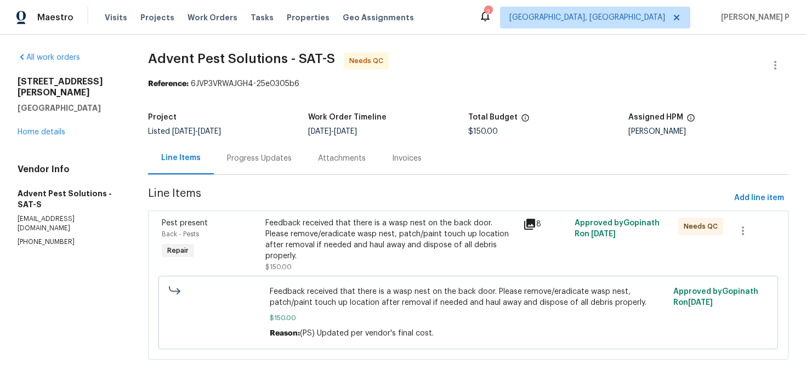
click at [235, 172] on div "Progress Updates" at bounding box center [259, 158] width 91 height 32
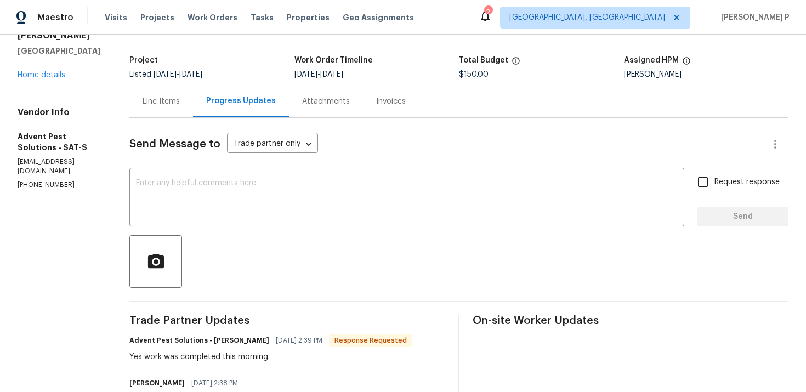
scroll to position [39, 0]
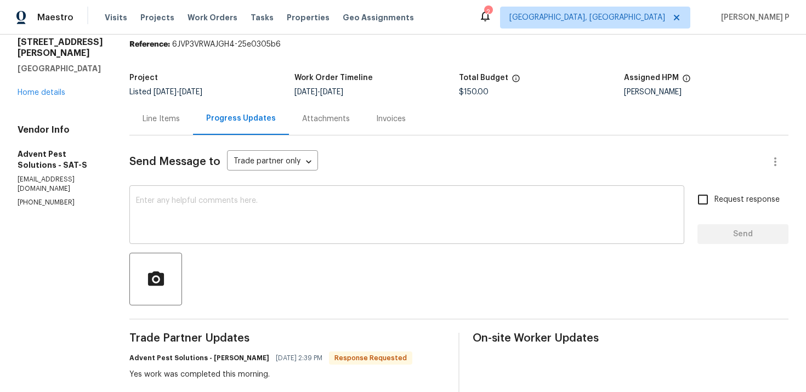
click at [259, 207] on textarea at bounding box center [407, 216] width 542 height 38
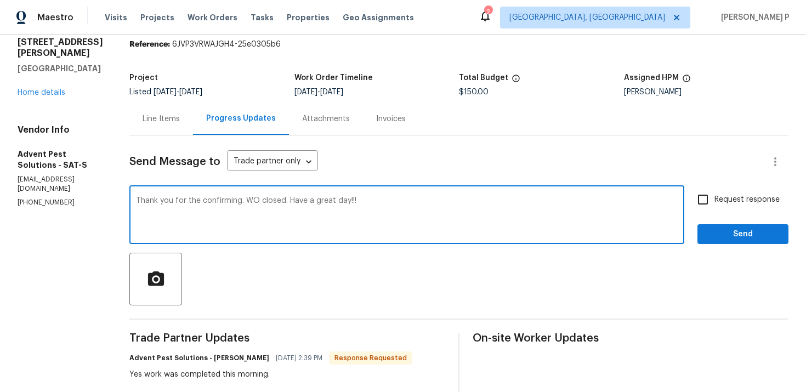
type textarea "Thank you for the confirming. WO closed. Have a great day!!!"
click at [749, 242] on button "Send" at bounding box center [743, 234] width 91 height 20
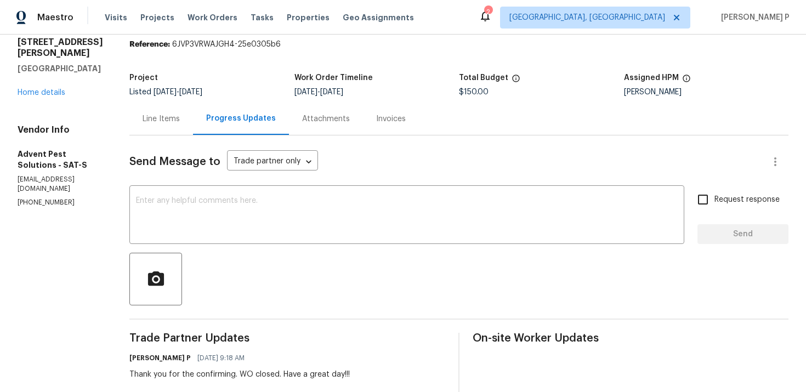
click at [176, 127] on div "Line Items" at bounding box center [161, 119] width 64 height 32
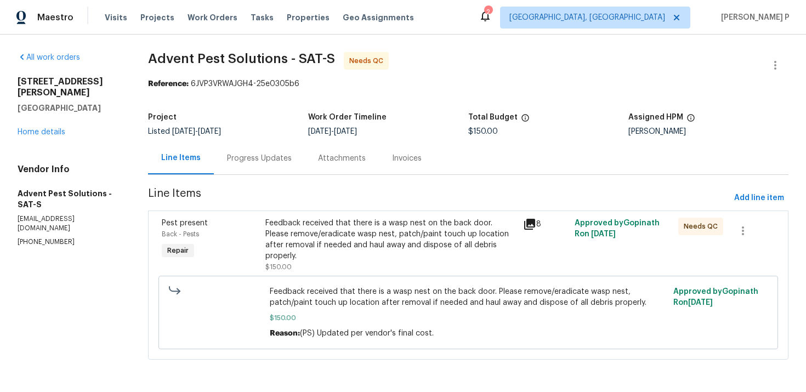
click at [355, 235] on div "Feedback received that there is a wasp nest on the back door. Please remove/era…" at bounding box center [392, 240] width 252 height 44
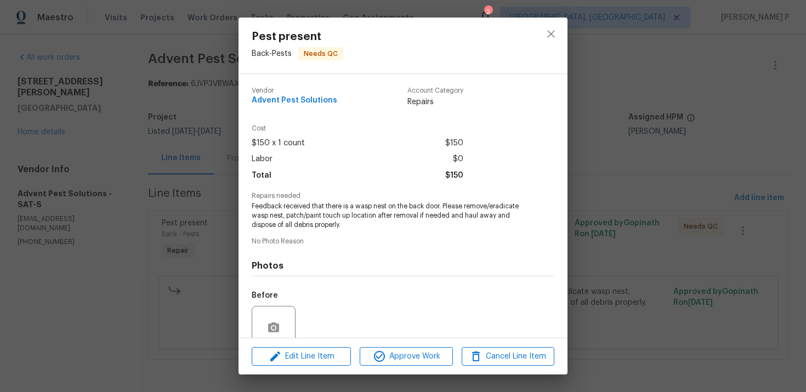
scroll to position [94, 0]
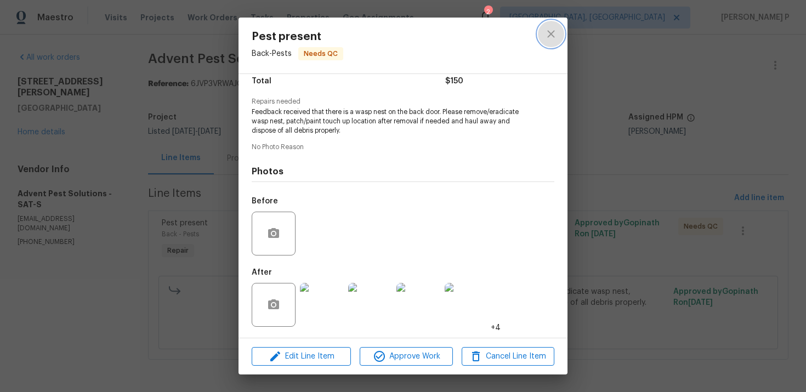
click at [547, 27] on button "close" at bounding box center [551, 34] width 26 height 26
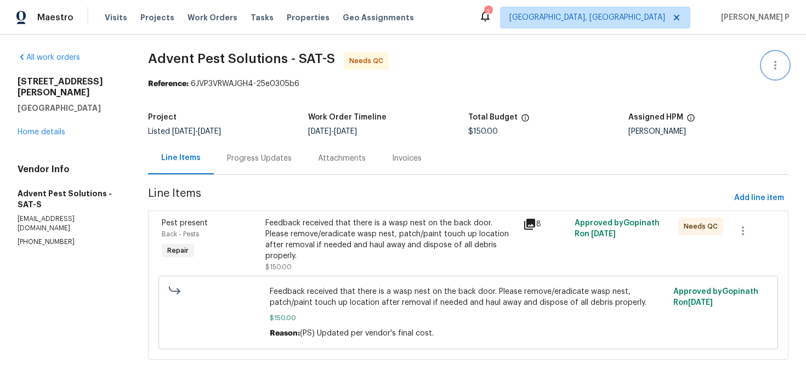
click at [780, 58] on button "button" at bounding box center [776, 65] width 26 height 26
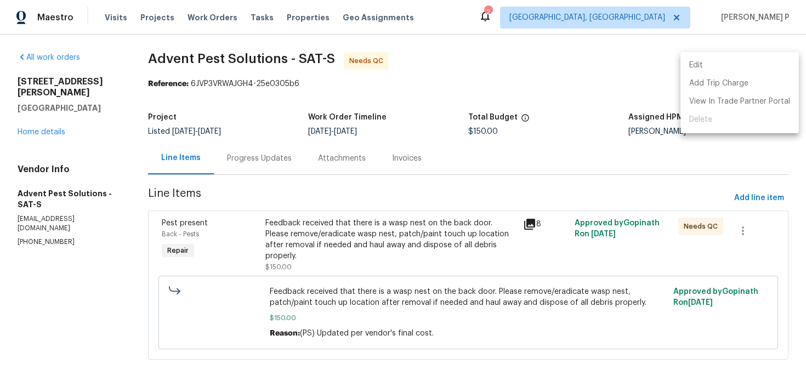
click at [715, 67] on li "Edit" at bounding box center [740, 66] width 118 height 18
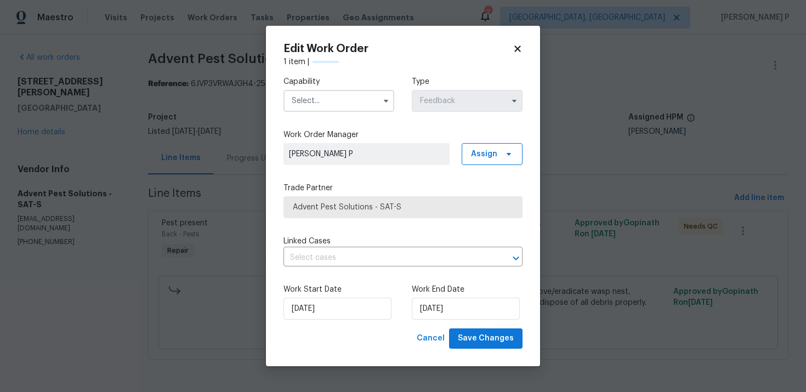
click at [368, 103] on input "text" at bounding box center [339, 101] width 111 height 22
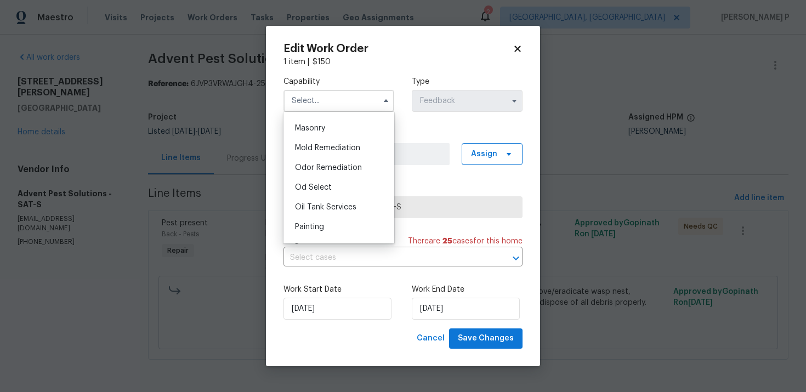
scroll to position [845, 0]
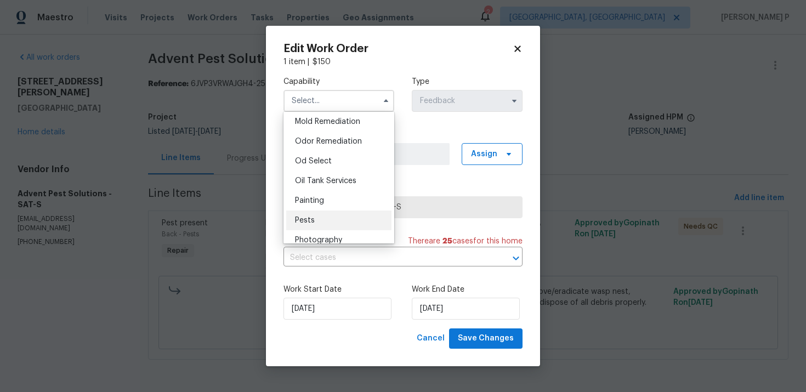
click at [323, 222] on div "Pests" at bounding box center [338, 221] width 105 height 20
type input "Pests"
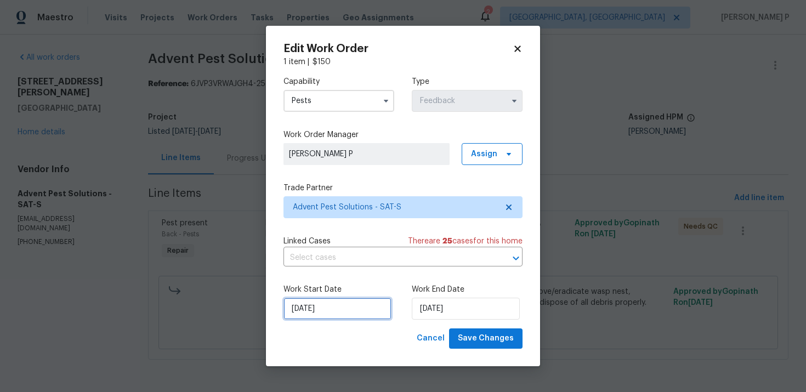
click at [338, 312] on input "[DATE]" at bounding box center [338, 309] width 108 height 22
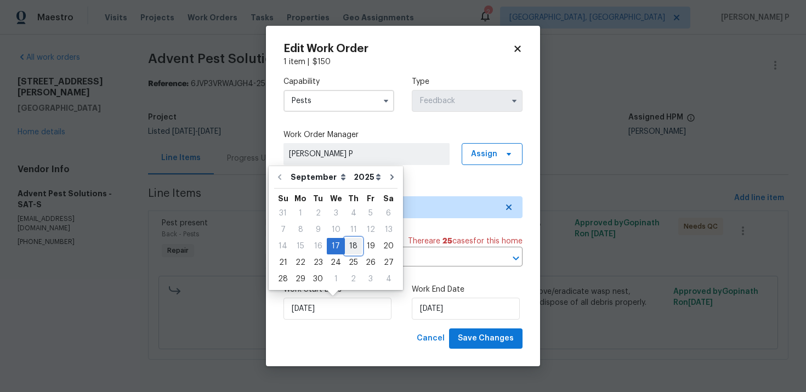
click at [351, 249] on div "18" at bounding box center [353, 246] width 17 height 15
type input "[DATE]"
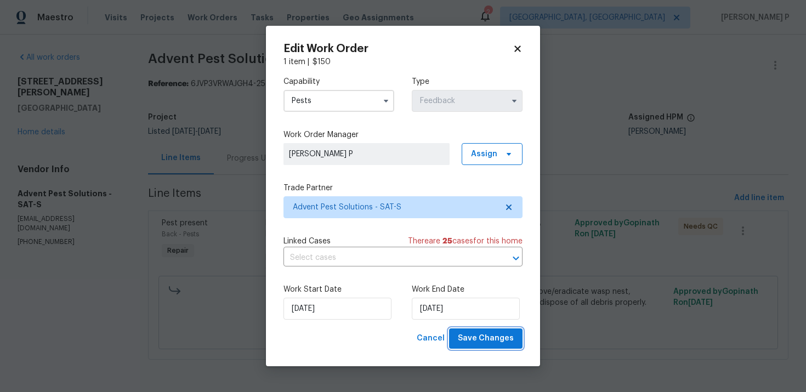
click at [483, 340] on span "Save Changes" at bounding box center [486, 339] width 56 height 14
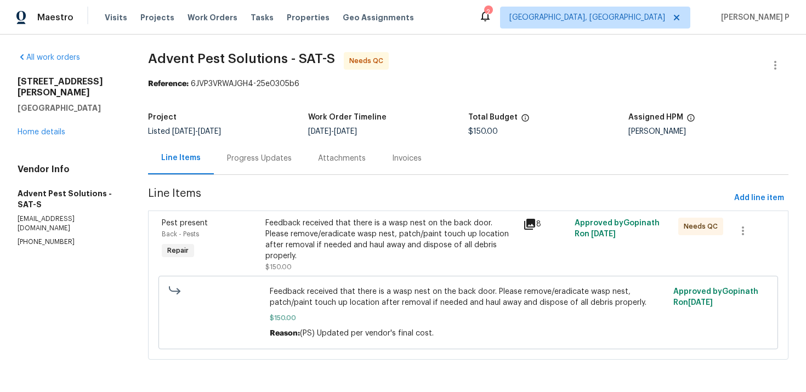
click at [319, 239] on div "Feedback received that there is a wasp nest on the back door. Please remove/era…" at bounding box center [392, 240] width 252 height 44
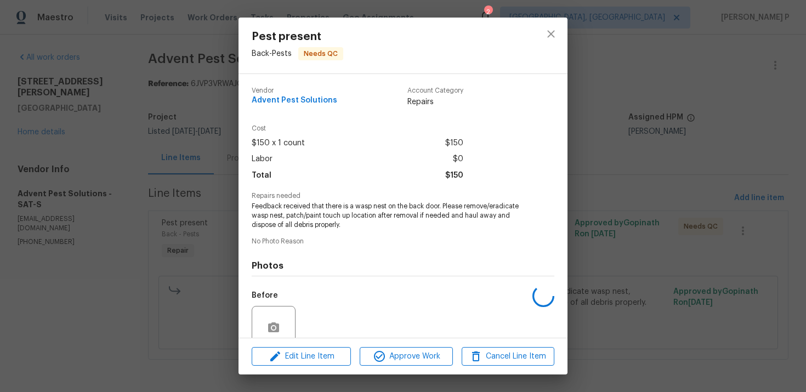
scroll to position [94, 0]
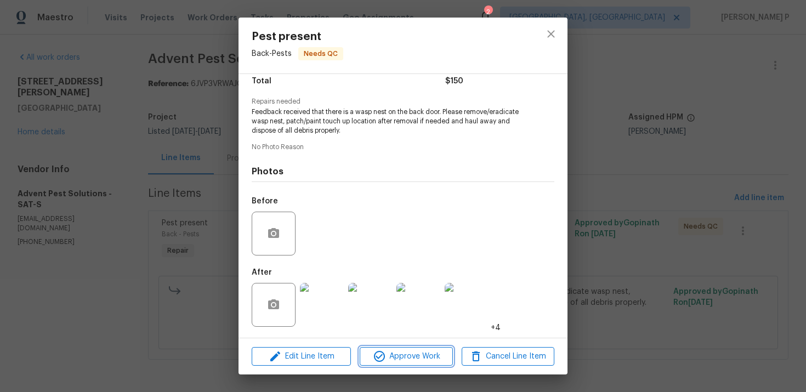
click at [409, 352] on span "Approve Work" at bounding box center [406, 357] width 86 height 14
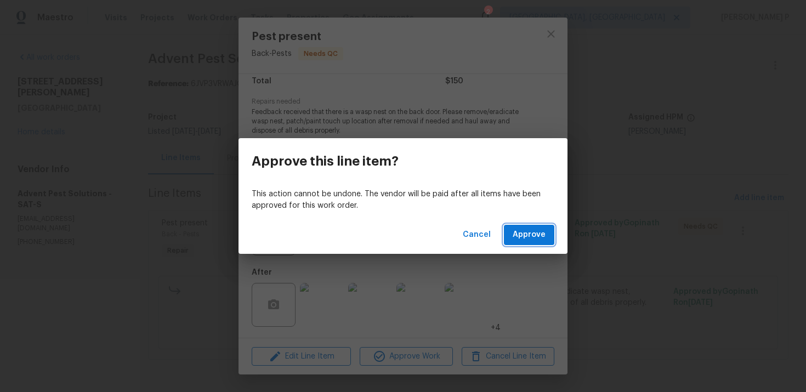
click at [526, 234] on span "Approve" at bounding box center [529, 235] width 33 height 14
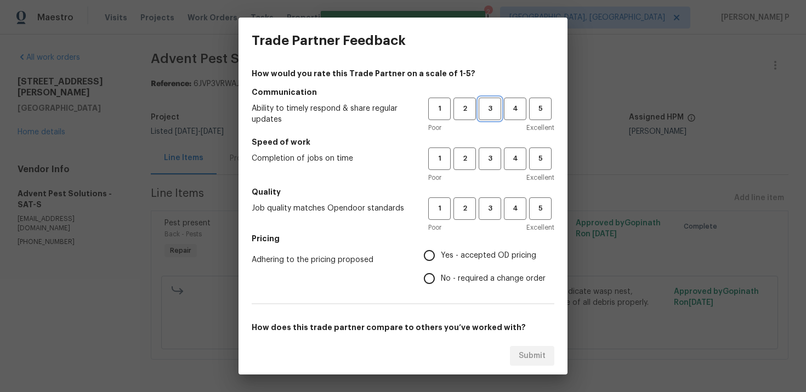
click at [490, 105] on span "3" at bounding box center [490, 109] width 20 height 13
click at [492, 168] on button "3" at bounding box center [490, 159] width 22 height 22
click at [492, 218] on button "3" at bounding box center [490, 208] width 22 height 22
click at [456, 278] on span "No - required a change order" at bounding box center [493, 279] width 105 height 12
click at [441, 278] on input "No - required a change order" at bounding box center [429, 278] width 23 height 23
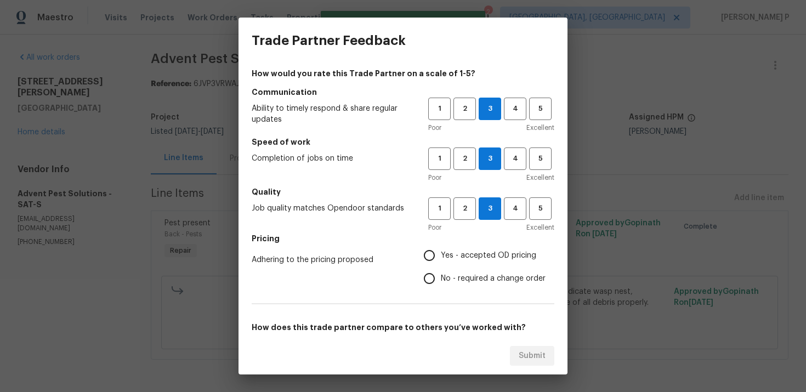
radio input "true"
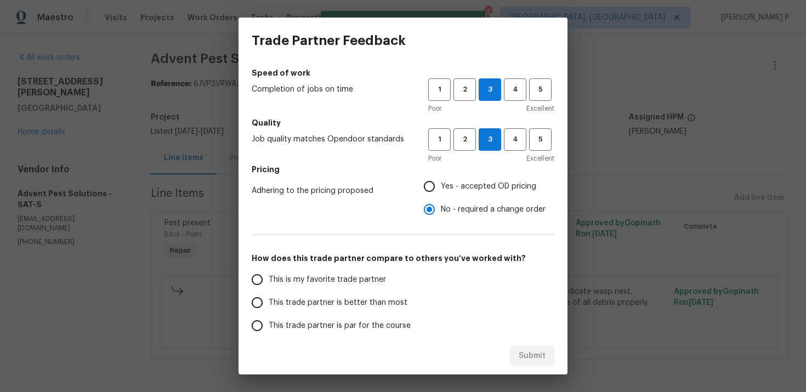
scroll to position [165, 0]
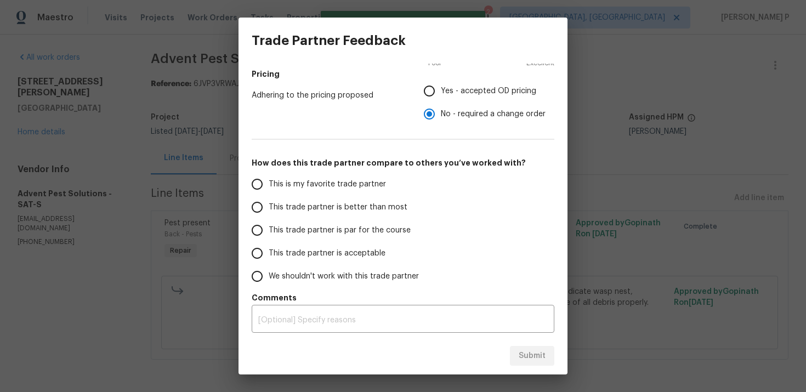
click at [345, 227] on span "This trade partner is par for the course" at bounding box center [340, 231] width 142 height 12
click at [269, 227] on input "This trade partner is par for the course" at bounding box center [257, 230] width 23 height 23
radio input "false"
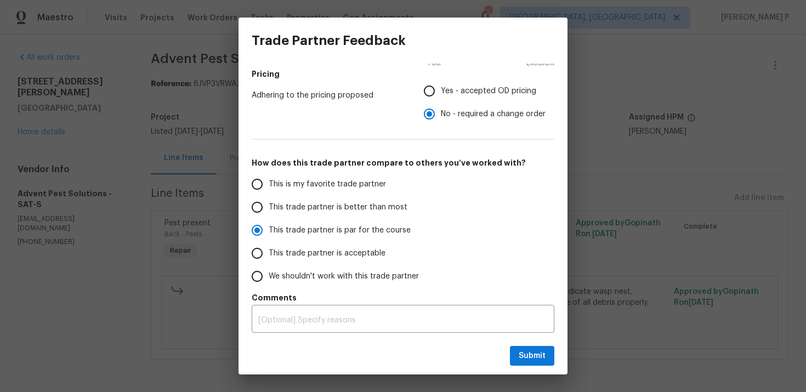
click at [352, 213] on label "This trade partner is better than most" at bounding box center [332, 207] width 173 height 23
click at [269, 213] on input "This trade partner is better than most" at bounding box center [257, 207] width 23 height 23
click at [534, 357] on span "Submit" at bounding box center [532, 356] width 27 height 14
radio input "true"
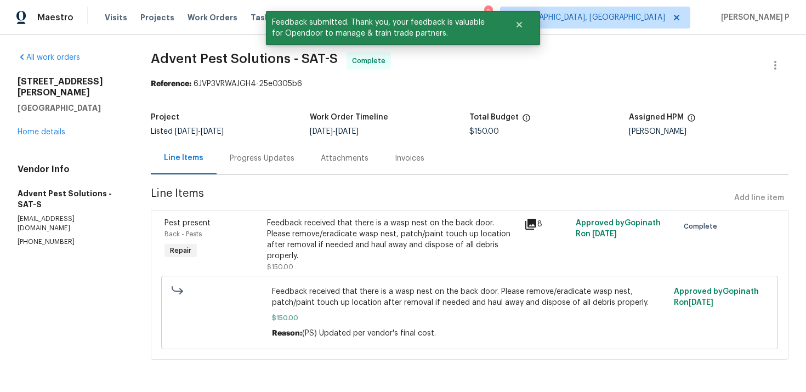
click at [258, 161] on div "Progress Updates" at bounding box center [262, 158] width 65 height 11
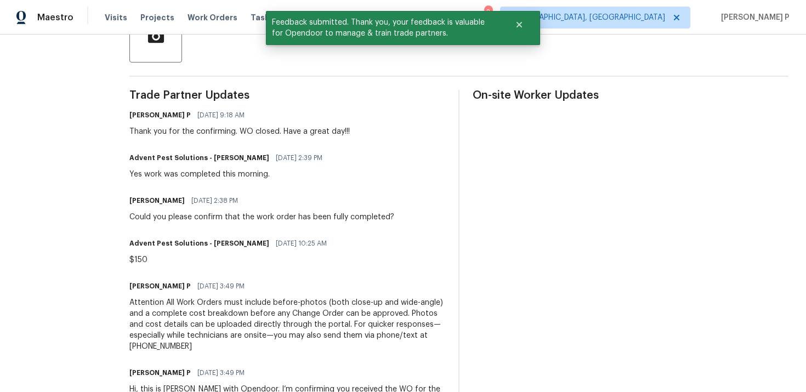
scroll to position [270, 0]
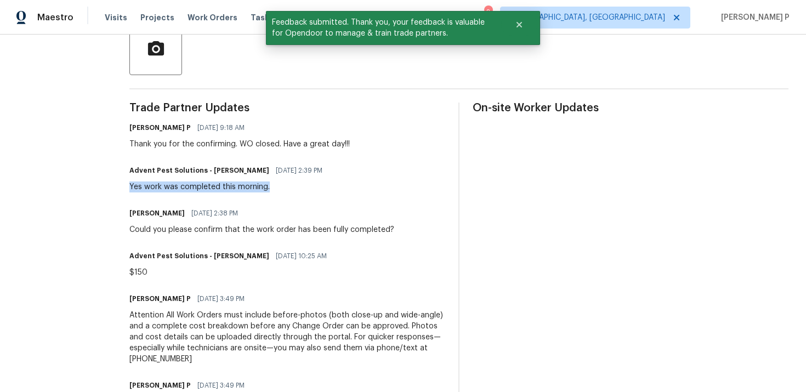
drag, startPoint x: 147, startPoint y: 184, endPoint x: 306, endPoint y: 184, distance: 158.5
click at [306, 184] on div "Yes work was completed this morning." at bounding box center [229, 187] width 200 height 11
copy div "Yes work was completed this morning."
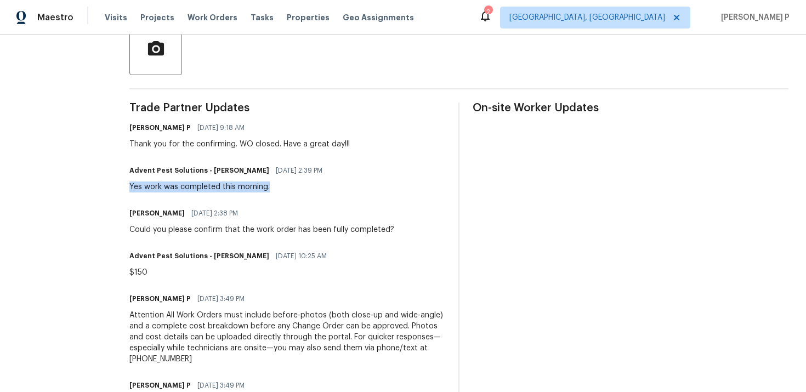
scroll to position [0, 0]
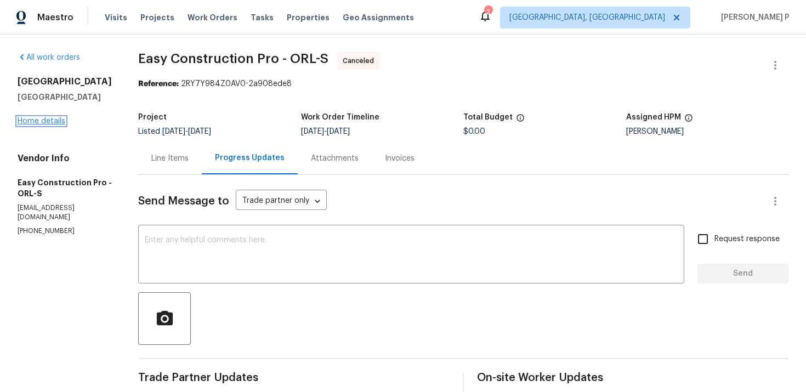
click at [38, 121] on link "Home details" at bounding box center [42, 121] width 48 height 8
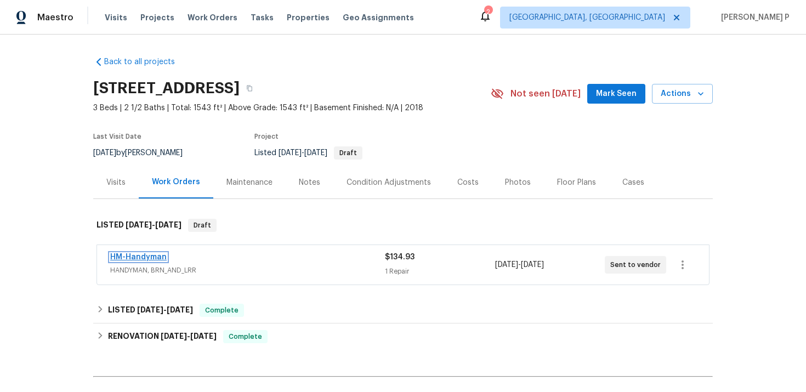
click at [145, 257] on link "HM-Handyman" at bounding box center [138, 257] width 57 height 8
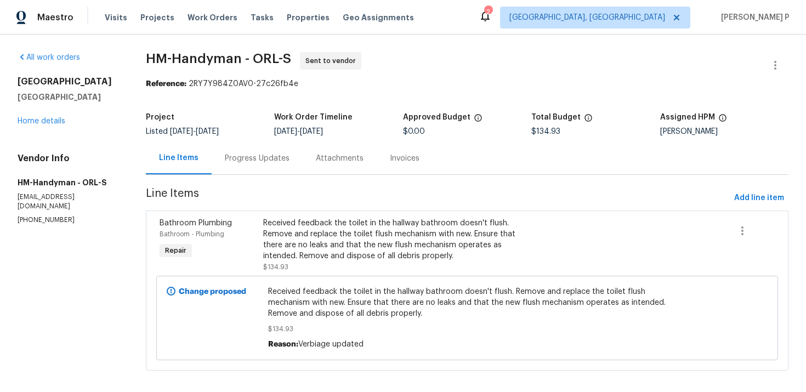
click at [275, 159] on div "Progress Updates" at bounding box center [257, 158] width 65 height 11
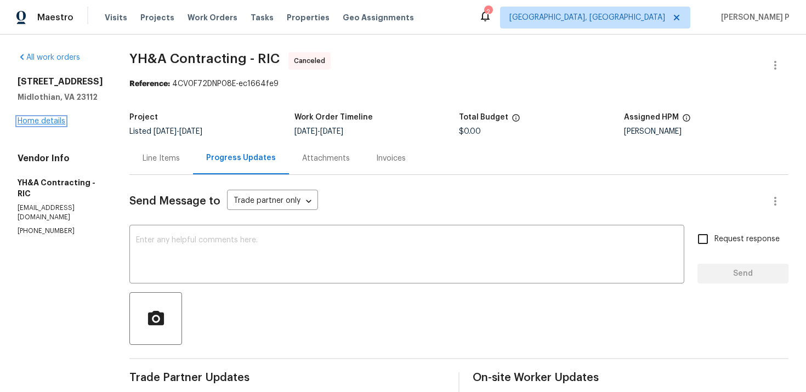
click at [44, 121] on link "Home details" at bounding box center [42, 121] width 48 height 8
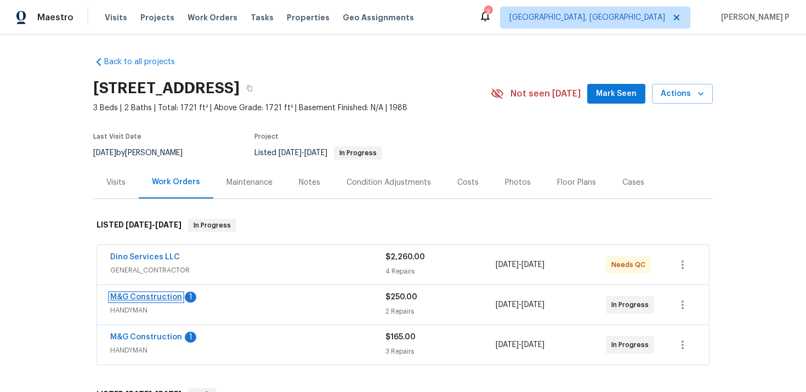
click at [162, 298] on link "M&G Construction" at bounding box center [146, 297] width 72 height 8
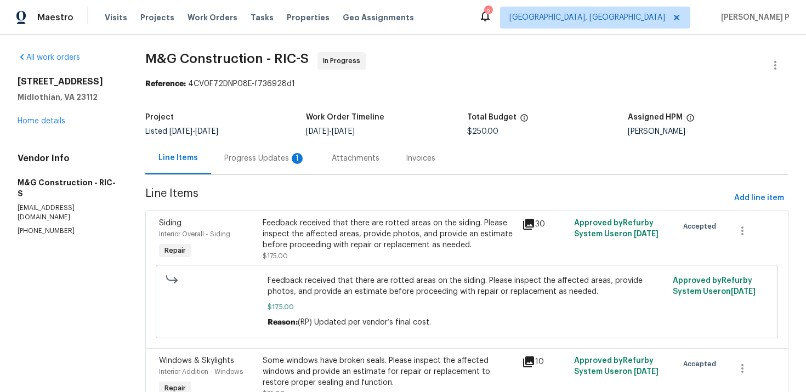
click at [272, 148] on div "Progress Updates 1" at bounding box center [265, 158] width 108 height 32
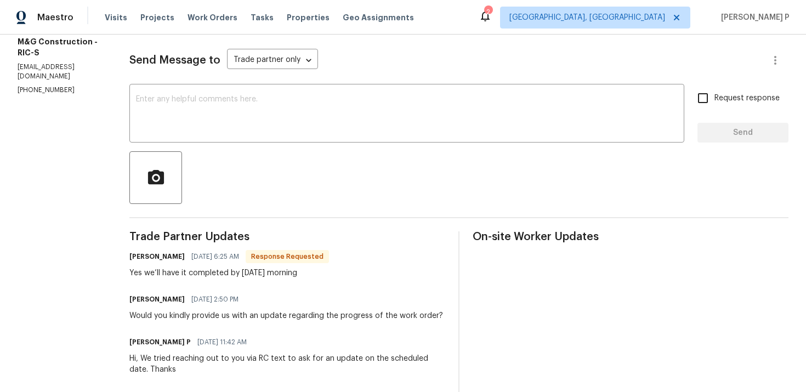
scroll to position [137, 0]
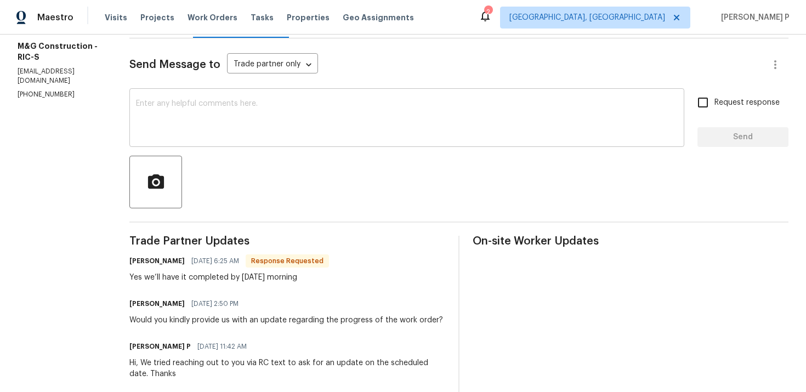
click at [228, 140] on div "x ​" at bounding box center [406, 119] width 555 height 56
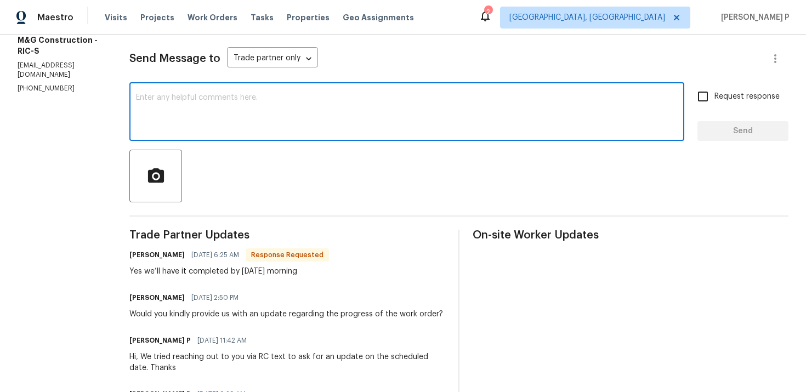
scroll to position [86, 0]
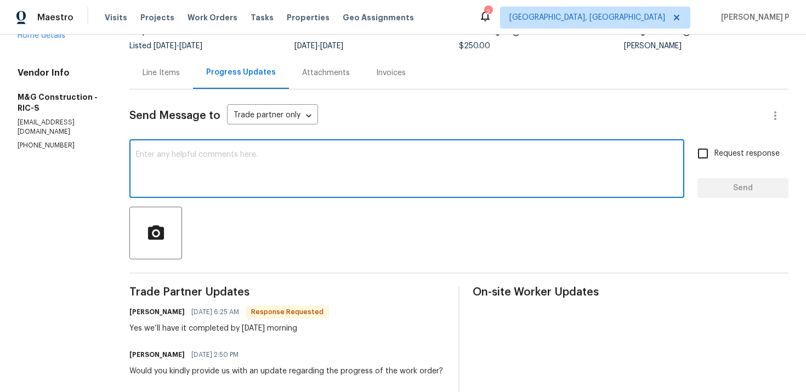
click at [149, 166] on textarea at bounding box center [407, 170] width 542 height 38
type textarea "Thanks for the update, Cheila."
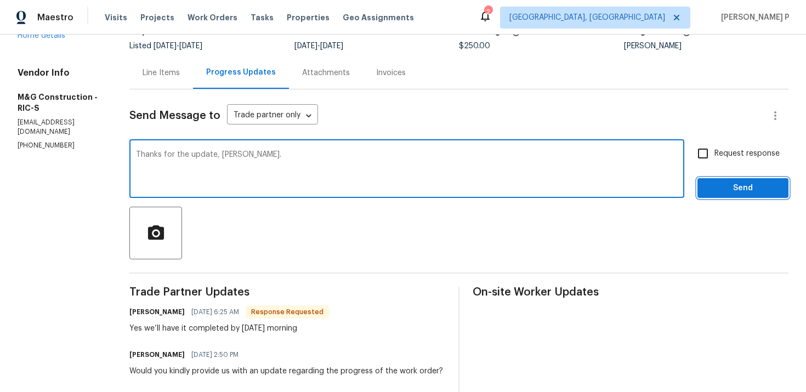
click at [733, 190] on span "Send" at bounding box center [744, 189] width 74 height 14
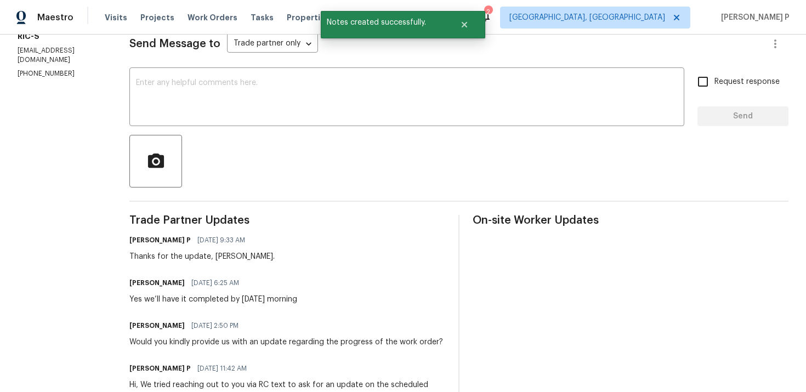
scroll to position [189, 0]
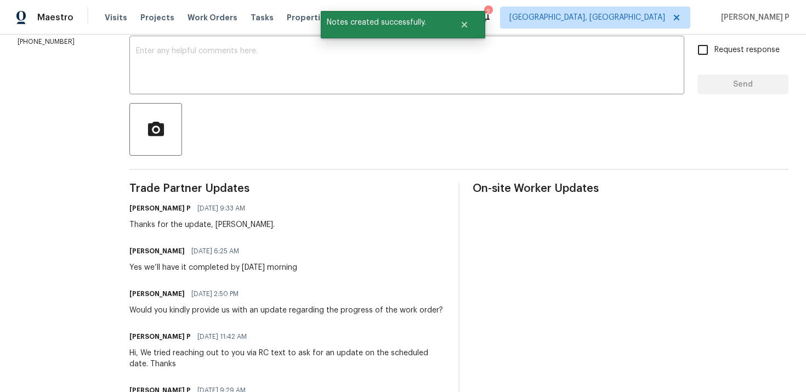
drag, startPoint x: 129, startPoint y: 268, endPoint x: 318, endPoint y: 268, distance: 188.2
click at [318, 268] on div "Cheila Marquina 09/19/2025 6:25 AM Yes we’ll have it completed by tomorrow morn…" at bounding box center [287, 259] width 316 height 30
copy div "Yes we’ll have it completed by tomorrow morning"
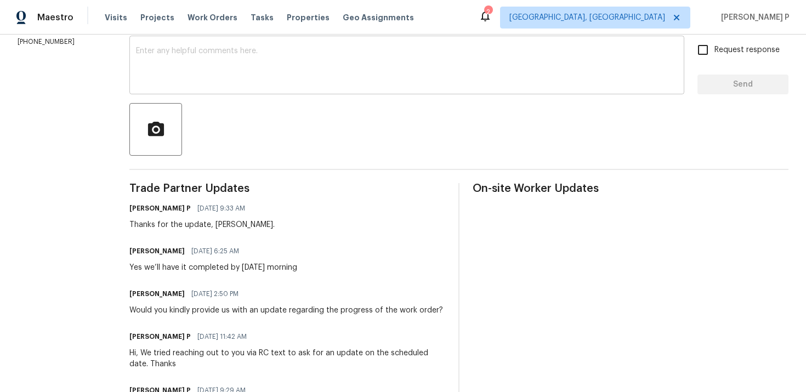
scroll to position [0, 0]
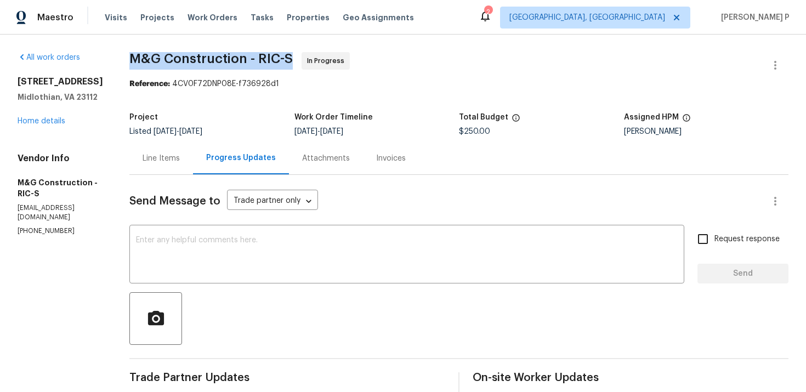
drag, startPoint x: 125, startPoint y: 54, endPoint x: 291, endPoint y: 54, distance: 166.2
copy span "M&G Construction - RIC-S"
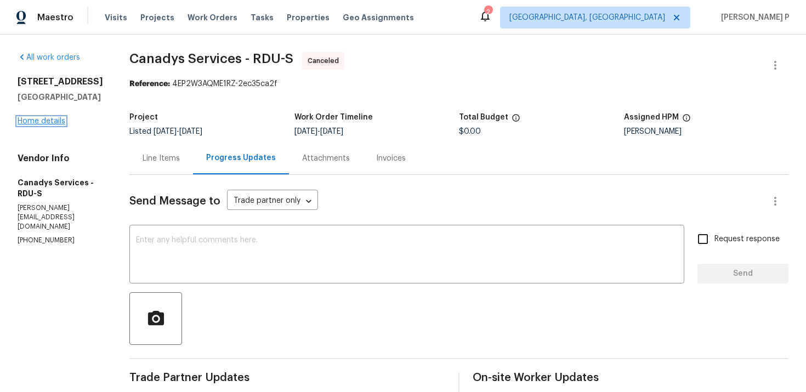
click at [46, 123] on link "Home details" at bounding box center [42, 121] width 48 height 8
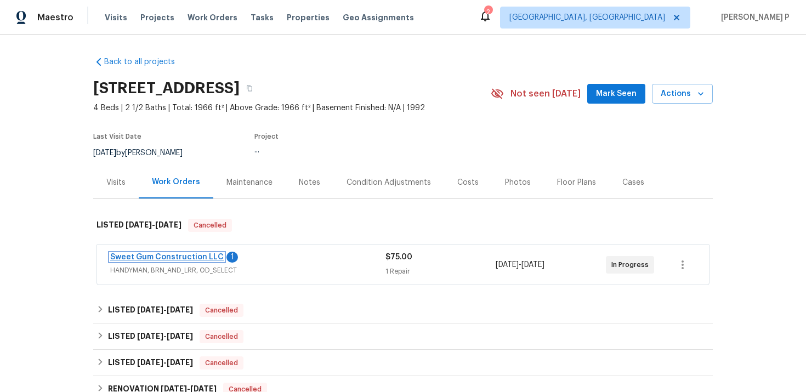
click at [181, 256] on link "Sweet Gum Construction LLC" at bounding box center [167, 257] width 114 height 8
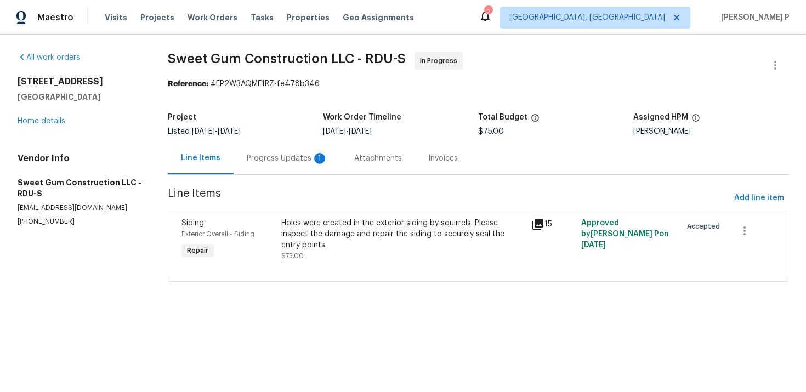
click at [295, 164] on div "Progress Updates 1" at bounding box center [288, 158] width 108 height 32
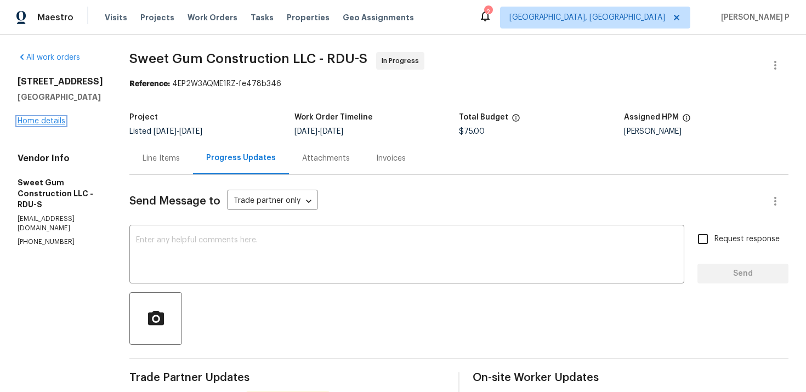
click at [50, 125] on link "Home details" at bounding box center [42, 121] width 48 height 8
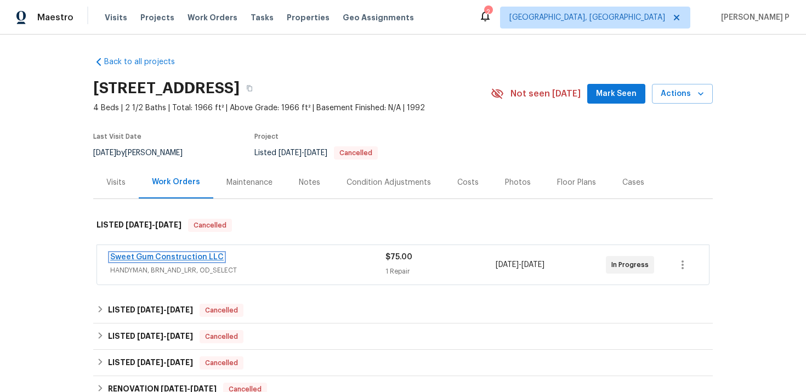
click at [162, 258] on link "Sweet Gum Construction LLC" at bounding box center [167, 257] width 114 height 8
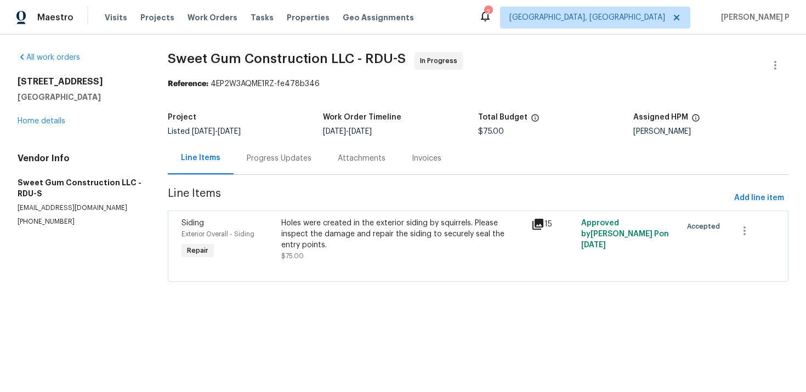
click at [278, 161] on div "Progress Updates" at bounding box center [279, 158] width 65 height 11
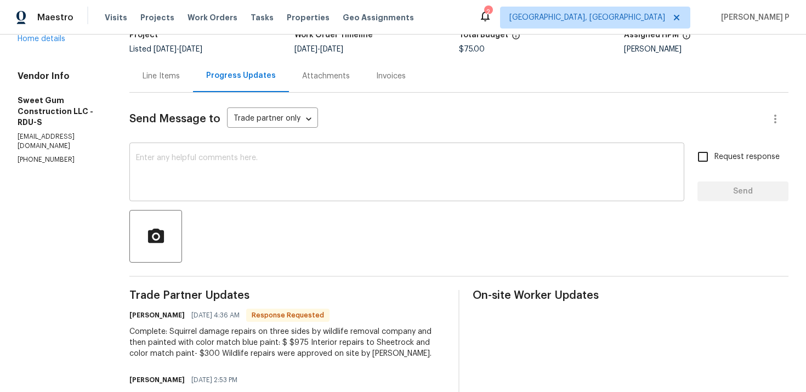
scroll to position [75, 0]
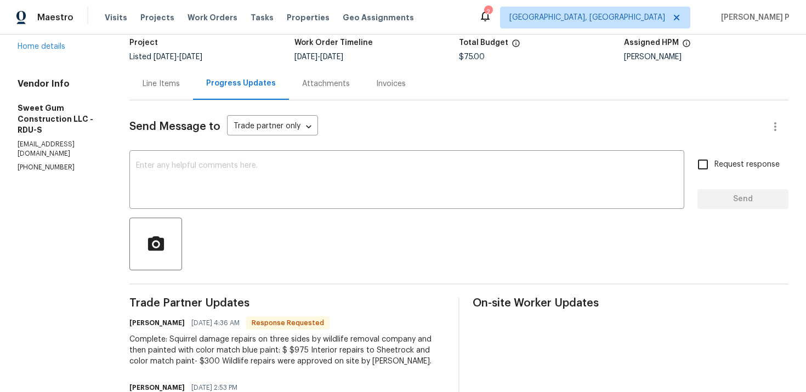
click at [183, 89] on div "Line Items" at bounding box center [161, 83] width 64 height 32
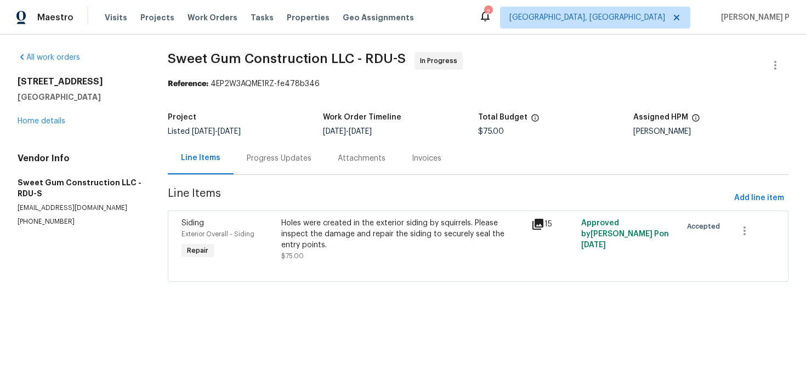
click at [353, 223] on div "Holes were created in the exterior siding by squirrels. Please inspect the dama…" at bounding box center [403, 234] width 244 height 33
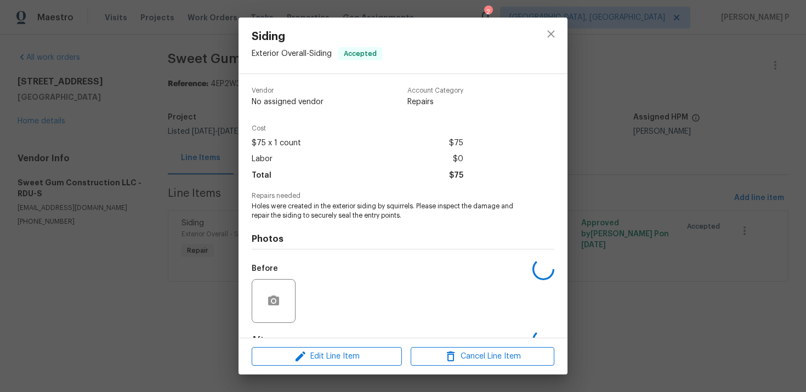
scroll to position [67, 0]
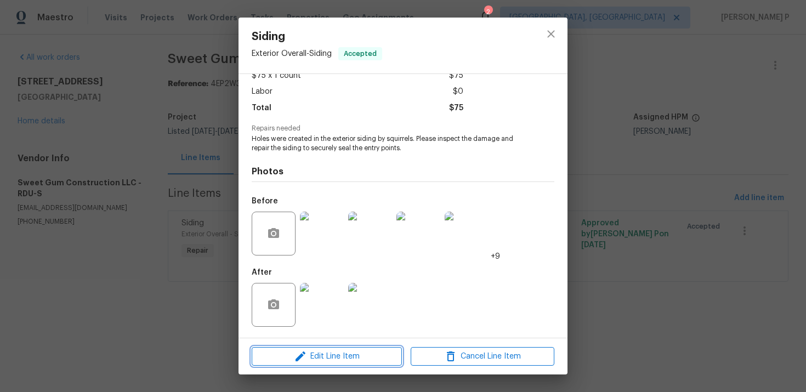
click at [347, 348] on button "Edit Line Item" at bounding box center [327, 356] width 150 height 19
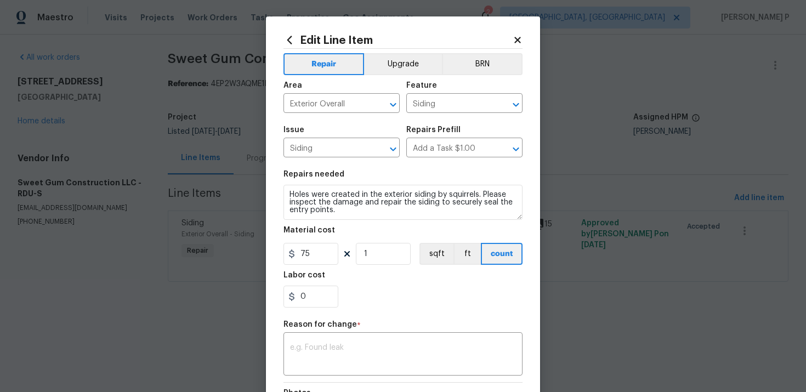
click at [523, 34] on div "Edit Line Item Repair Upgrade BRN Area Exterior Overall ​ Feature Siding ​ Issu…" at bounding box center [403, 275] width 274 height 518
click at [520, 36] on icon at bounding box center [518, 40] width 10 height 10
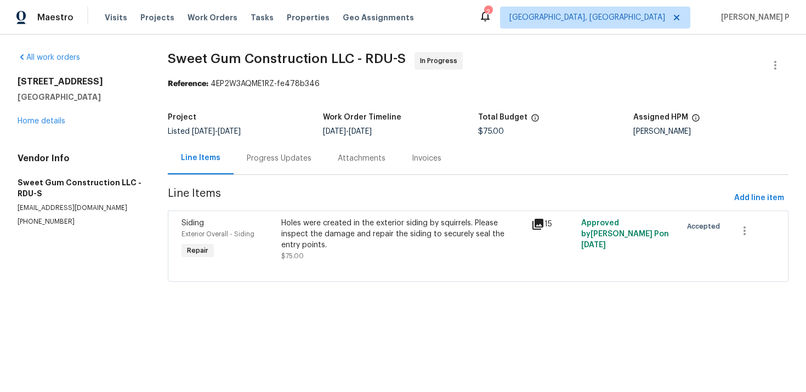
click at [340, 216] on div "Holes were created in the exterior siding by squirrels. Please inspect the dama…" at bounding box center [403, 239] width 250 height 50
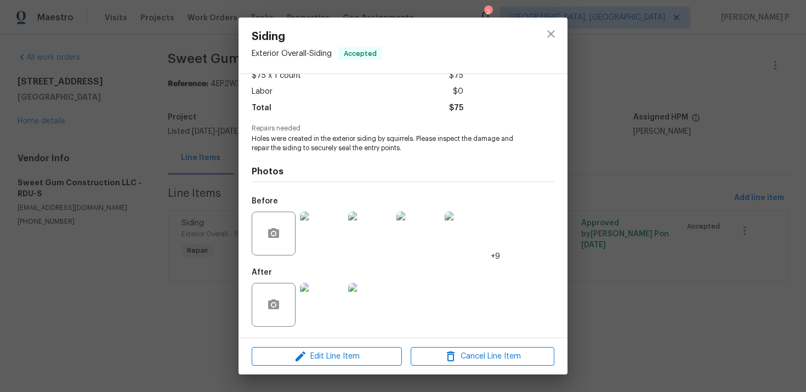
click at [323, 319] on img at bounding box center [322, 305] width 44 height 44
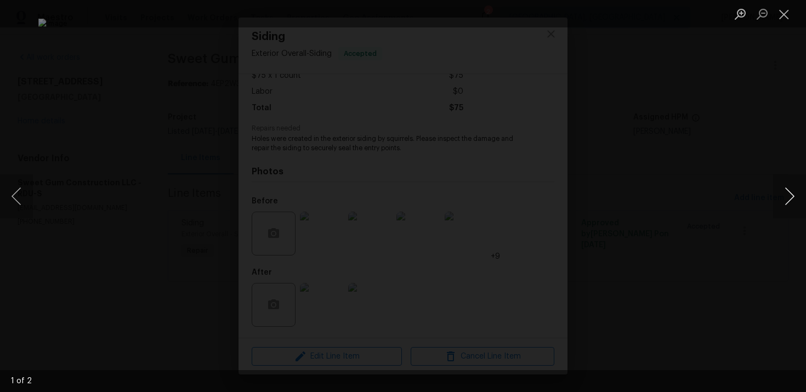
click at [794, 200] on button "Next image" at bounding box center [790, 196] width 33 height 44
click at [786, 14] on button "Close lightbox" at bounding box center [785, 13] width 22 height 19
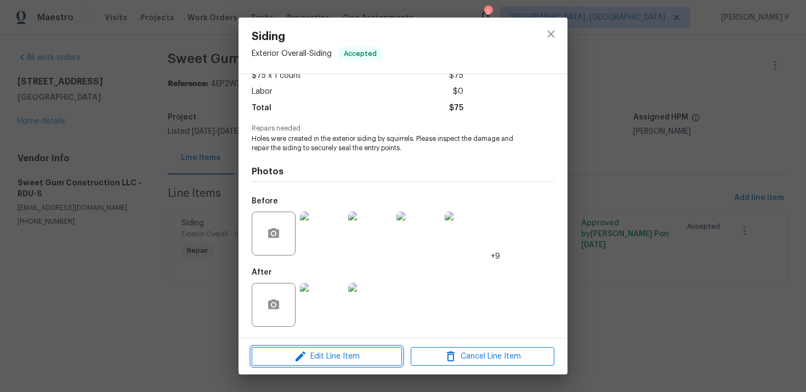
click at [302, 354] on icon "button" at bounding box center [301, 357] width 10 height 10
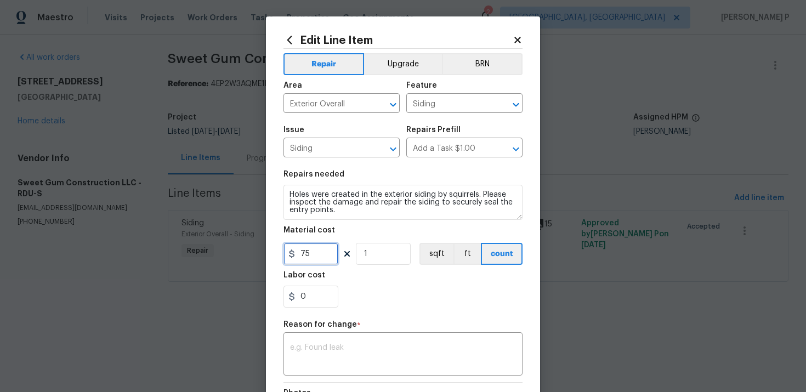
click at [302, 254] on input "75" at bounding box center [311, 254] width 55 height 22
type input "1275"
click at [333, 357] on textarea at bounding box center [403, 355] width 226 height 23
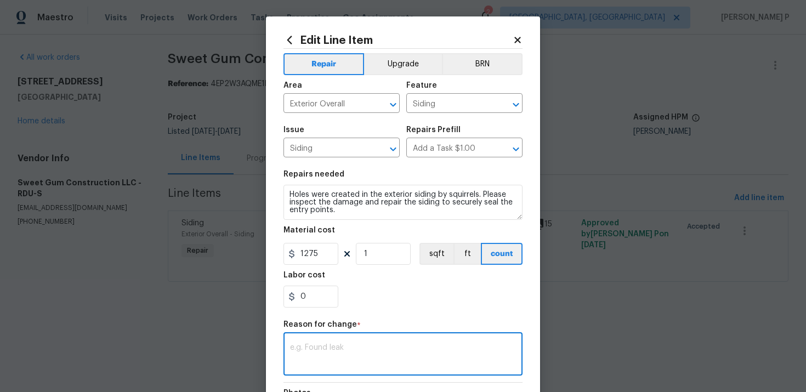
paste textarea "50)"
type textarea "50)"
drag, startPoint x: 309, startPoint y: 348, endPoint x: 250, endPoint y: 348, distance: 59.2
click at [253, 348] on div "Edit Line Item Repair Upgrade BRN Area Exterior Overall ​ Feature Siding ​ Issu…" at bounding box center [403, 196] width 806 height 392
click at [351, 344] on div "x ​" at bounding box center [403, 355] width 239 height 41
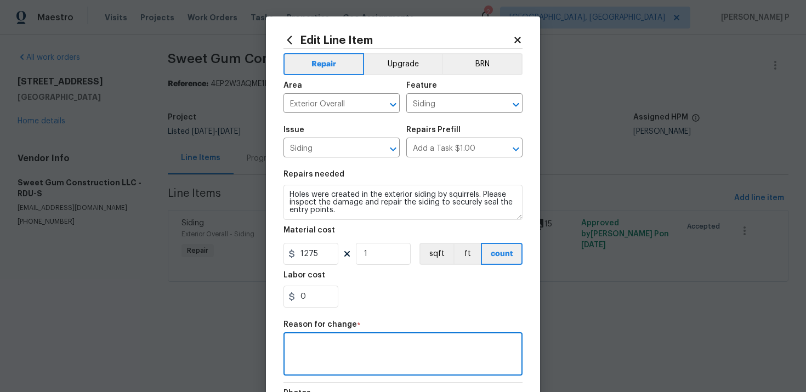
paste textarea "(RP) Updated cost per BR team approval. (<250)"
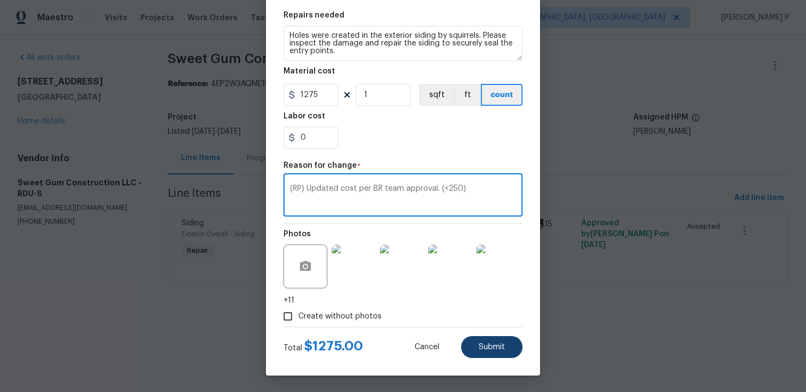
type textarea "(RP) Updated cost per BR team approval. (<250)"
click at [496, 349] on span "Submit" at bounding box center [492, 347] width 26 height 8
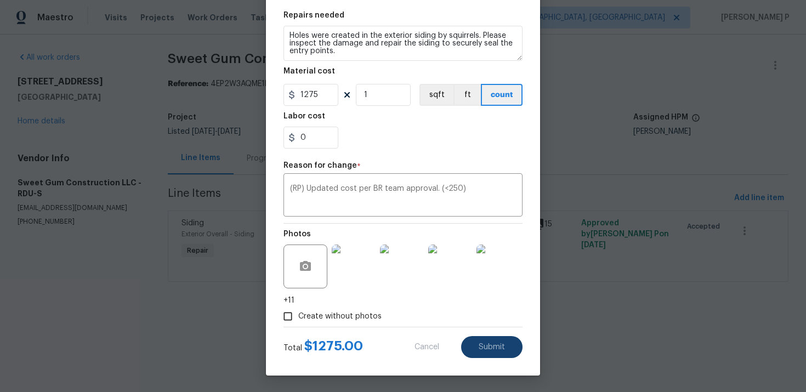
type input "75"
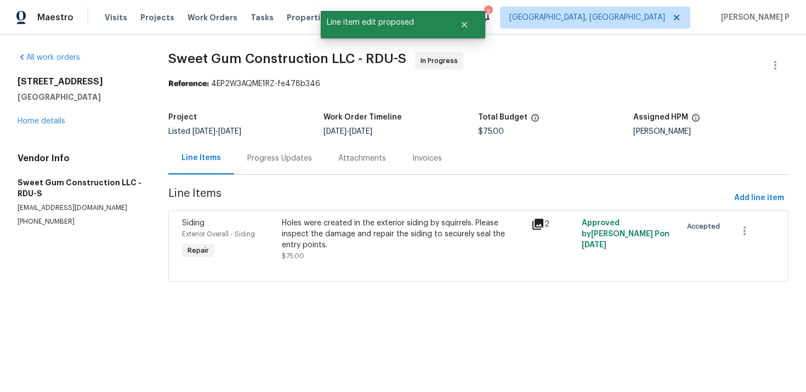
scroll to position [0, 0]
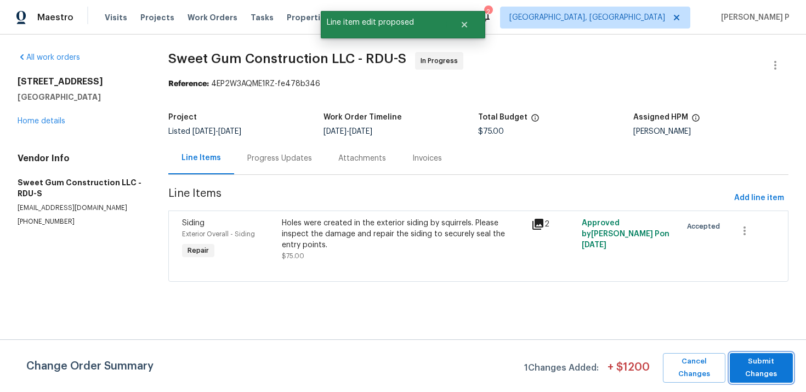
click at [758, 372] on span "Submit Changes" at bounding box center [762, 367] width 52 height 25
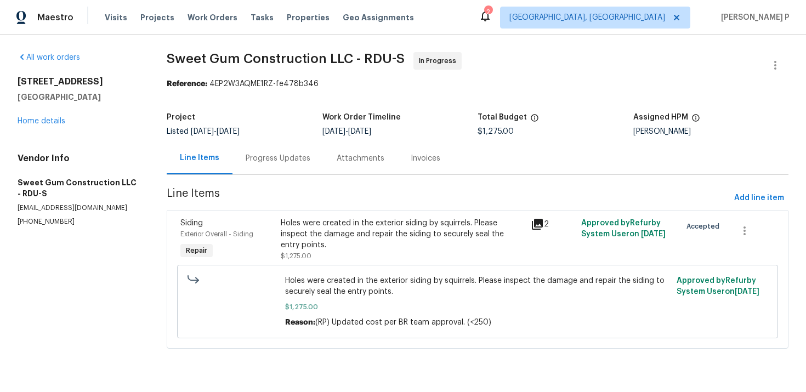
click at [280, 158] on div "Progress Updates" at bounding box center [278, 158] width 65 height 11
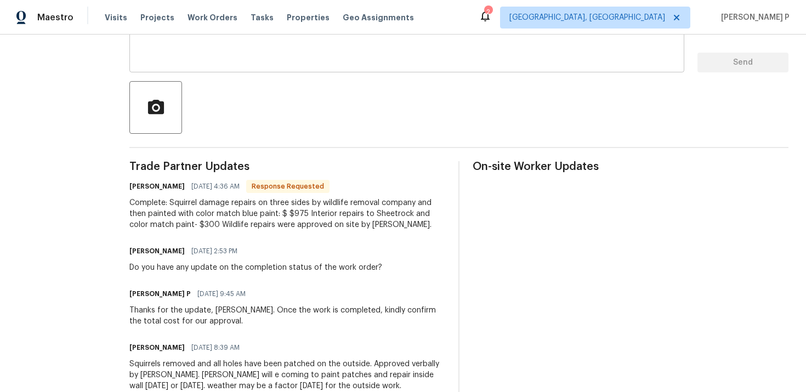
scroll to position [111, 0]
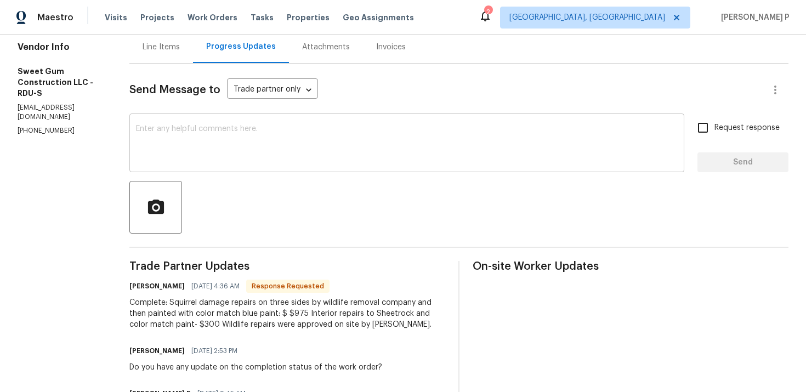
click at [308, 134] on textarea at bounding box center [407, 144] width 542 height 38
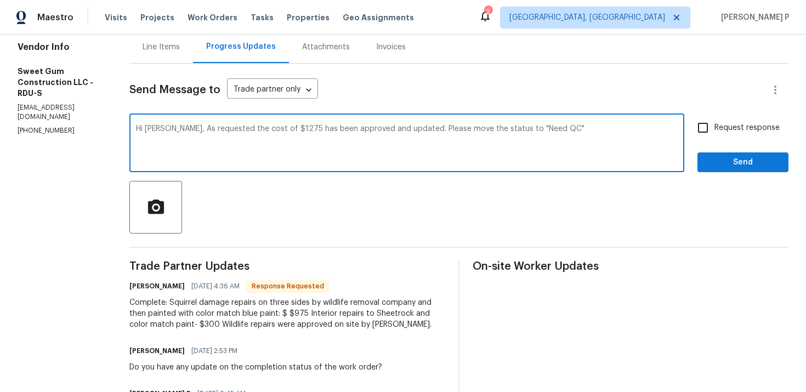
click at [579, 125] on textarea "Hi Stacey, As requested the cost of $1275 has been approved and updated. Please…" at bounding box center [407, 144] width 542 height 38
click at [565, 127] on textarea "Hi Stacey, As requested the cost of $1275 has been approved and updated. Please…" at bounding box center [407, 144] width 542 height 38
drag, startPoint x: 199, startPoint y: 128, endPoint x: 565, endPoint y: 127, distance: 365.9
click at [565, 127] on textarea "Hi [PERSON_NAME], As requested the cost of $1275 has been approved and updated.…" at bounding box center [407, 144] width 542 height 38
type textarea "Hi [PERSON_NAME], As requested the cost of $1275 has been approved and updated.…"
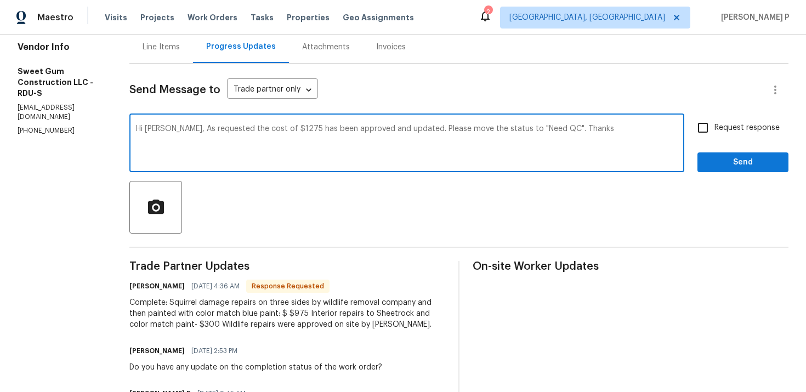
click at [710, 132] on input "Request response" at bounding box center [703, 127] width 23 height 23
checkbox input "true"
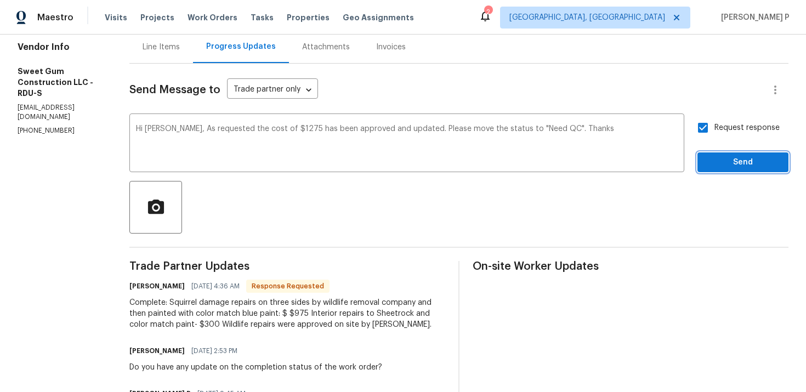
click at [718, 160] on span "Send" at bounding box center [744, 163] width 74 height 14
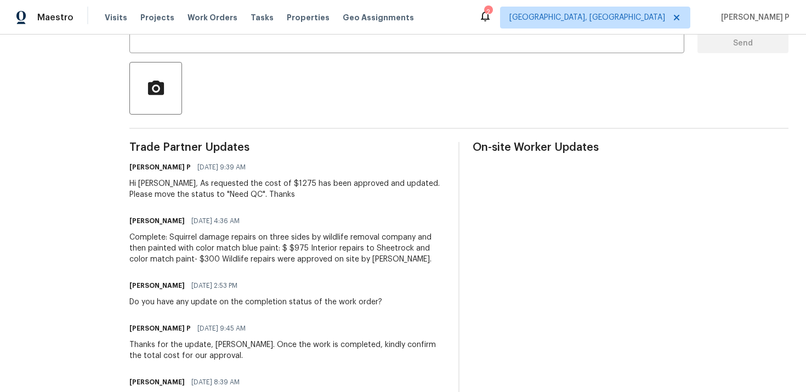
scroll to position [236, 0]
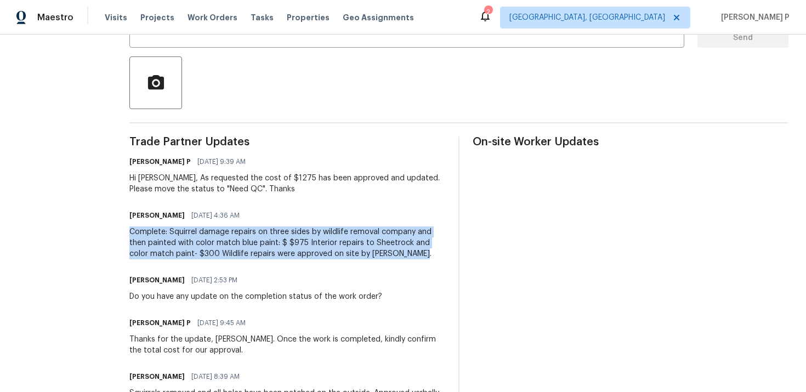
drag, startPoint x: 153, startPoint y: 232, endPoint x: 443, endPoint y: 250, distance: 290.3
click at [443, 250] on div "Complete: Squirrel damage repairs on three sides by wildlife removal company an…" at bounding box center [287, 243] width 316 height 33
copy div "Complete: Squirrel damage repairs on three sides by wildlife removal company an…"
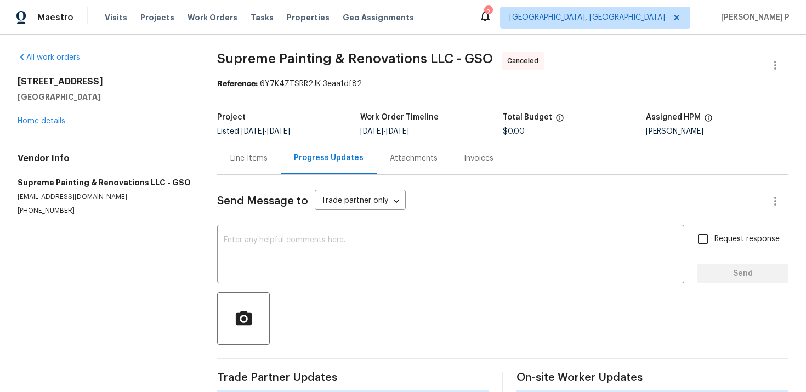
click at [47, 127] on div "All work orders [STREET_ADDRESS] Home details Vendor Info Supreme Painting & Re…" at bounding box center [104, 133] width 173 height 163
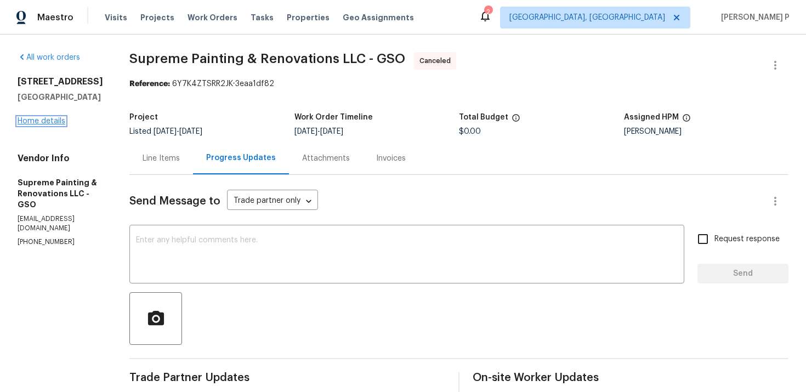
click at [55, 122] on link "Home details" at bounding box center [42, 121] width 48 height 8
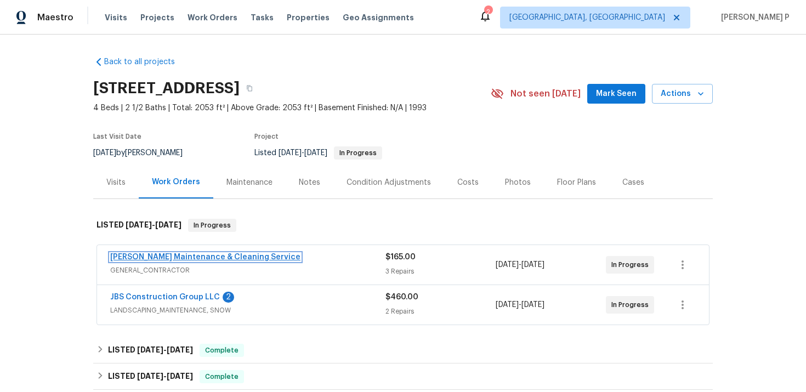
click at [180, 258] on link "[PERSON_NAME] Maintenance & Cleaning Service" at bounding box center [205, 257] width 190 height 8
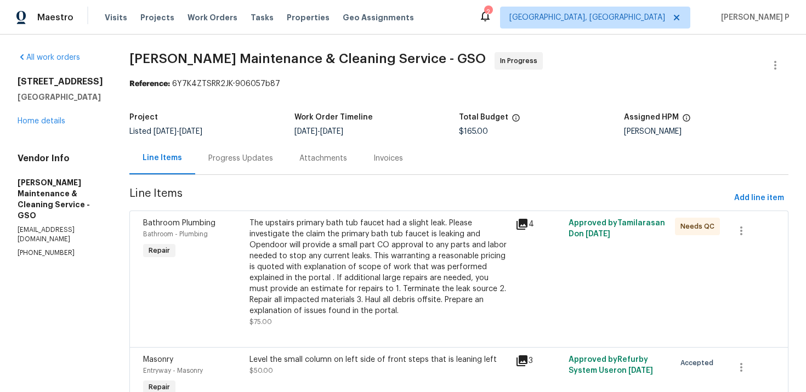
click at [253, 155] on div "Progress Updates" at bounding box center [240, 158] width 65 height 11
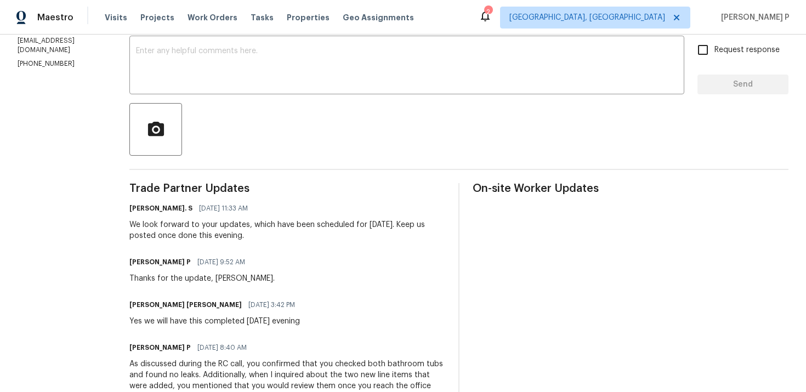
scroll to position [184, 0]
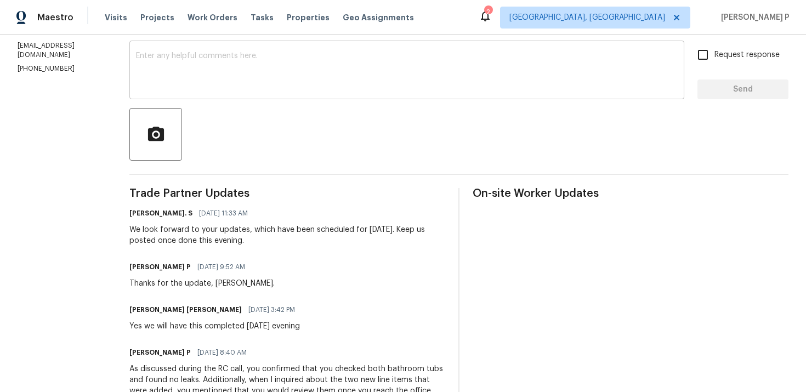
click at [271, 76] on textarea at bounding box center [407, 71] width 542 height 38
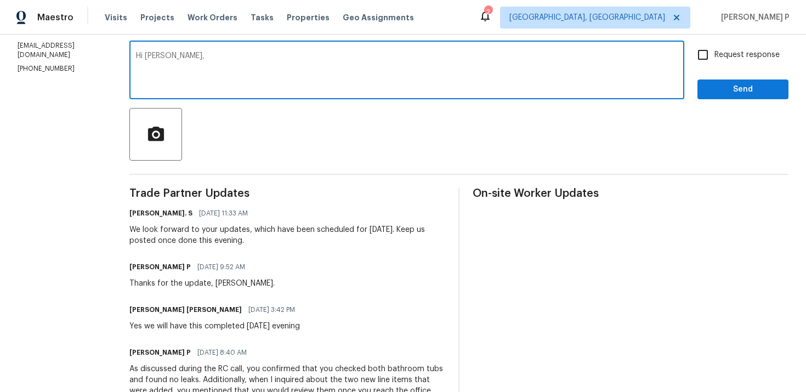
paste textarea "Could you please provide us with an update on the status of the work order?"
type textarea "Hi [PERSON_NAME], Could you please provide us with an update on the status of t…"
click at [718, 55] on span "Request response" at bounding box center [747, 55] width 65 height 12
click at [715, 55] on input "Request response" at bounding box center [703, 54] width 23 height 23
checkbox input "true"
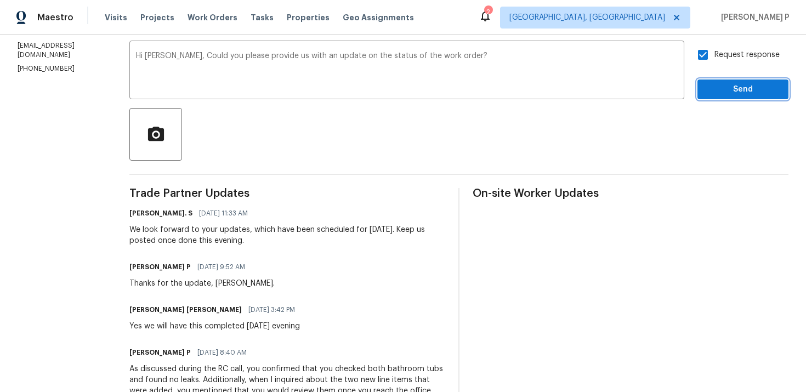
click at [726, 95] on span "Send" at bounding box center [744, 90] width 74 height 14
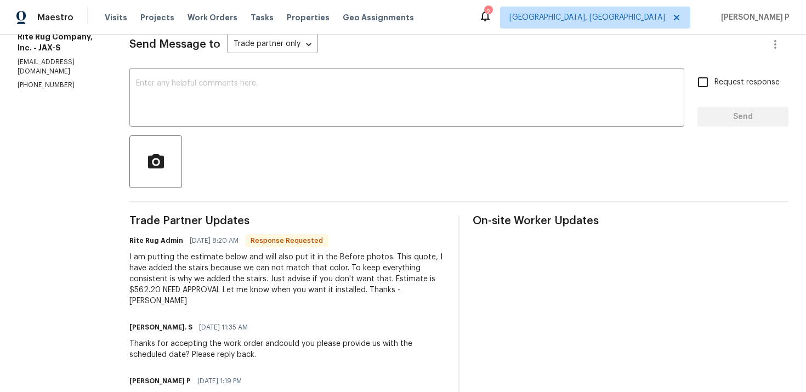
scroll to position [118, 0]
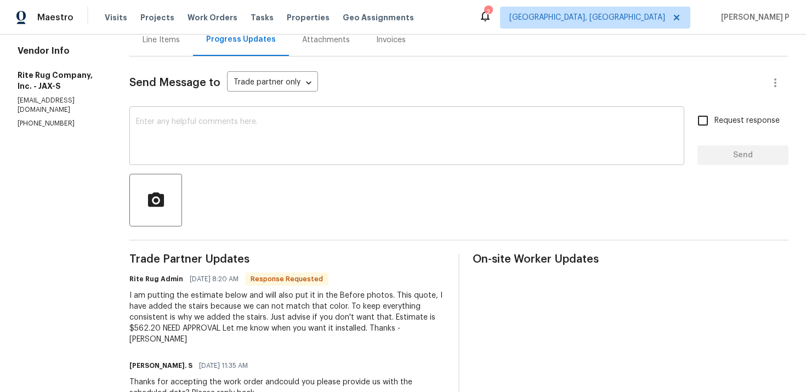
click at [272, 140] on textarea at bounding box center [407, 137] width 542 height 38
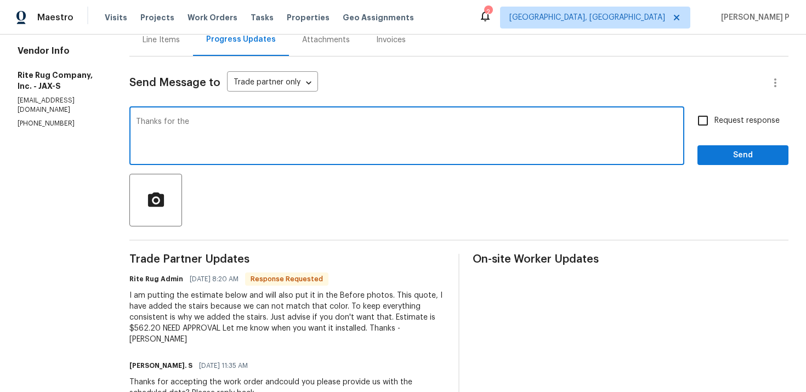
drag, startPoint x: 219, startPoint y: 127, endPoint x: 118, endPoint y: 127, distance: 100.4
click at [118, 127] on div "All work orders [STREET_ADDRESS][PERSON_NAME] Home details Vendor Info Rite Rug…" at bounding box center [403, 259] width 806 height 687
type textarea "Thanks for the"
click at [146, 124] on div "All work orders [STREET_ADDRESS][PERSON_NAME] Home details Vendor Info Rite Rug…" at bounding box center [403, 259] width 806 height 687
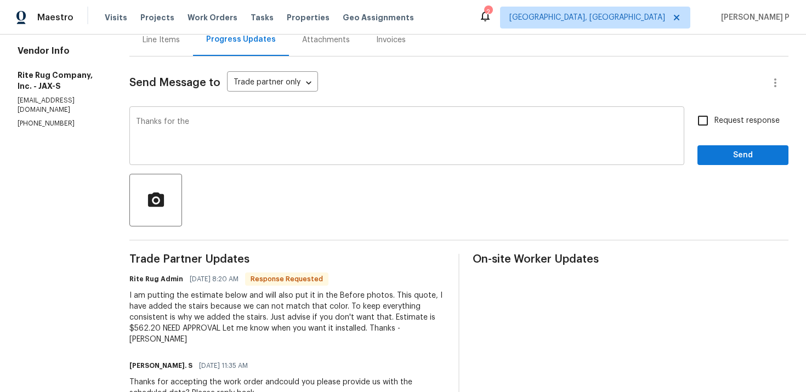
click at [176, 122] on textarea "Thanks for the" at bounding box center [407, 137] width 542 height 38
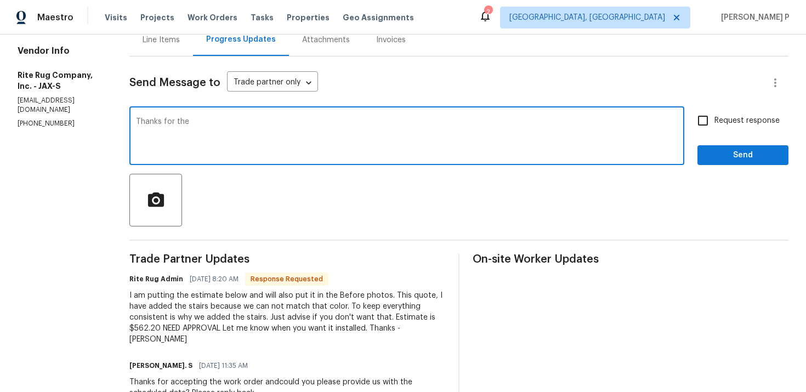
click at [176, 122] on textarea "Thanks for the" at bounding box center [407, 137] width 542 height 38
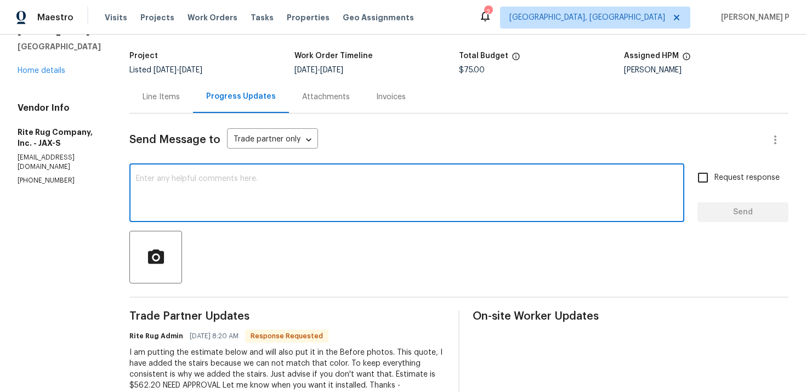
click at [180, 97] on div "Line Items" at bounding box center [161, 97] width 37 height 11
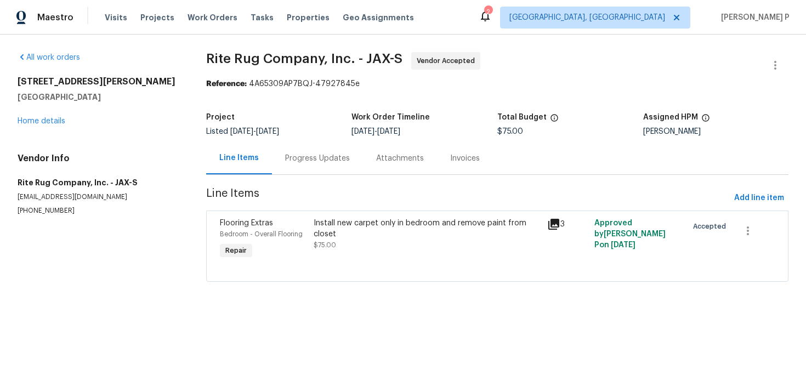
click at [375, 228] on div "Install new carpet only in bedroom and remove paint from closet" at bounding box center [428, 229] width 228 height 22
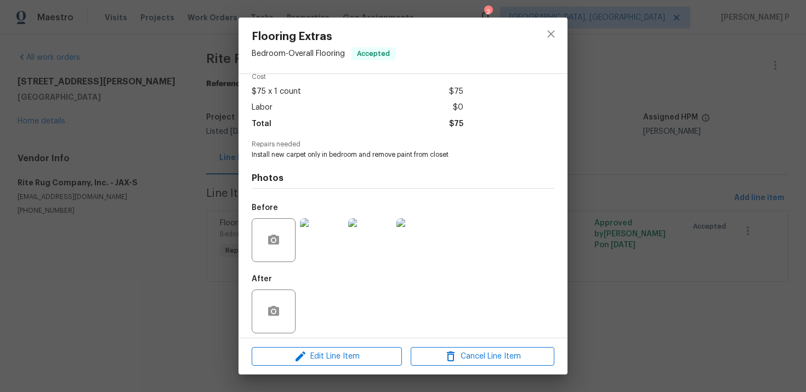
scroll to position [58, 0]
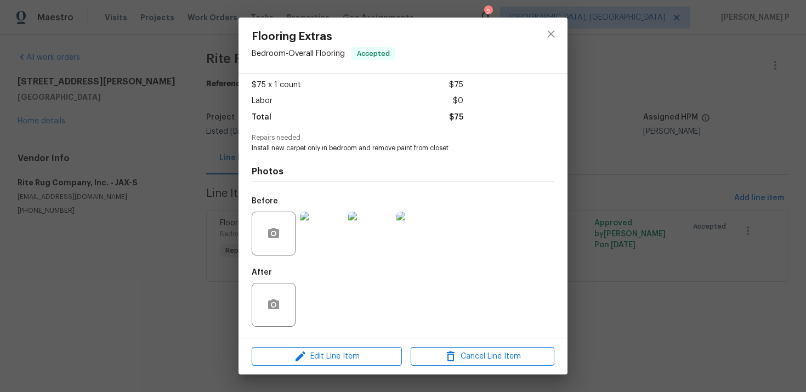
click at [316, 226] on img at bounding box center [322, 234] width 44 height 44
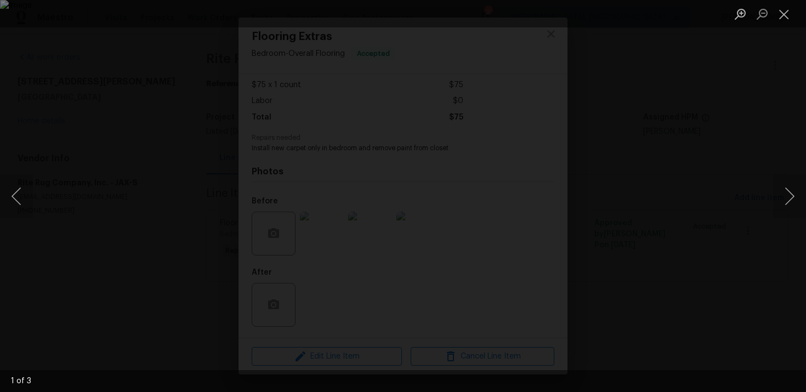
click at [439, 246] on img "Lightbox" at bounding box center [403, 196] width 806 height 392
click at [421, 161] on img "Lightbox" at bounding box center [403, 196] width 806 height 392
click at [783, 8] on button "Close lightbox" at bounding box center [785, 13] width 22 height 19
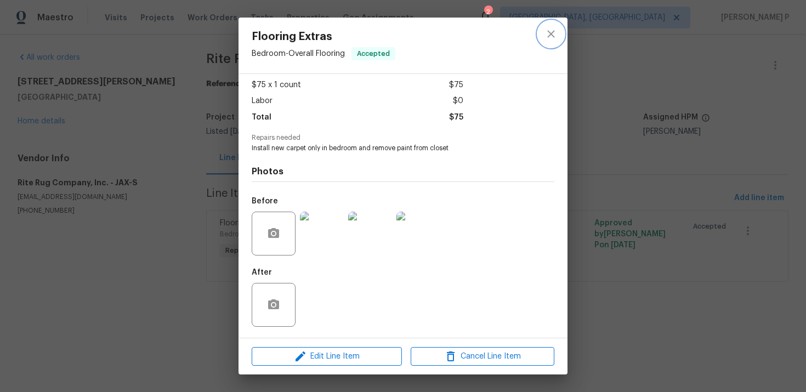
click at [555, 32] on icon "close" at bounding box center [551, 33] width 13 height 13
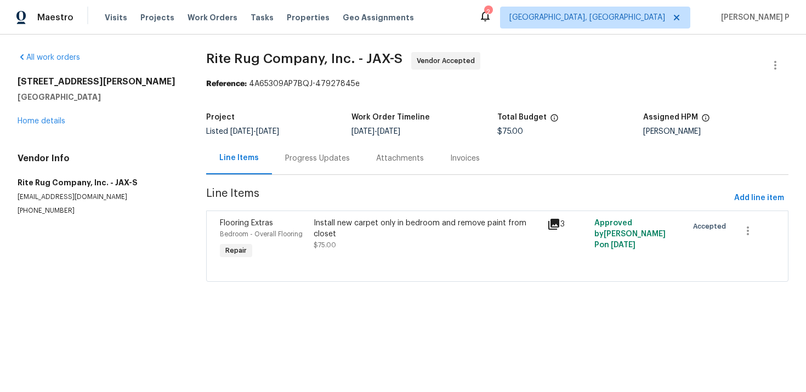
click at [340, 156] on div "Progress Updates" at bounding box center [317, 158] width 65 height 11
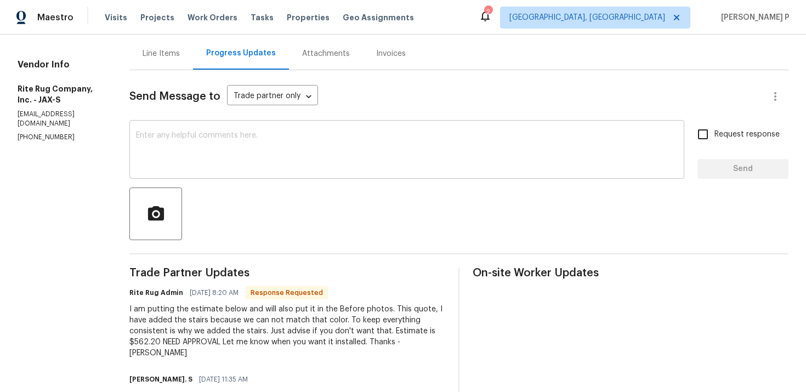
scroll to position [127, 0]
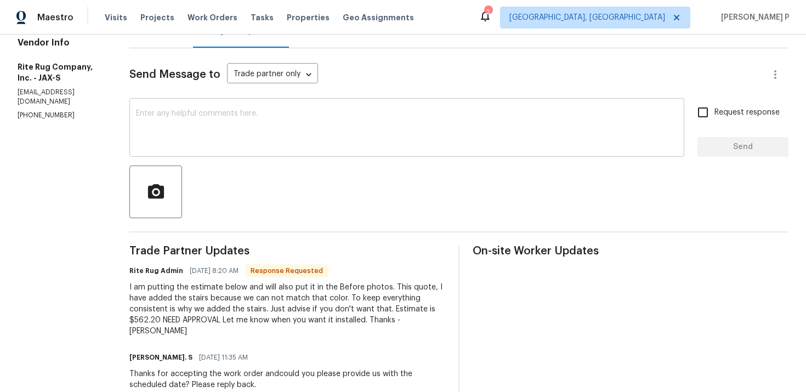
click at [246, 133] on textarea at bounding box center [407, 129] width 542 height 38
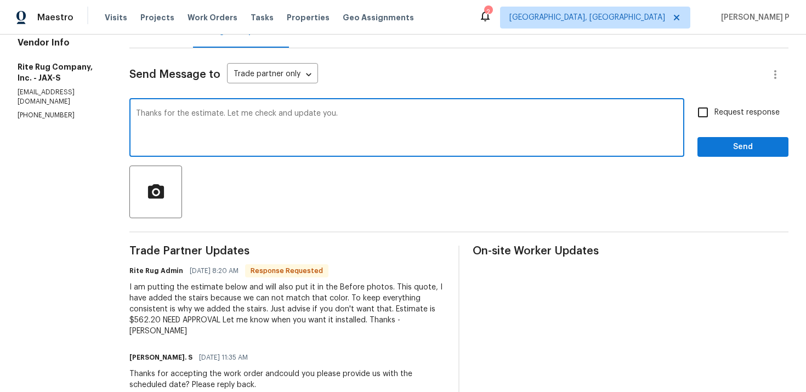
type textarea "Thanks for the estimate. Let me check and update you."
click at [724, 115] on span "Request response" at bounding box center [747, 113] width 65 height 12
click at [715, 115] on input "Request response" at bounding box center [703, 112] width 23 height 23
checkbox input "true"
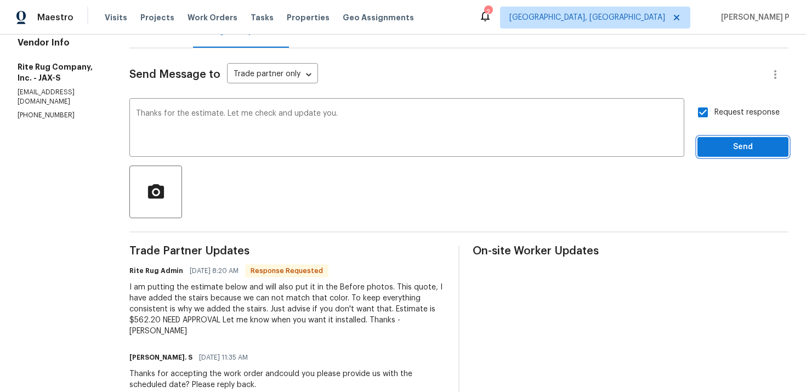
click at [722, 153] on span "Send" at bounding box center [744, 147] width 74 height 14
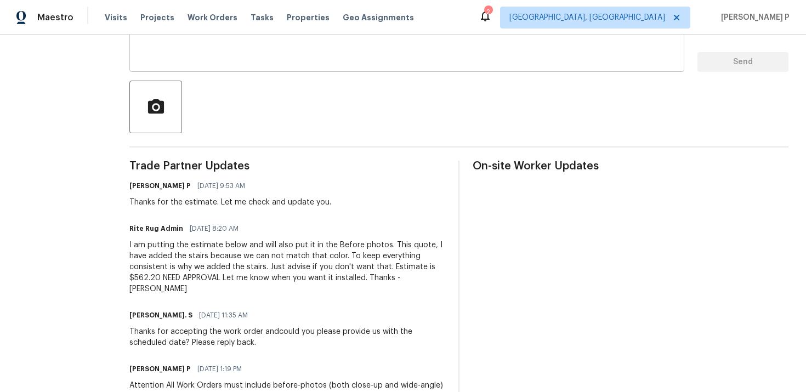
scroll to position [0, 0]
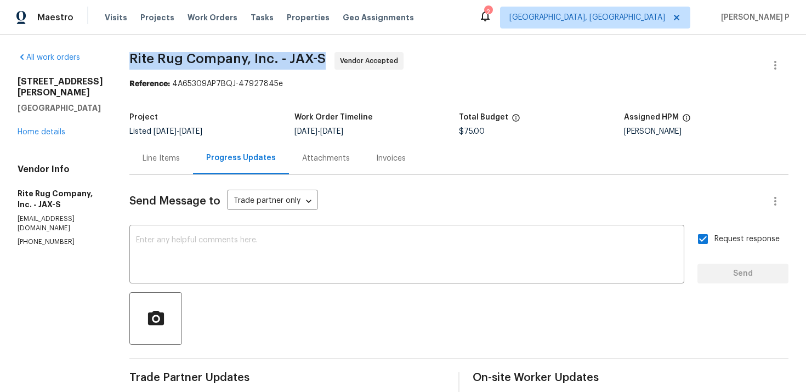
drag, startPoint x: 155, startPoint y: 58, endPoint x: 348, endPoint y: 55, distance: 192.6
click at [348, 55] on span "Rite Rug Company, Inc. - JAX-S Vendor Accepted" at bounding box center [445, 65] width 633 height 26
copy span "Rite Rug Company, Inc. - JAX-S"
click at [193, 165] on div "Line Items" at bounding box center [161, 158] width 64 height 32
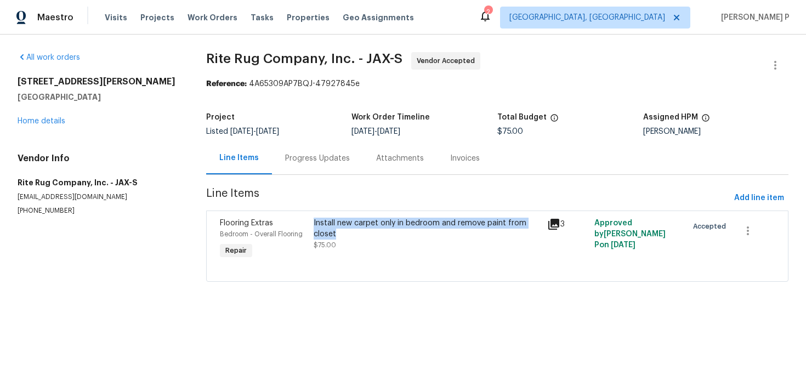
copy div "Install new carpet only in bedroom and remove paint from closet"
drag, startPoint x: 318, startPoint y: 223, endPoint x: 341, endPoint y: 219, distance: 22.7
click at [341, 219] on div "Install new carpet only in bedroom and remove paint from closet" at bounding box center [428, 229] width 228 height 22
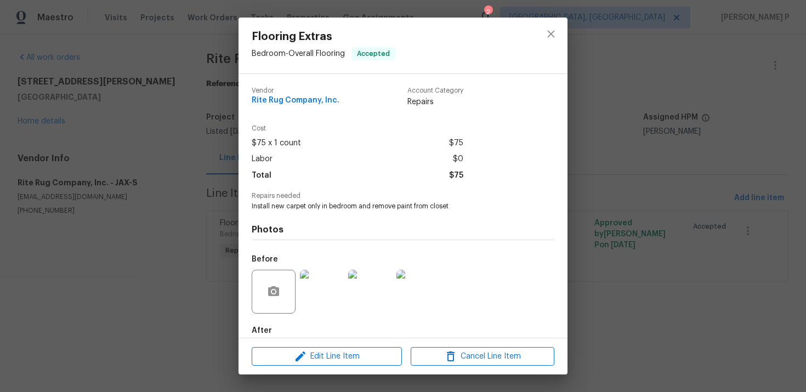
click at [340, 210] on span "Install new carpet only in bedroom and remove paint from closet" at bounding box center [388, 206] width 273 height 9
click at [552, 33] on icon "close" at bounding box center [551, 33] width 13 height 13
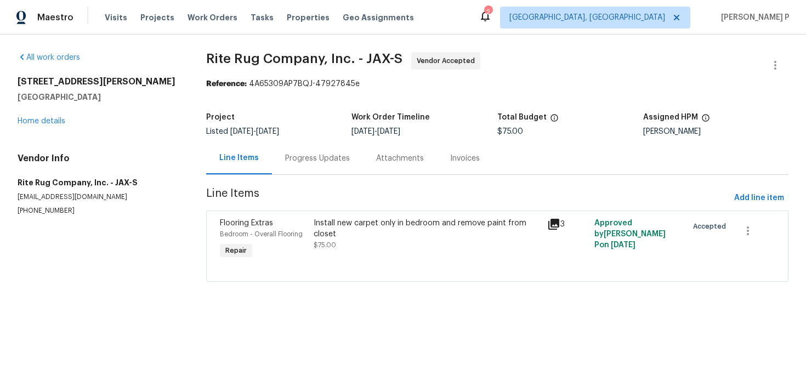
click at [328, 170] on div "Progress Updates" at bounding box center [317, 158] width 91 height 32
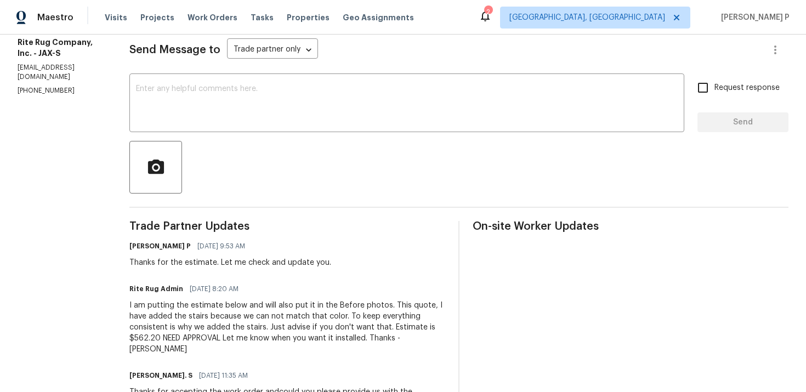
scroll to position [170, 0]
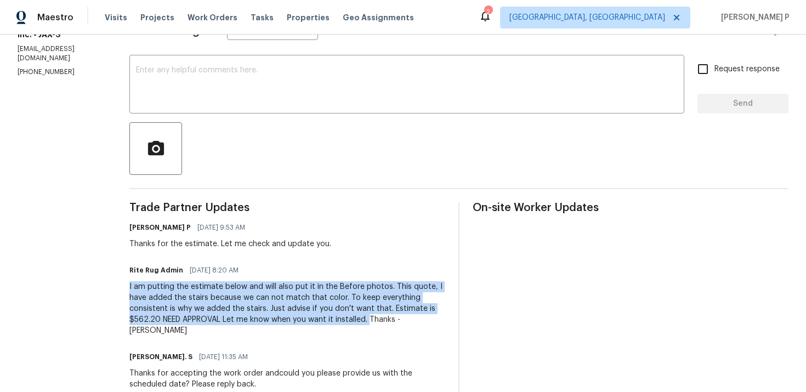
drag, startPoint x: 153, startPoint y: 287, endPoint x: 392, endPoint y: 320, distance: 242.1
click at [392, 320] on div "All work orders [STREET_ADDRESS][PERSON_NAME] Home details Vendor Info Rite Rug…" at bounding box center [403, 229] width 806 height 730
copy div "I am putting the estimate below and will also put it in the Before photos. This…"
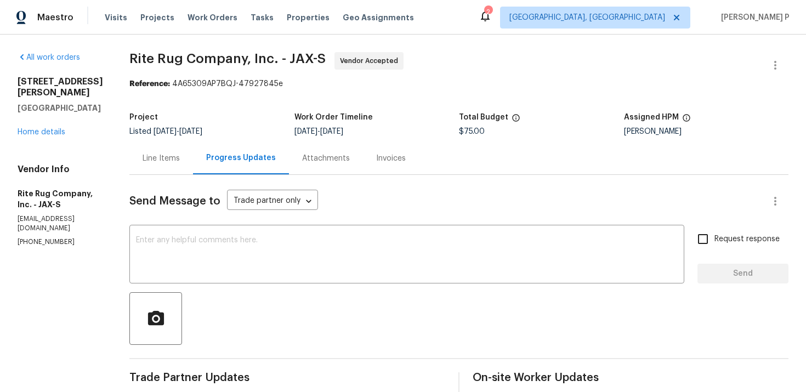
click at [180, 156] on div "Line Items" at bounding box center [161, 158] width 37 height 11
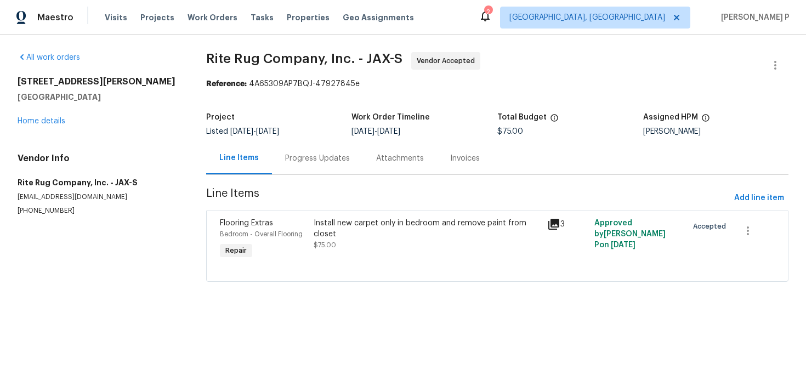
click at [412, 235] on div "Install new carpet only in bedroom and remove paint from closet" at bounding box center [428, 229] width 228 height 22
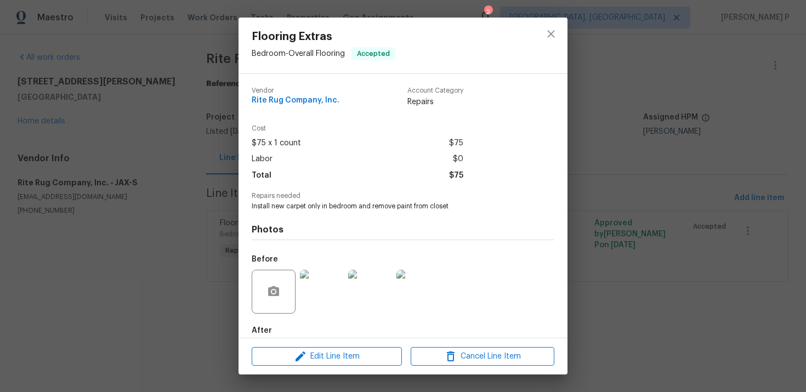
scroll to position [58, 0]
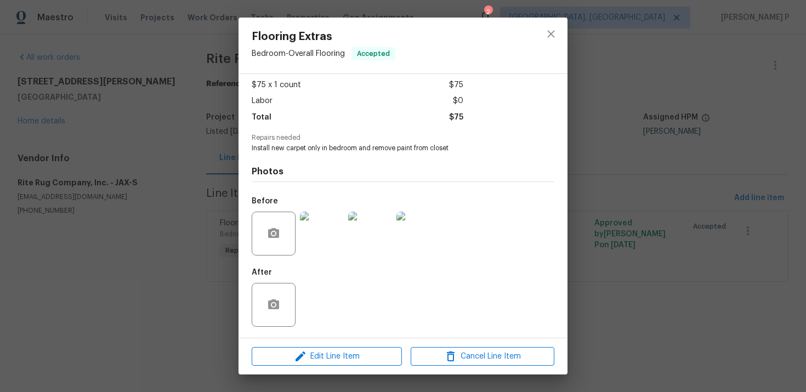
click at [325, 247] on img at bounding box center [322, 234] width 44 height 44
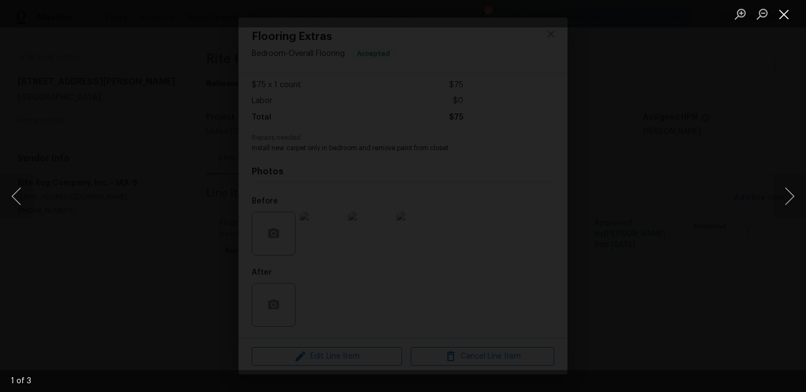
click at [777, 13] on button "Close lightbox" at bounding box center [785, 13] width 22 height 19
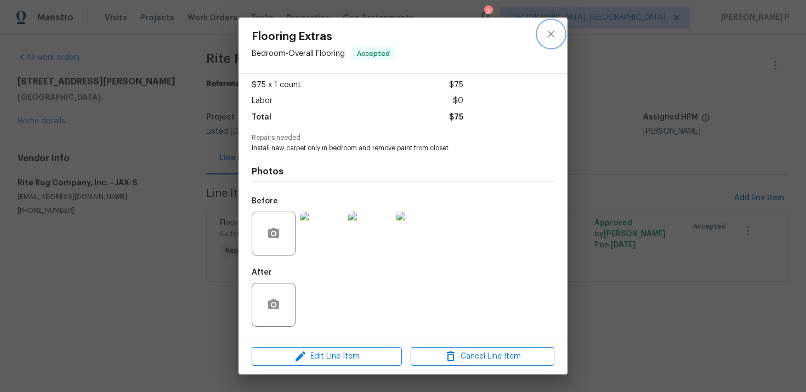
click at [552, 33] on icon "close" at bounding box center [550, 33] width 7 height 7
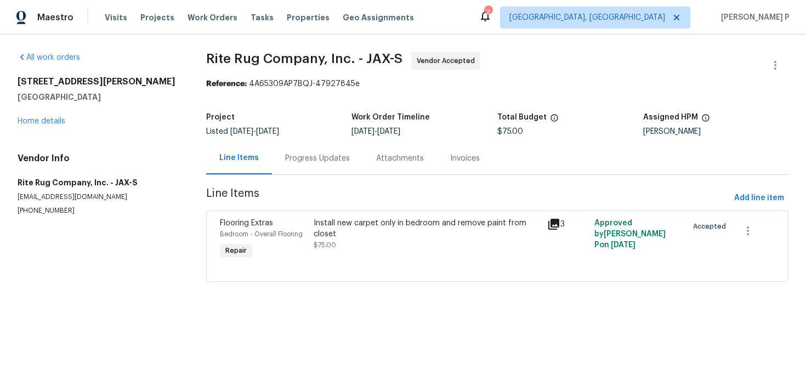
click at [307, 148] on div "Progress Updates" at bounding box center [317, 158] width 91 height 32
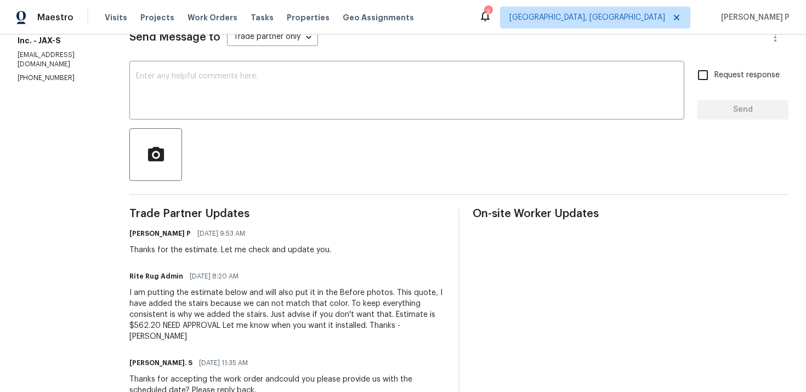
scroll to position [298, 0]
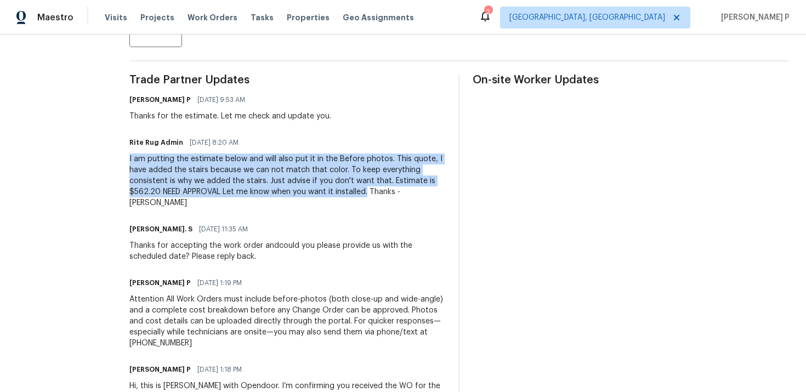
drag, startPoint x: 151, startPoint y: 159, endPoint x: 392, endPoint y: 195, distance: 242.9
click at [392, 195] on div "All work orders [STREET_ADDRESS][PERSON_NAME] Home details Vendor Info Rite Rug…" at bounding box center [403, 102] width 806 height 730
copy div "I am putting the estimate below and will also put it in the Before photos. This…"
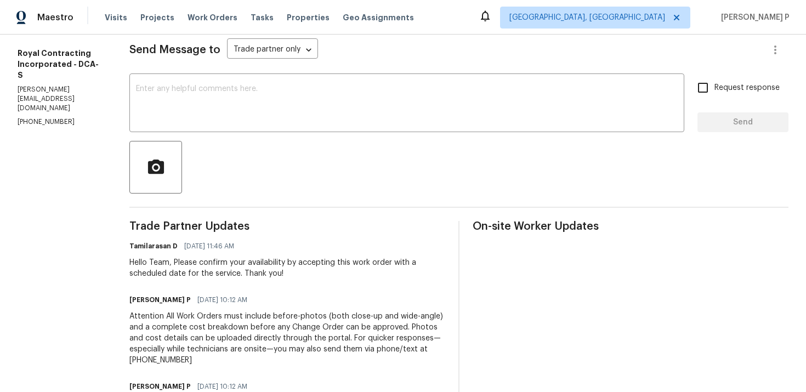
scroll to position [109, 0]
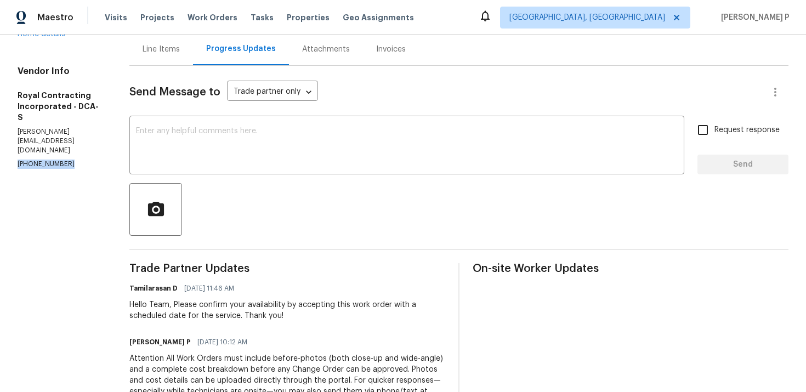
drag, startPoint x: 69, startPoint y: 112, endPoint x: 0, endPoint y: 112, distance: 68.6
click at [0, 112] on div "All work orders [STREET_ADDRESS] Home details Vendor Info Royal Contracting Inc…" at bounding box center [403, 219] width 806 height 589
copy p "[PHONE_NUMBER]"
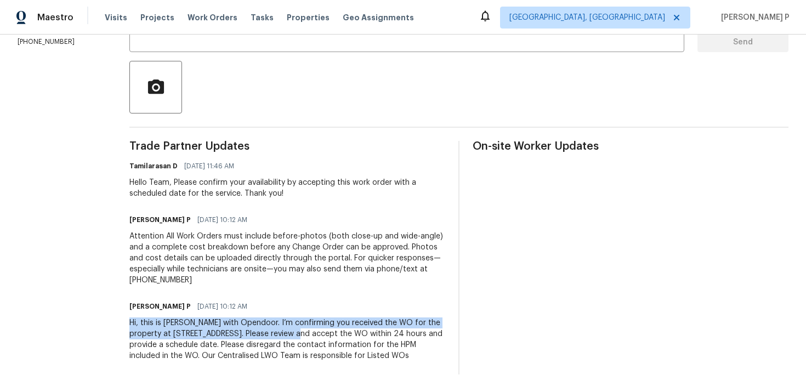
drag, startPoint x: 140, startPoint y: 312, endPoint x: 328, endPoint y: 323, distance: 188.0
click at [328, 323] on div "All work orders [STREET_ADDRESS] Home details Vendor Info Royal Contracting Inc…" at bounding box center [403, 97] width 806 height 589
copy div "Hi, this is [PERSON_NAME] with Opendoor. I’m confirming you received the WO for…"
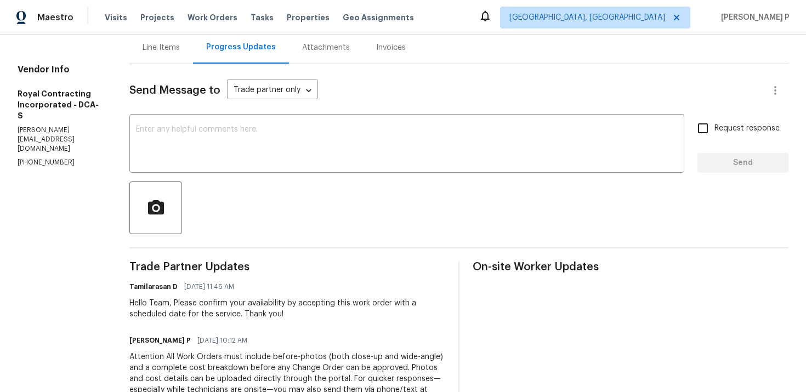
scroll to position [0, 0]
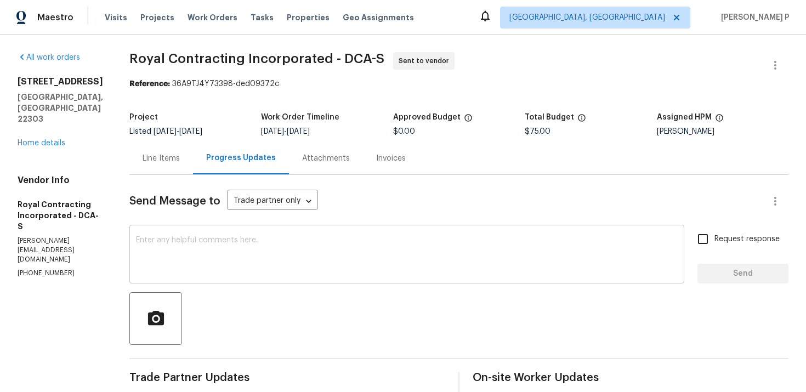
click at [217, 272] on textarea at bounding box center [407, 255] width 542 height 38
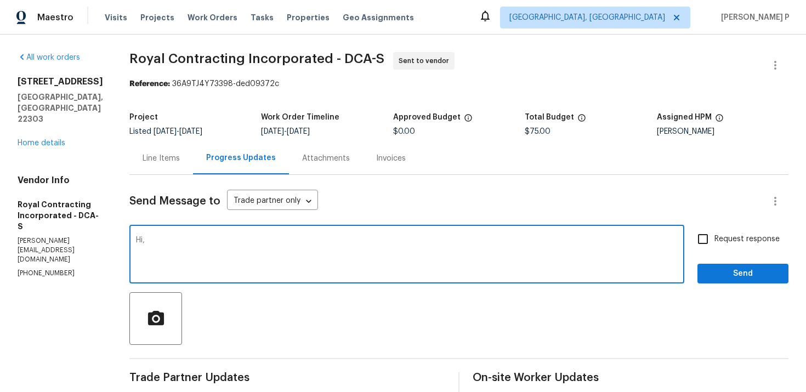
paste textarea "We tried reaching out to you via RC text to ask for an update on the scheduled …"
type textarea "Hi, We tried reaching out to you via RC text to ask for an update on the schedu…"
click at [707, 239] on input "Request response" at bounding box center [703, 239] width 23 height 23
checkbox input "true"
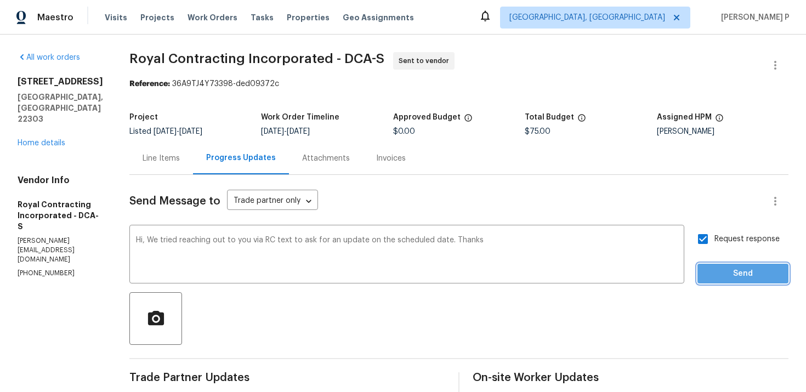
click at [720, 273] on span "Send" at bounding box center [744, 274] width 74 height 14
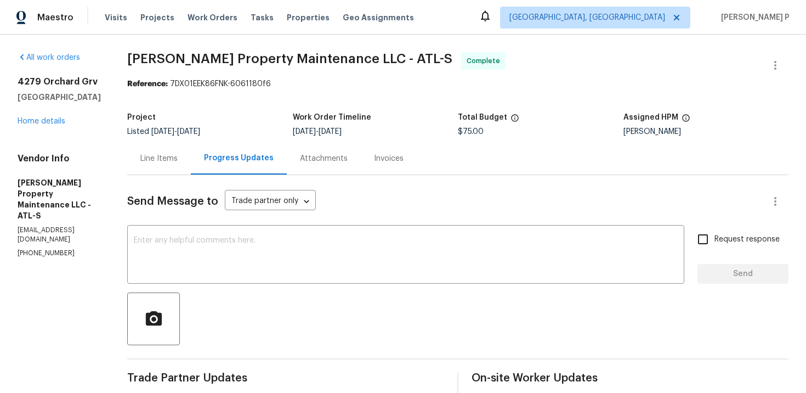
click at [142, 166] on div "Line Items" at bounding box center [159, 158] width 64 height 32
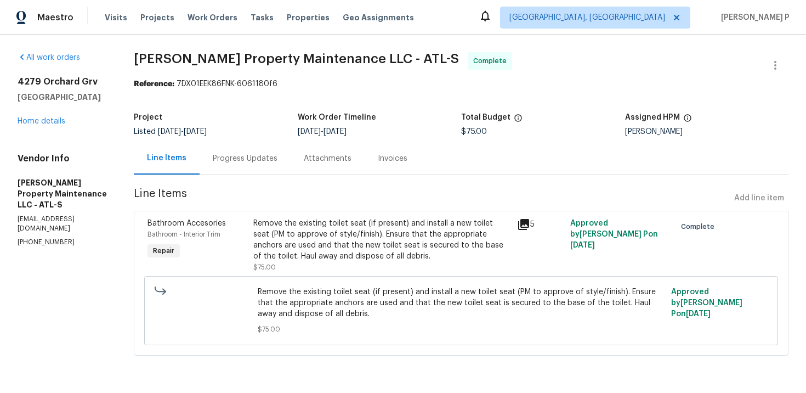
click at [332, 247] on div "Remove the existing toilet seat (if present) and install a new toilet seat (PM …" at bounding box center [382, 240] width 258 height 44
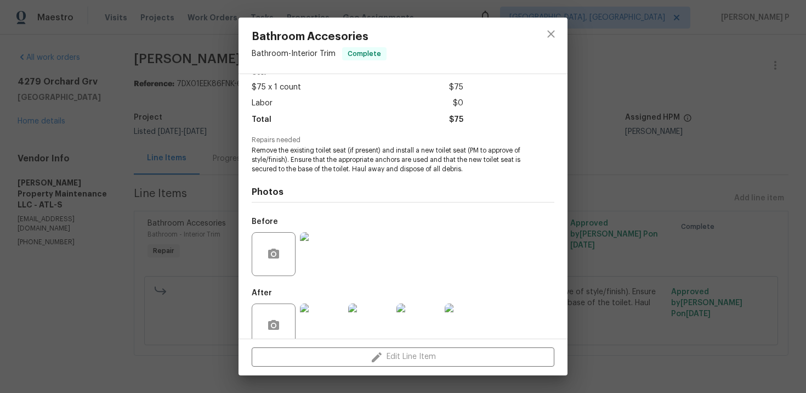
scroll to position [76, 0]
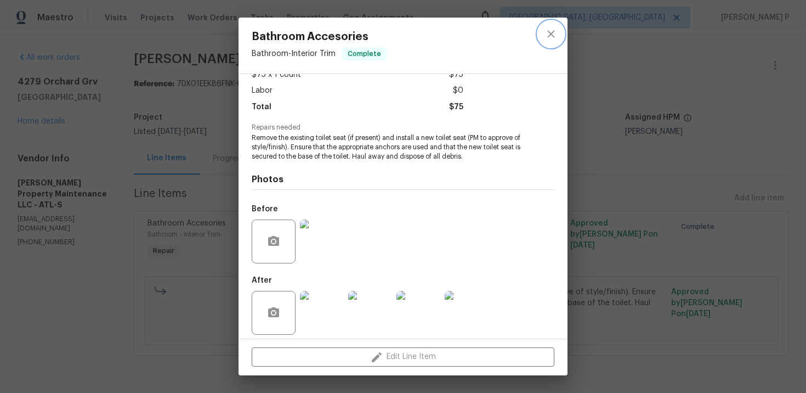
click at [543, 35] on button "close" at bounding box center [551, 34] width 26 height 26
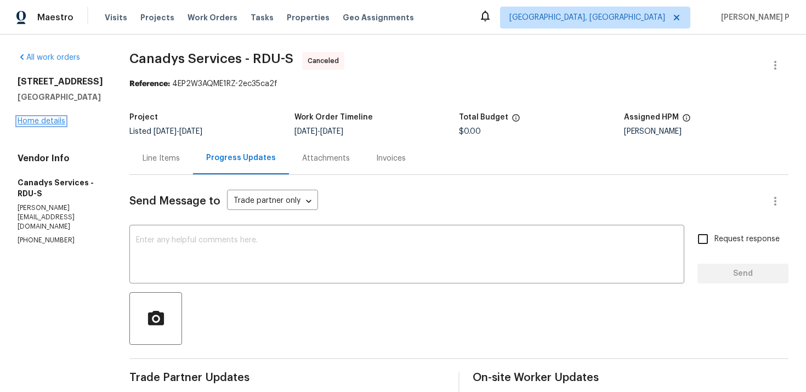
click at [50, 122] on link "Home details" at bounding box center [42, 121] width 48 height 8
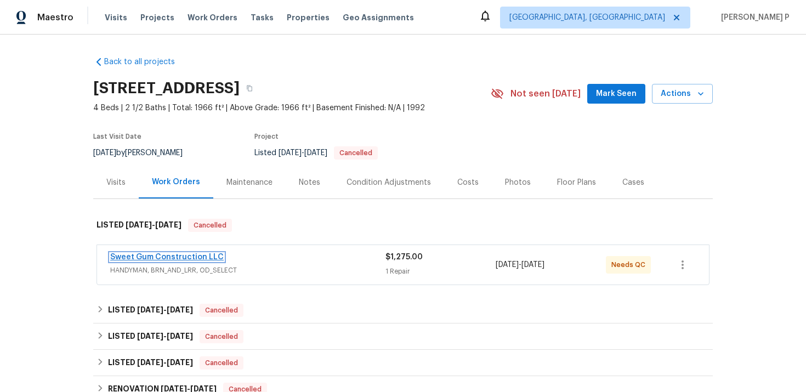
click at [152, 256] on link "Sweet Gum Construction LLC" at bounding box center [167, 257] width 114 height 8
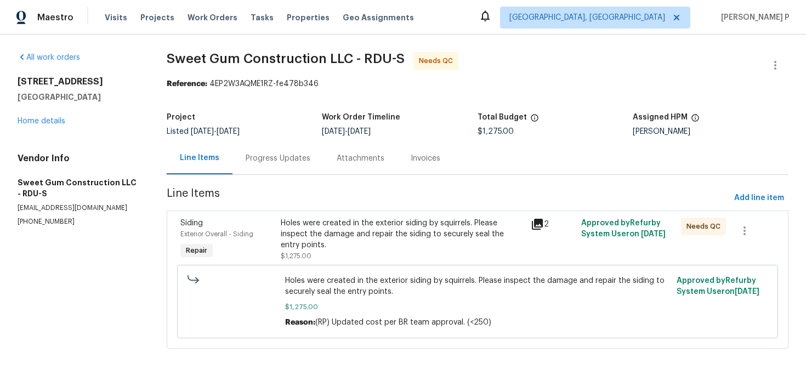
click at [293, 154] on div "Progress Updates" at bounding box center [278, 158] width 65 height 11
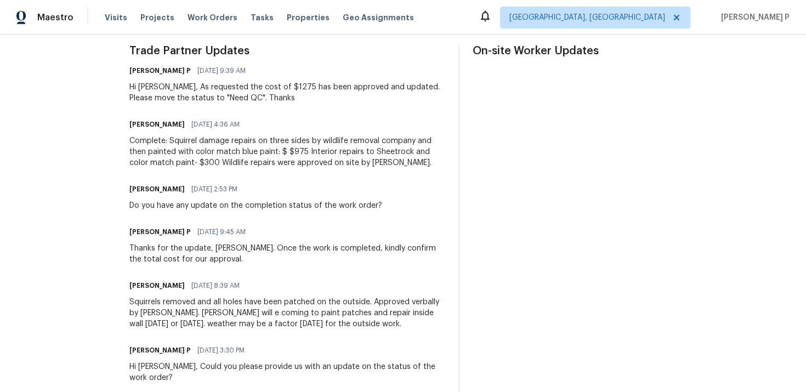
click at [293, 154] on div "Complete: Squirrel damage repairs on three sides by wildlife removal company an…" at bounding box center [287, 152] width 316 height 33
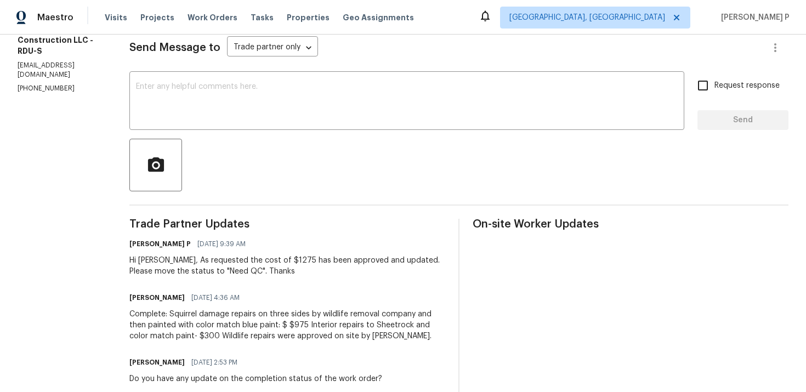
scroll to position [8, 0]
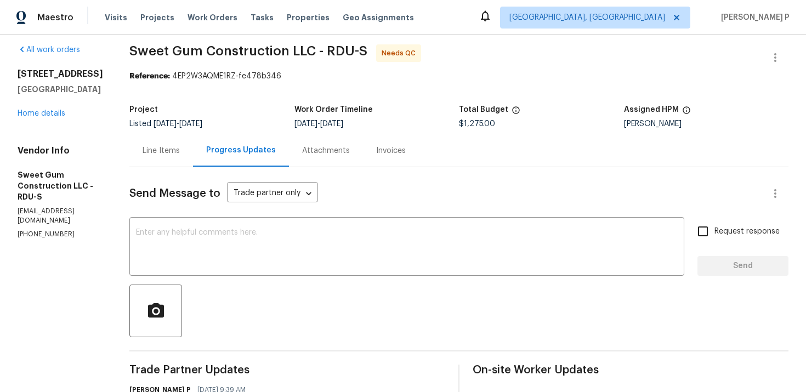
click at [180, 151] on div "Line Items" at bounding box center [161, 150] width 37 height 11
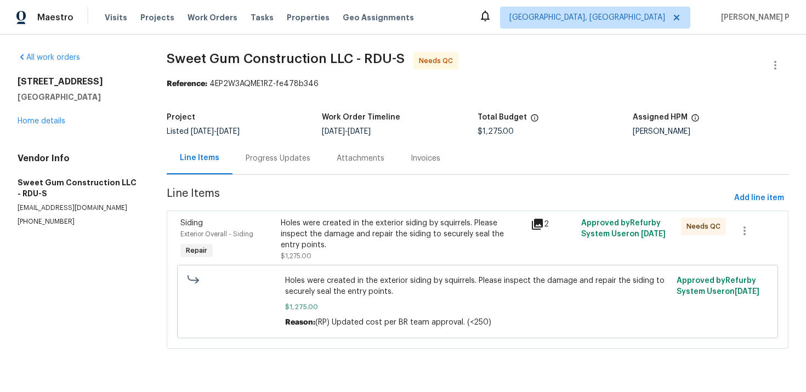
click at [357, 260] on div "Holes were created in the exterior siding by squirrels. Please inspect the dama…" at bounding box center [403, 240] width 244 height 44
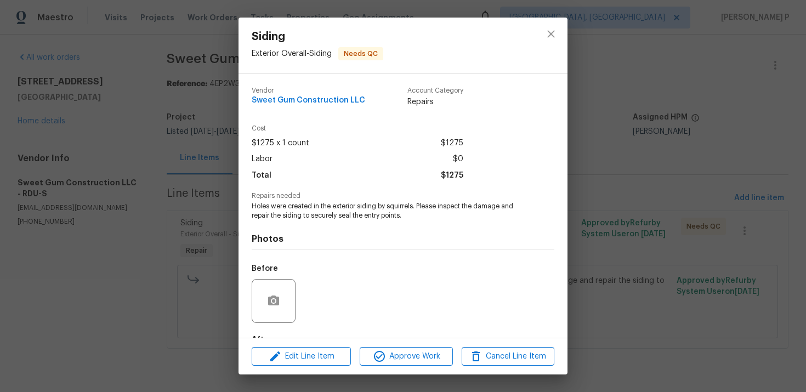
scroll to position [67, 0]
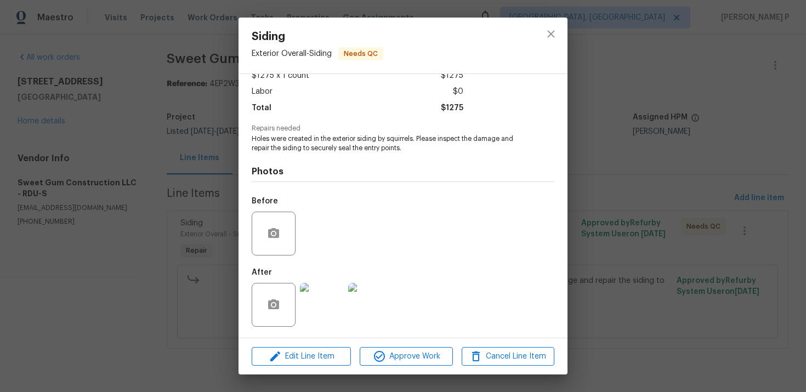
click at [329, 305] on img at bounding box center [322, 305] width 44 height 44
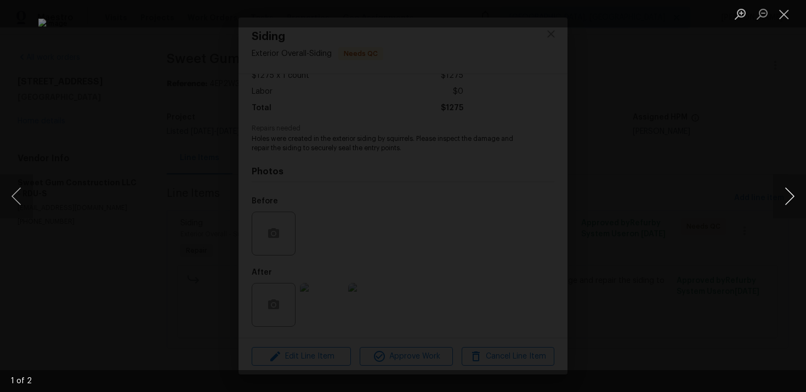
click at [788, 195] on button "Next image" at bounding box center [790, 196] width 33 height 44
click at [788, 19] on button "Close lightbox" at bounding box center [785, 13] width 22 height 19
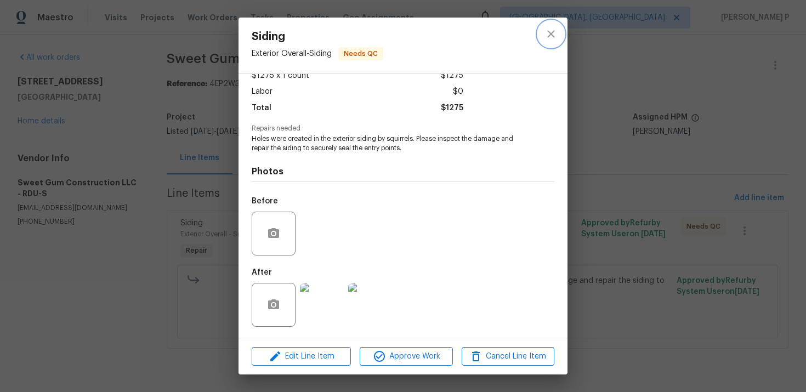
click at [552, 37] on icon "close" at bounding box center [551, 33] width 13 height 13
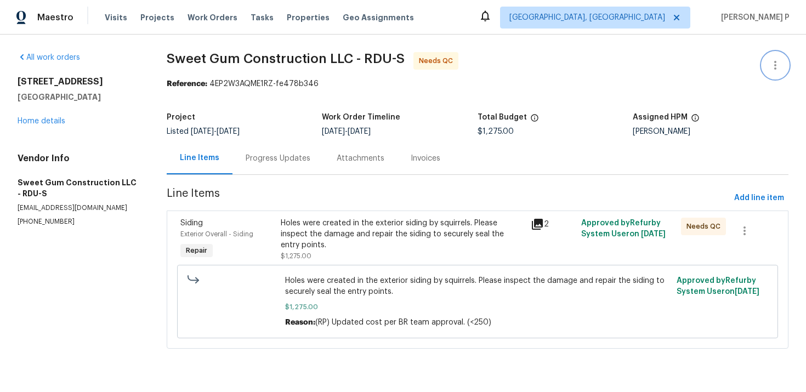
click at [777, 64] on icon "button" at bounding box center [775, 65] width 13 height 13
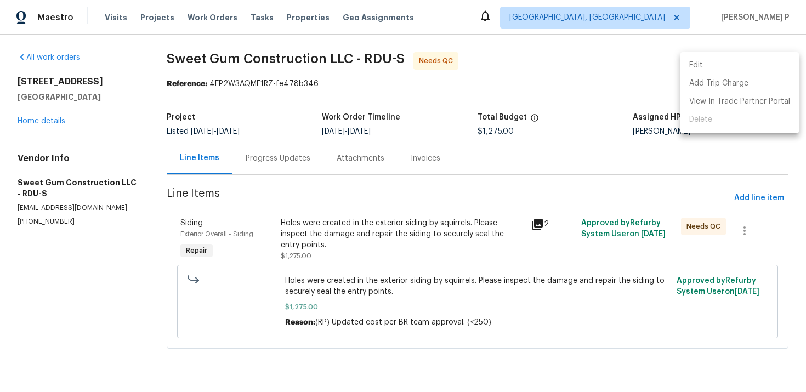
click at [717, 64] on li "Edit" at bounding box center [740, 66] width 118 height 18
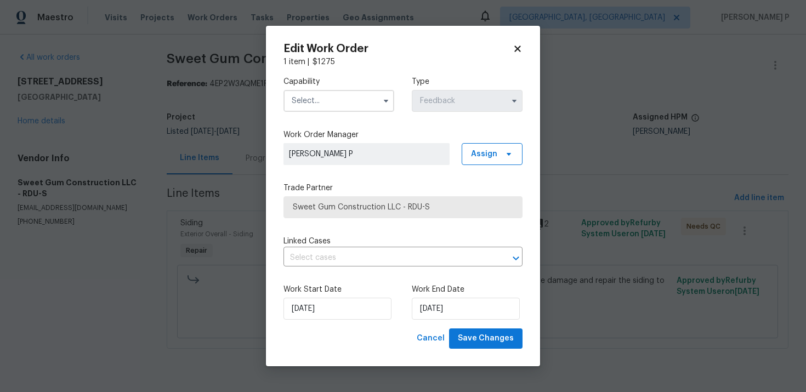
click at [343, 100] on input "text" at bounding box center [339, 101] width 111 height 22
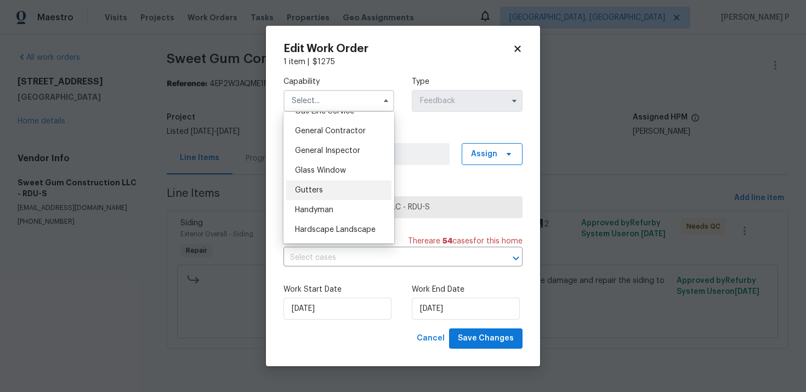
scroll to position [521, 0]
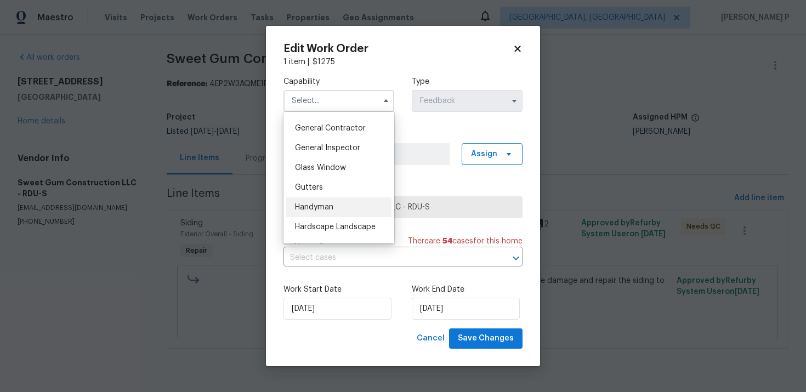
click at [324, 206] on span "Handyman" at bounding box center [314, 208] width 38 height 8
type input "Handyman"
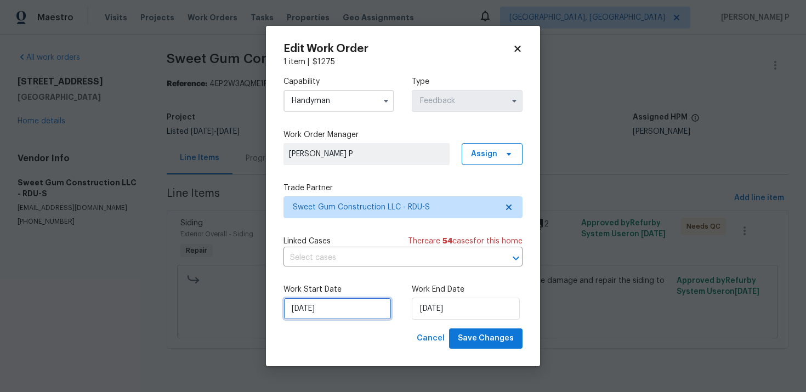
click at [334, 316] on input "[DATE]" at bounding box center [338, 309] width 108 height 22
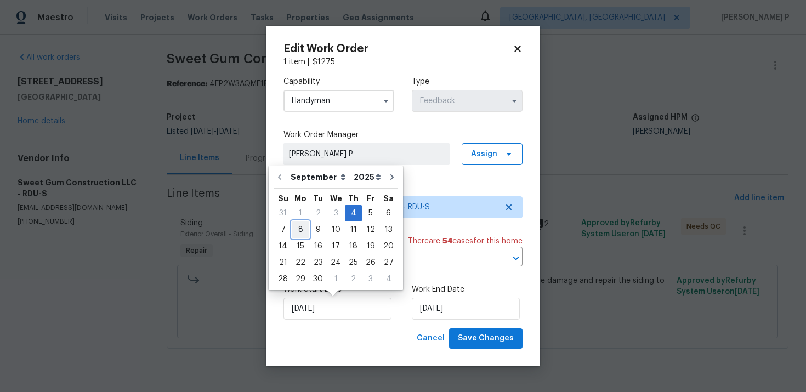
click at [300, 233] on div "8" at bounding box center [301, 229] width 18 height 15
type input "[DATE]"
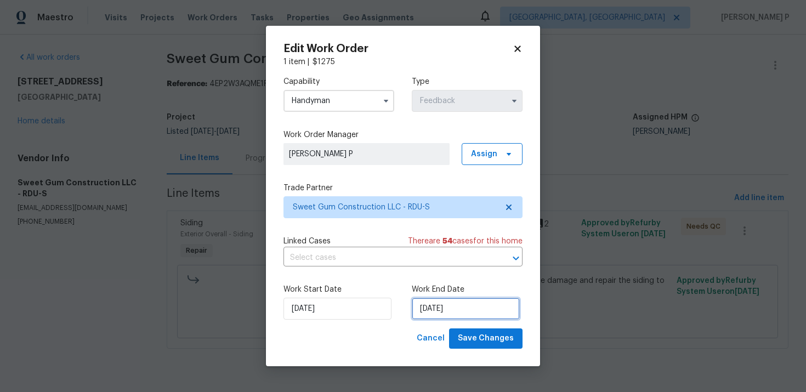
click at [472, 317] on input "[DATE]" at bounding box center [466, 309] width 108 height 22
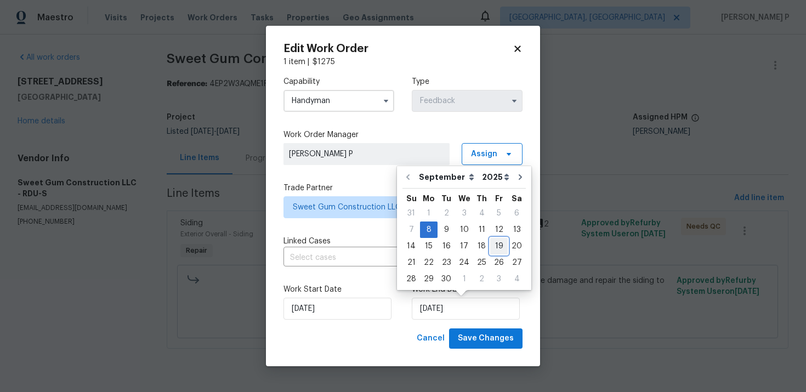
click at [492, 245] on div "19" at bounding box center [499, 246] width 18 height 15
type input "[DATE]"
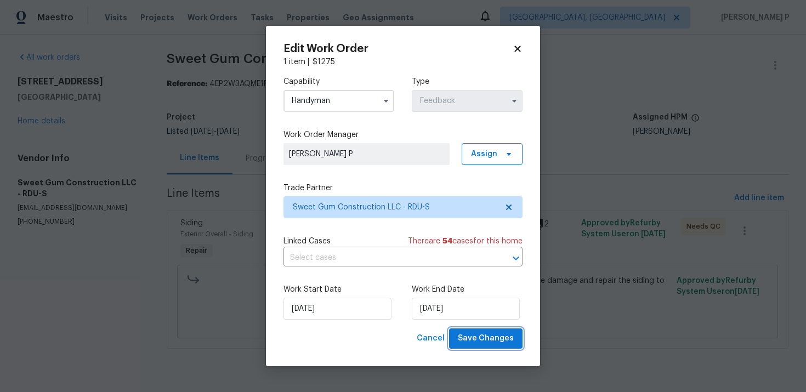
click at [500, 331] on button "Save Changes" at bounding box center [486, 339] width 74 height 20
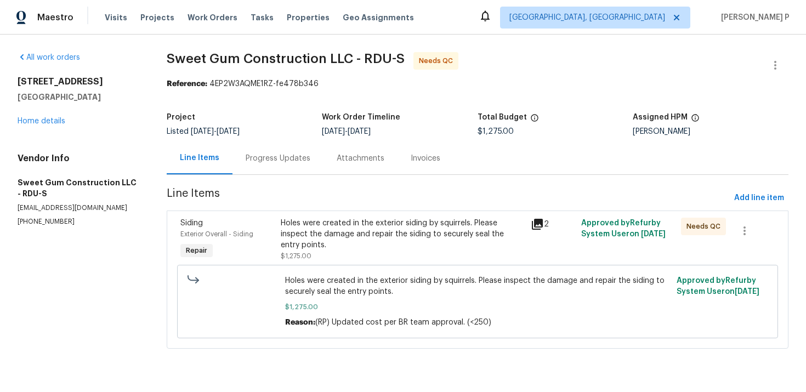
click at [228, 63] on span "Sweet Gum Construction LLC - RDU-S" at bounding box center [286, 58] width 238 height 13
click at [279, 164] on div "Progress Updates" at bounding box center [278, 158] width 91 height 32
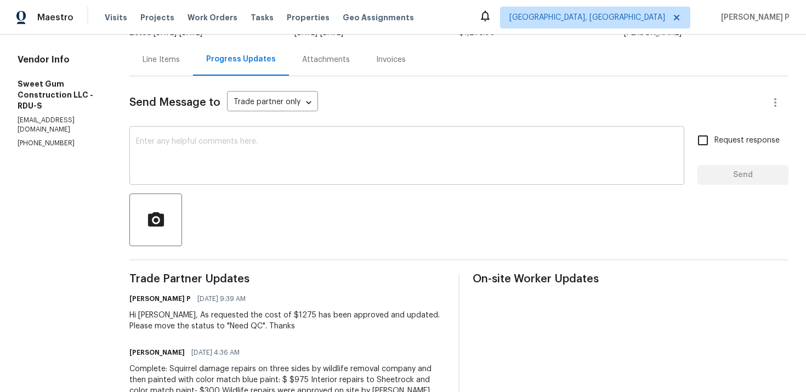
scroll to position [115, 0]
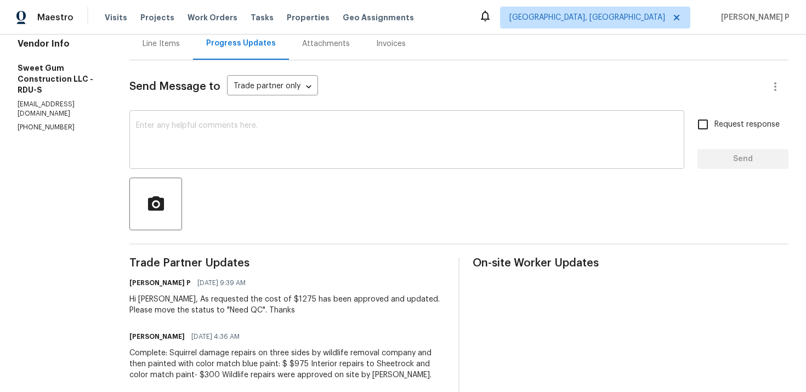
click at [262, 148] on textarea at bounding box center [407, 141] width 542 height 38
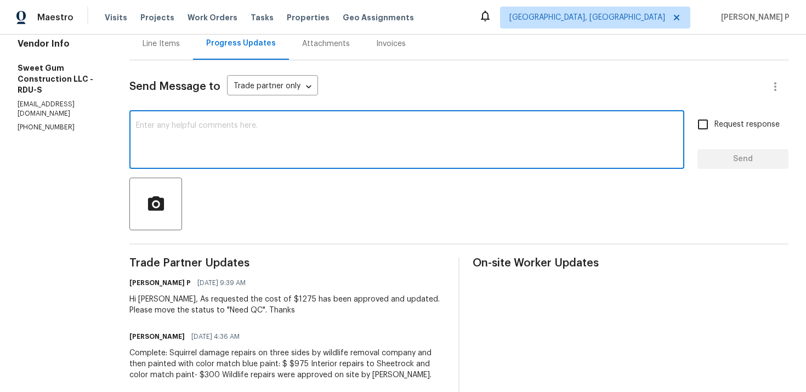
type textarea "T"
type textarea "WO closed. Thanks, Have a great day!!!"
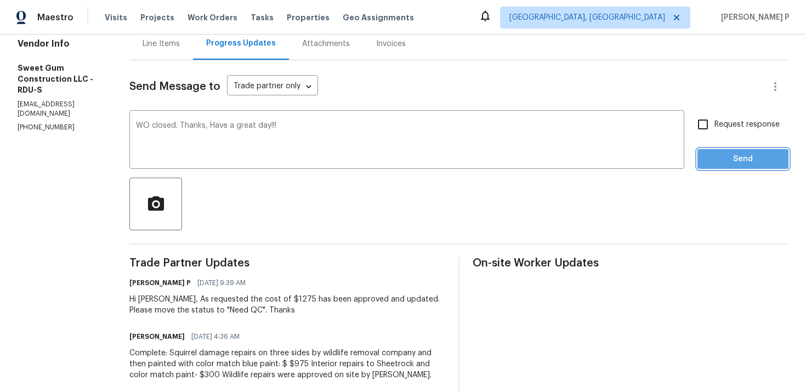
click at [738, 153] on span "Send" at bounding box center [744, 160] width 74 height 14
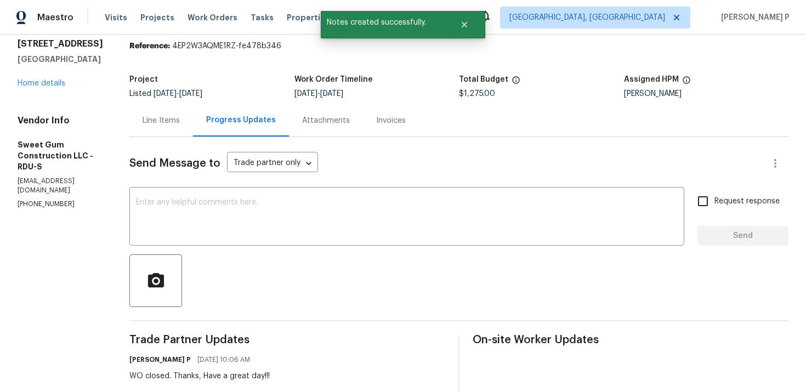
scroll to position [0, 0]
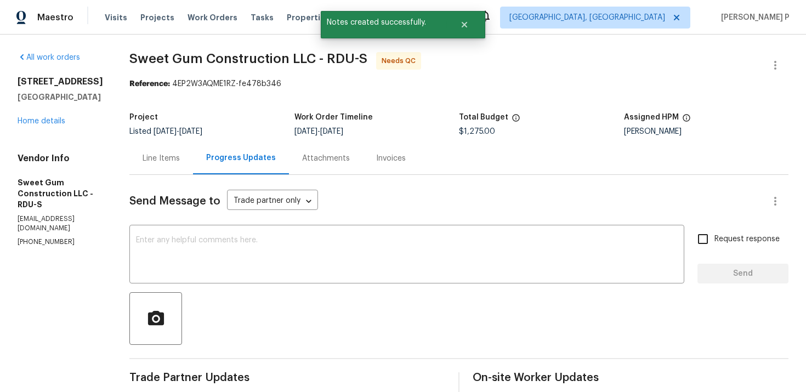
click at [180, 161] on div "Line Items" at bounding box center [161, 158] width 37 height 11
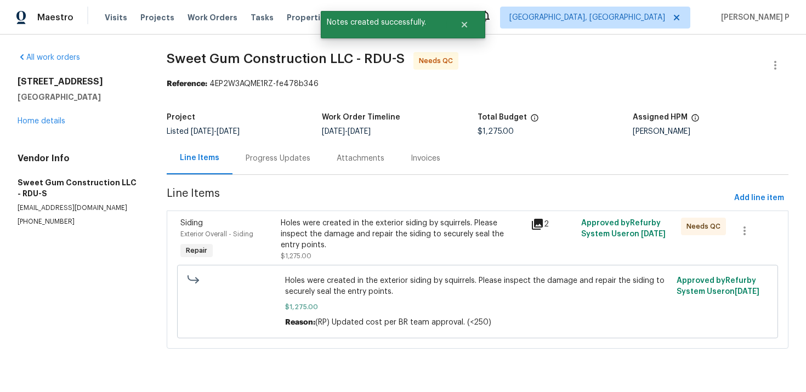
click at [381, 244] on div "Holes were created in the exterior siding by squirrels. Please inspect the dama…" at bounding box center [403, 234] width 244 height 33
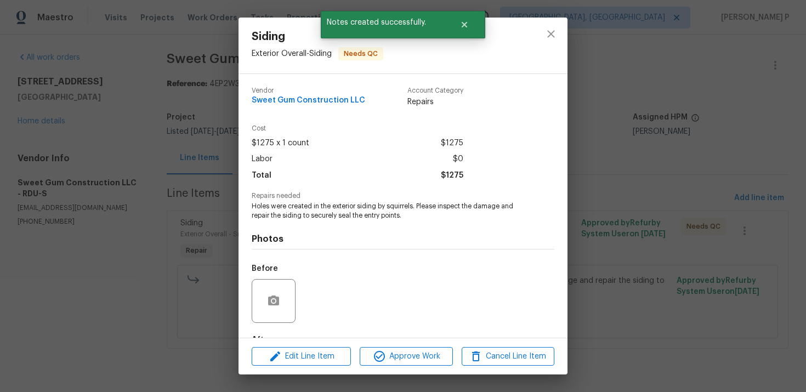
scroll to position [67, 0]
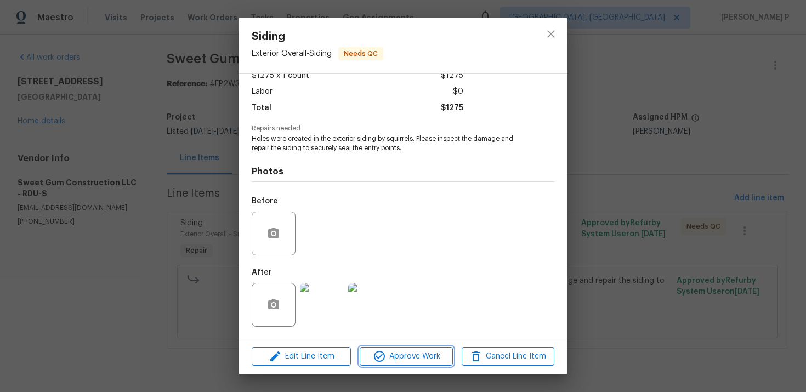
click at [410, 349] on button "Approve Work" at bounding box center [406, 356] width 93 height 19
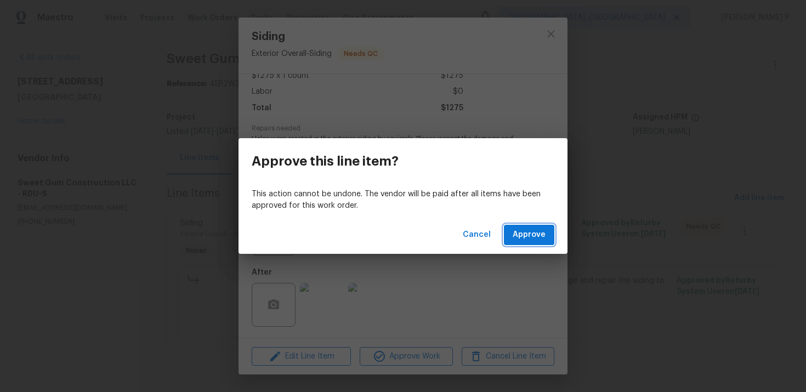
click at [533, 234] on span "Approve" at bounding box center [529, 235] width 33 height 14
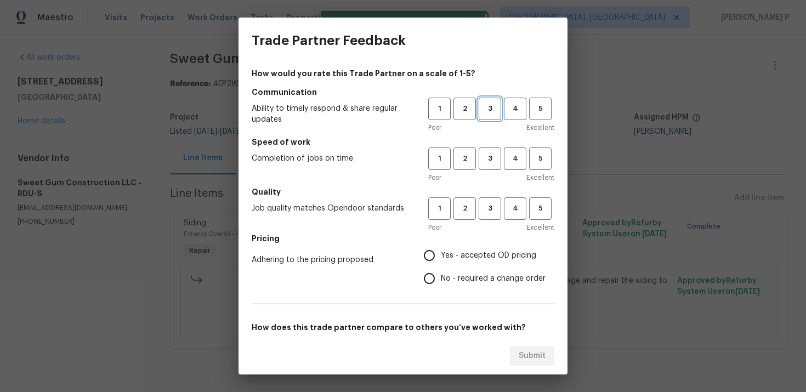
click at [495, 117] on button "3" at bounding box center [490, 109] width 22 height 22
click at [496, 168] on button "3" at bounding box center [490, 159] width 22 height 22
click at [492, 205] on span "3" at bounding box center [490, 208] width 20 height 13
click at [455, 283] on span "No - required a change order" at bounding box center [493, 279] width 105 height 12
click at [441, 283] on input "No - required a change order" at bounding box center [429, 278] width 23 height 23
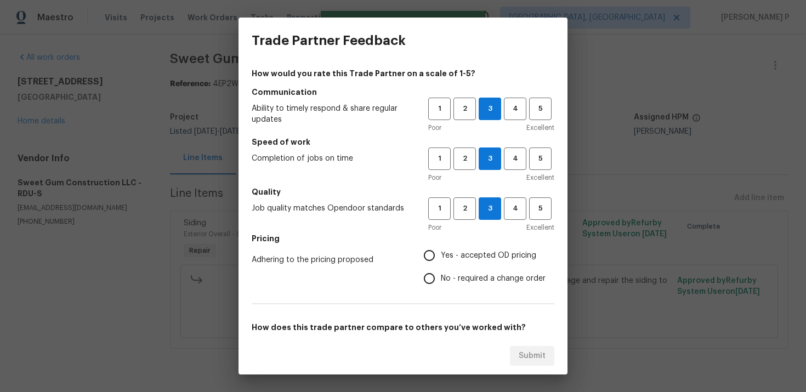
radio input "true"
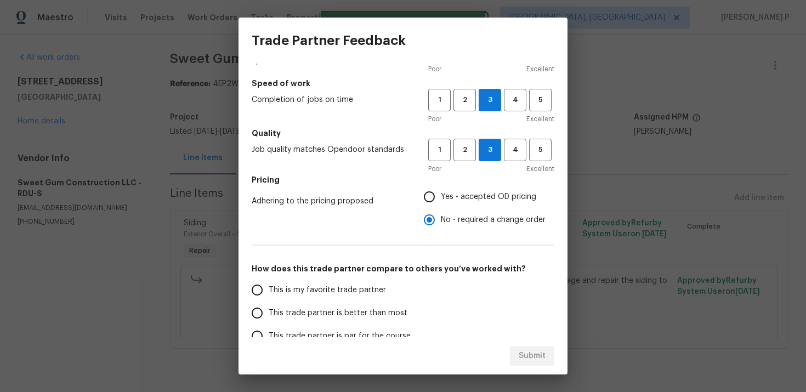
scroll to position [165, 0]
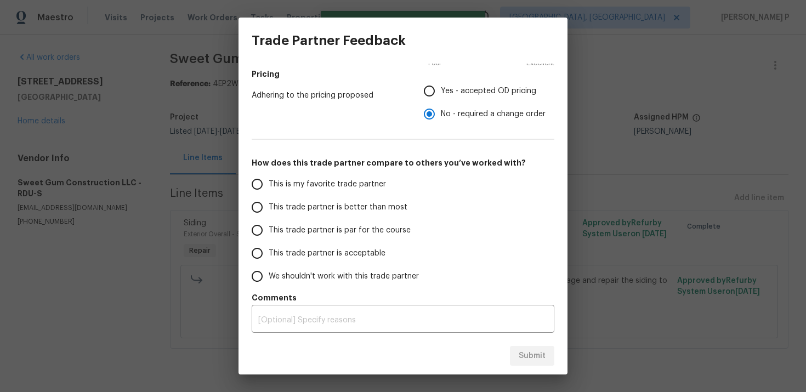
click at [324, 239] on label "This trade partner is par for the course" at bounding box center [332, 230] width 173 height 23
click at [269, 239] on input "This trade partner is par for the course" at bounding box center [257, 230] width 23 height 23
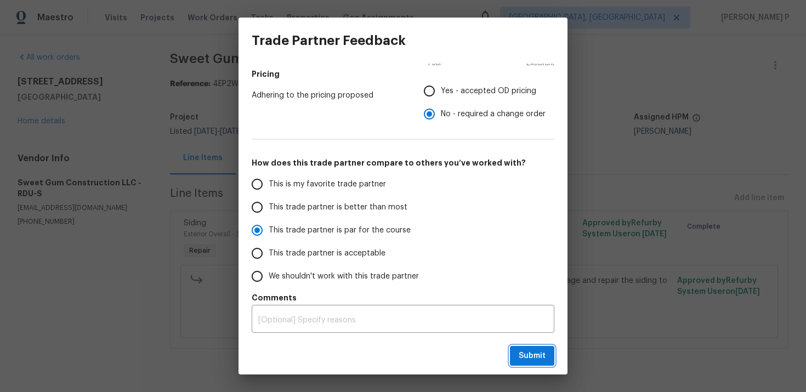
click at [533, 354] on span "Submit" at bounding box center [532, 356] width 27 height 14
radio input "true"
